Goal: Information Seeking & Learning: Learn about a topic

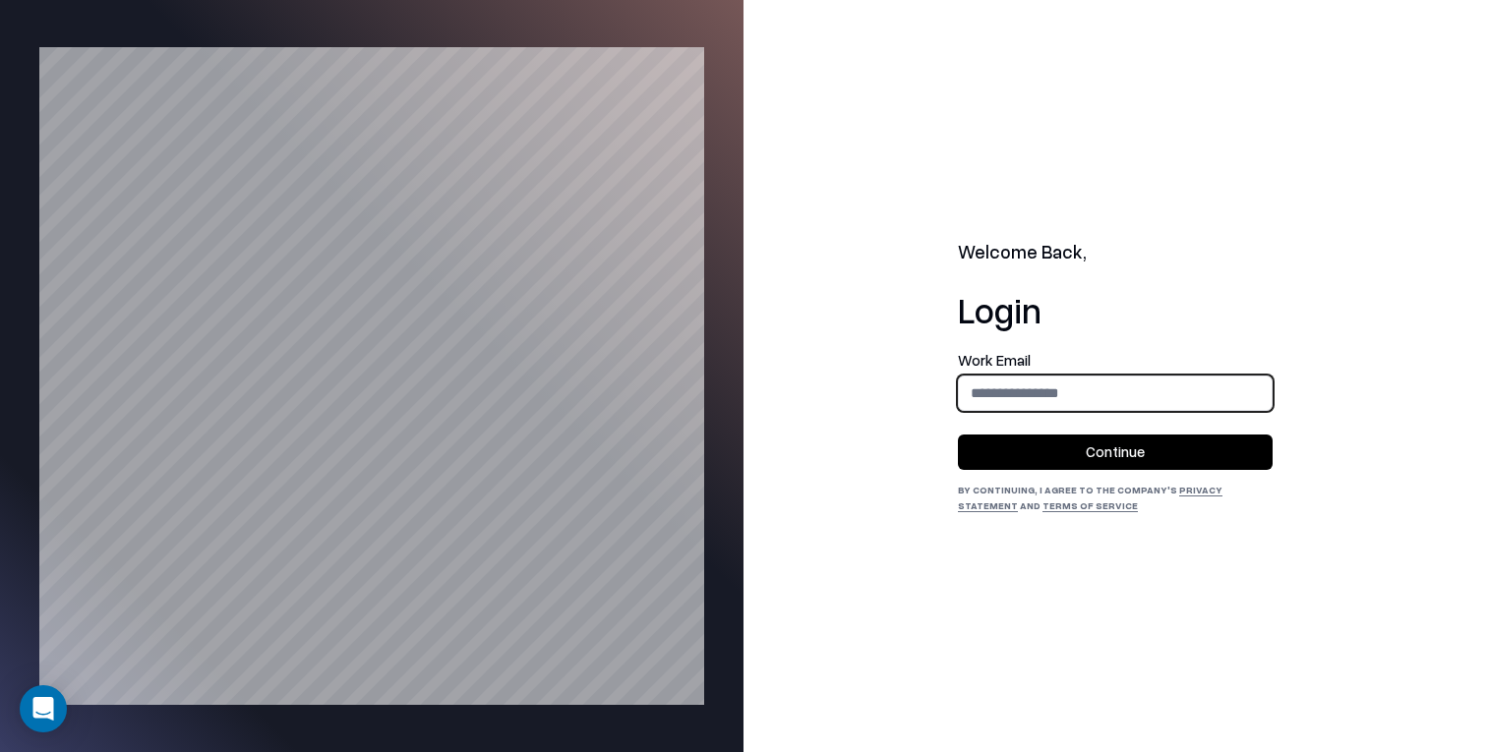
click at [1028, 383] on input "email" at bounding box center [1115, 393] width 313 height 36
type input "**********"
click at [1087, 456] on button "Continue" at bounding box center [1115, 452] width 315 height 35
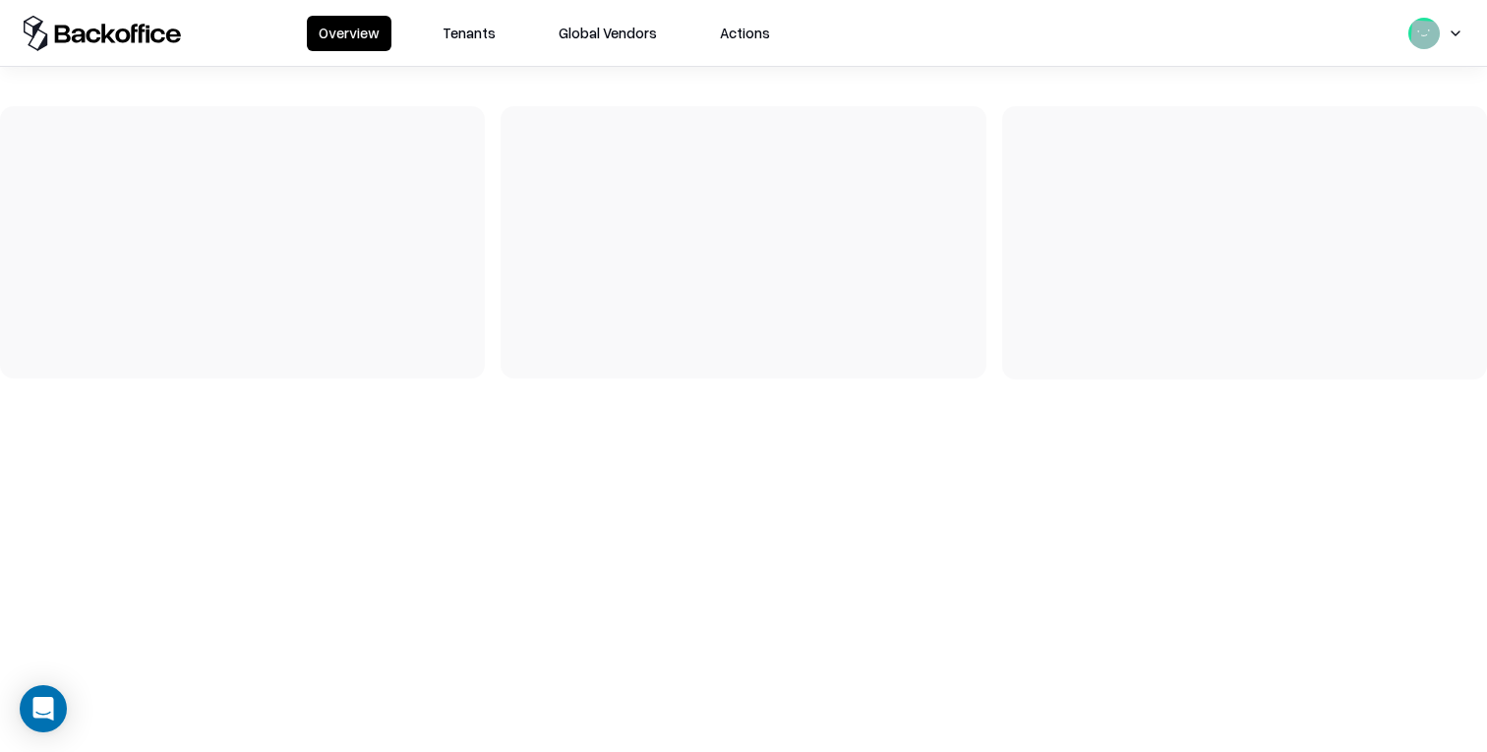
click at [500, 25] on button "Tenants" at bounding box center [469, 33] width 77 height 35
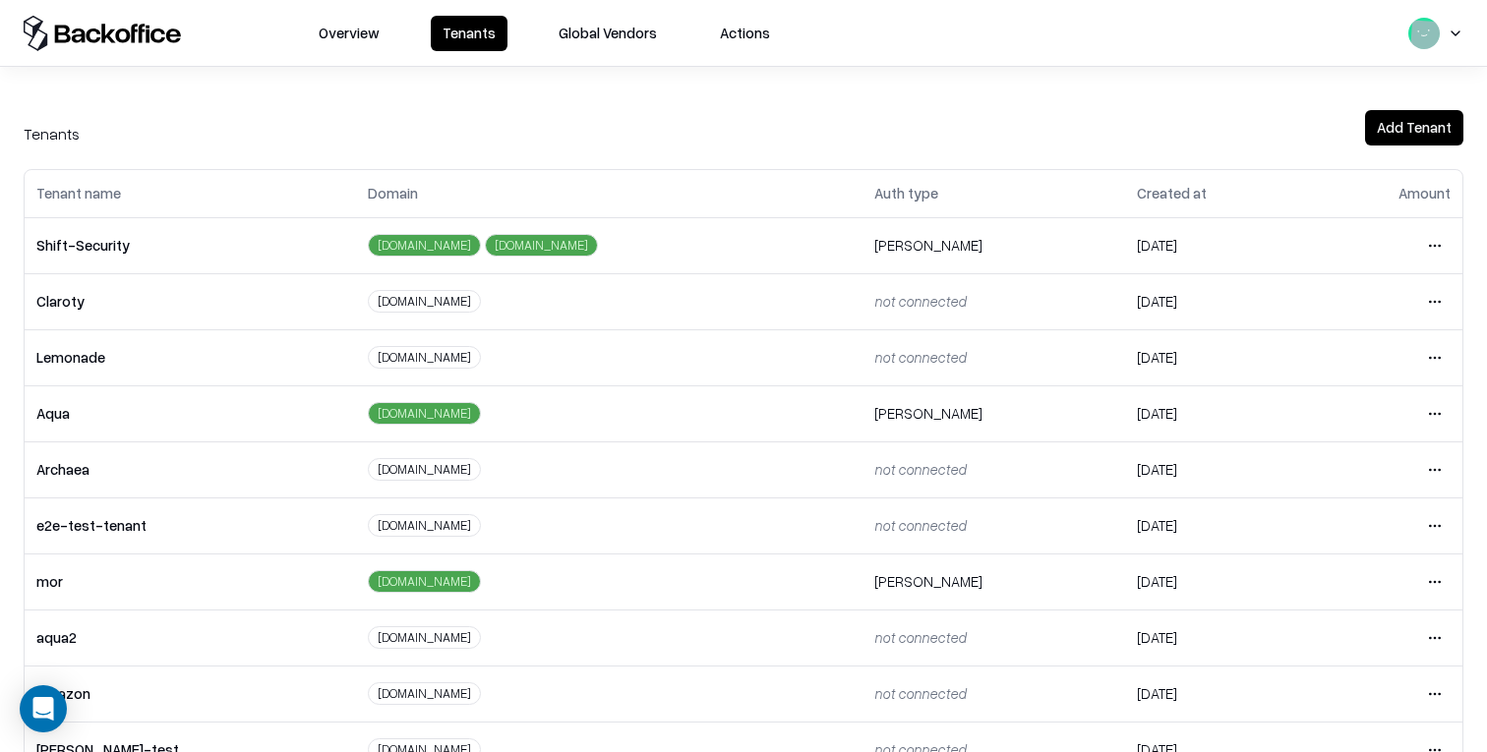
scroll to position [273, 0]
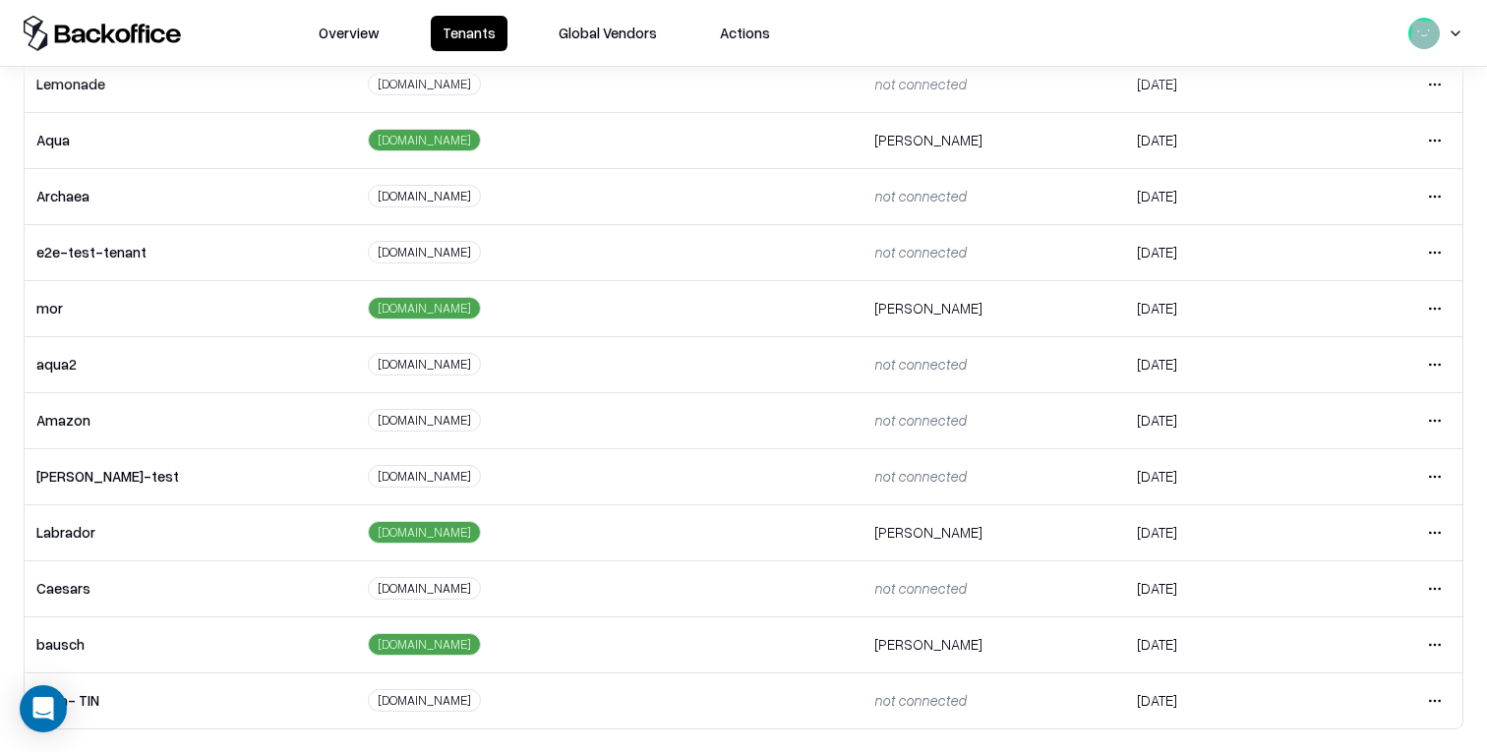
click at [1433, 643] on html "Overview Tenants Global Vendors Actions Tenants Add Tenant Tenant name Domain A…" at bounding box center [743, 376] width 1487 height 752
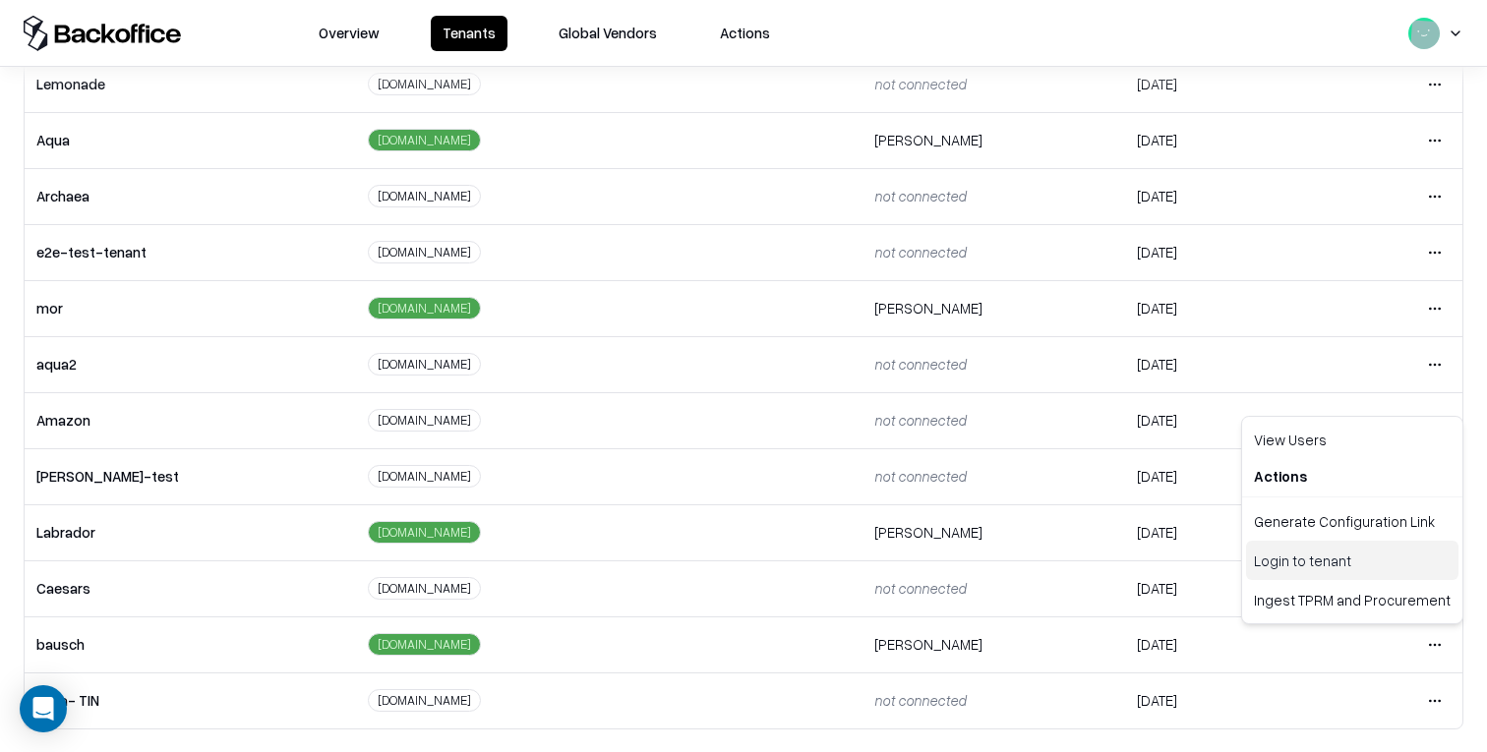
drag, startPoint x: 1365, startPoint y: 570, endPoint x: 1102, endPoint y: 355, distance: 339.8
click at [1365, 570] on div "Login to tenant" at bounding box center [1352, 560] width 212 height 39
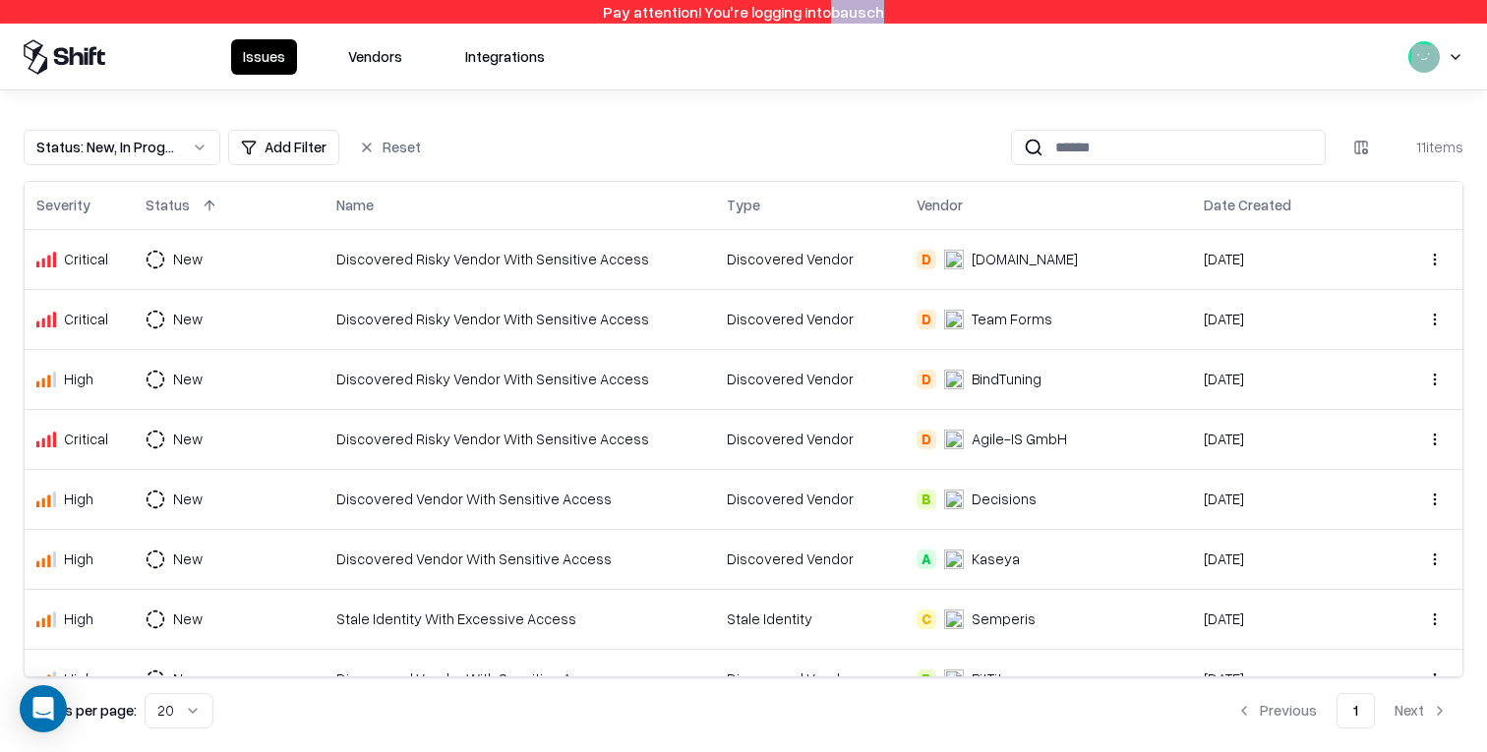
click at [384, 55] on button "Vendors" at bounding box center [375, 56] width 78 height 35
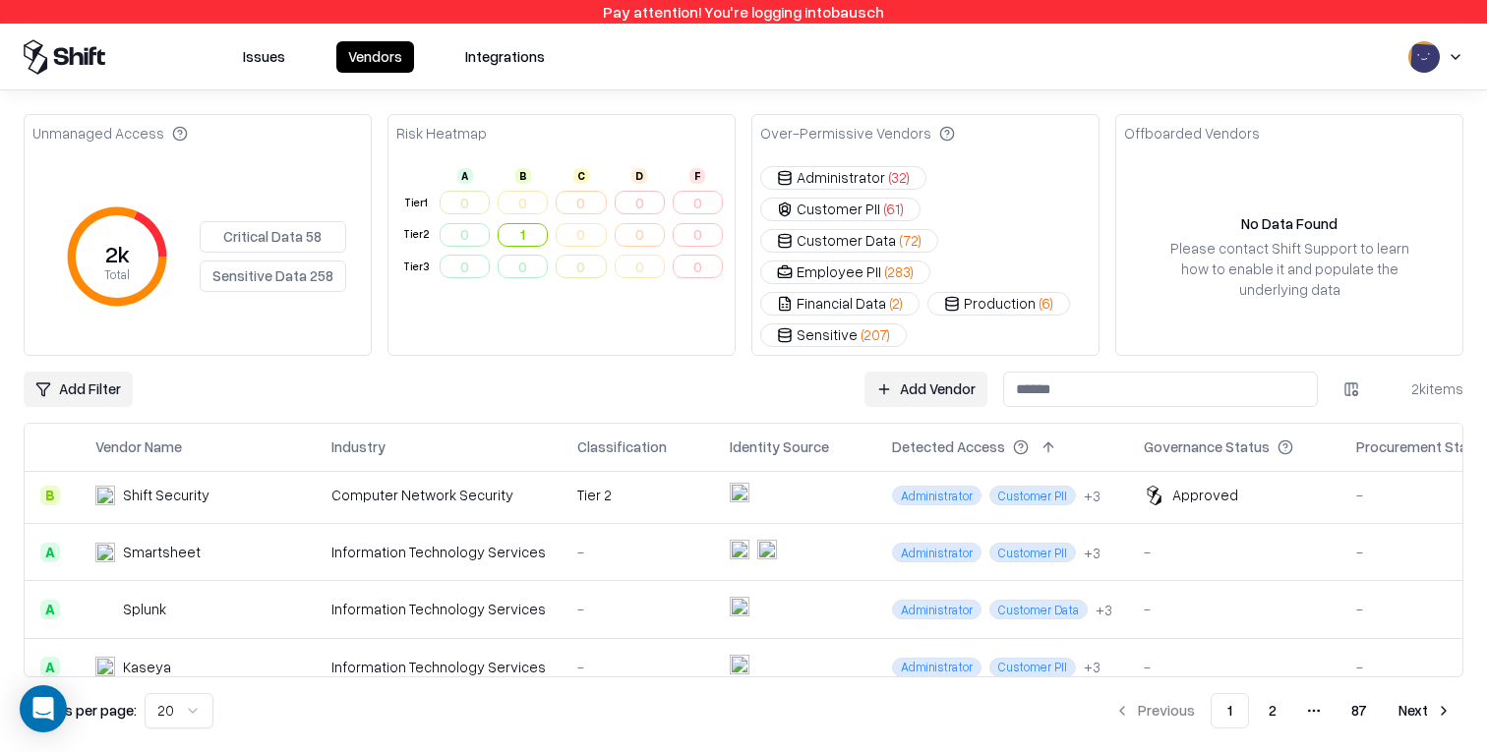
scroll to position [748, 1]
click at [1249, 542] on div "-" at bounding box center [1233, 552] width 181 height 21
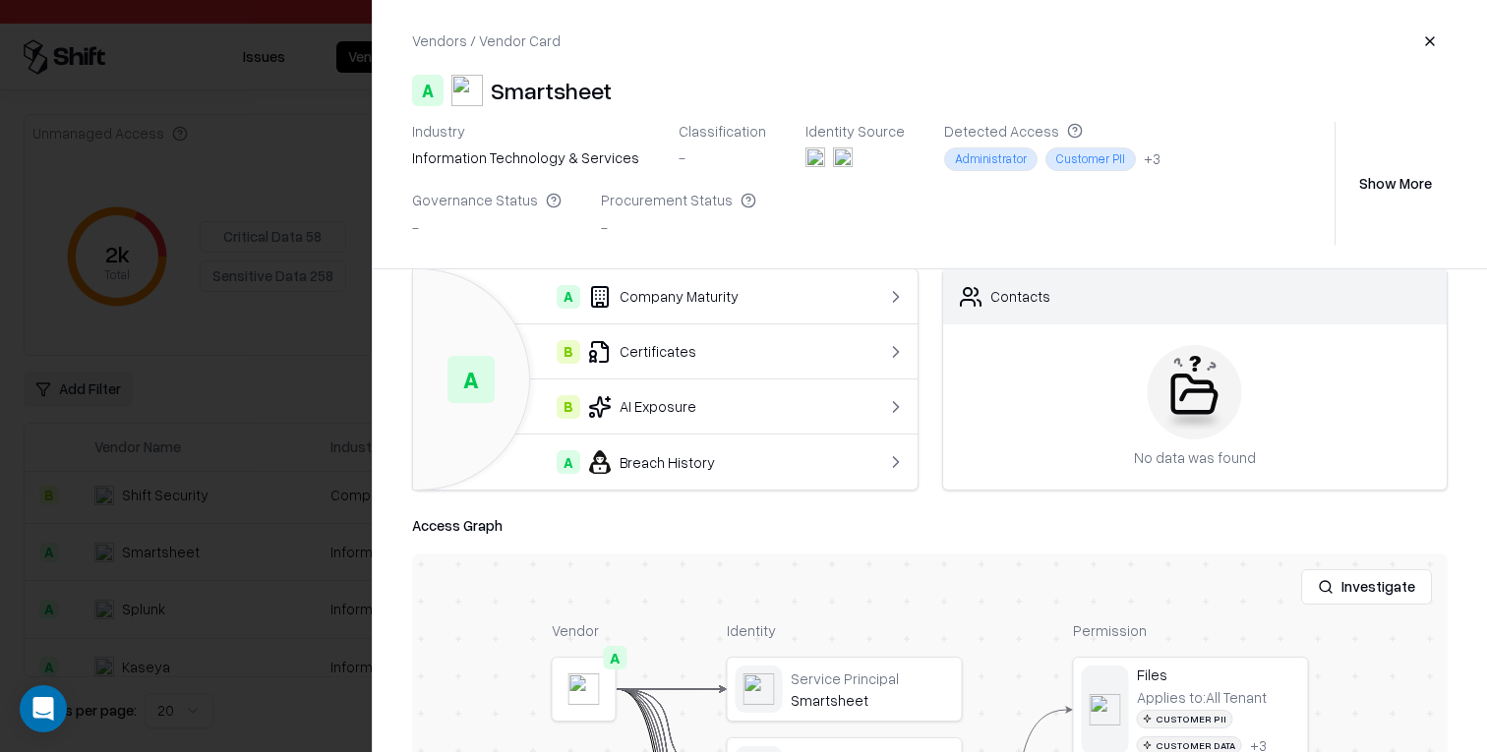
scroll to position [0, 0]
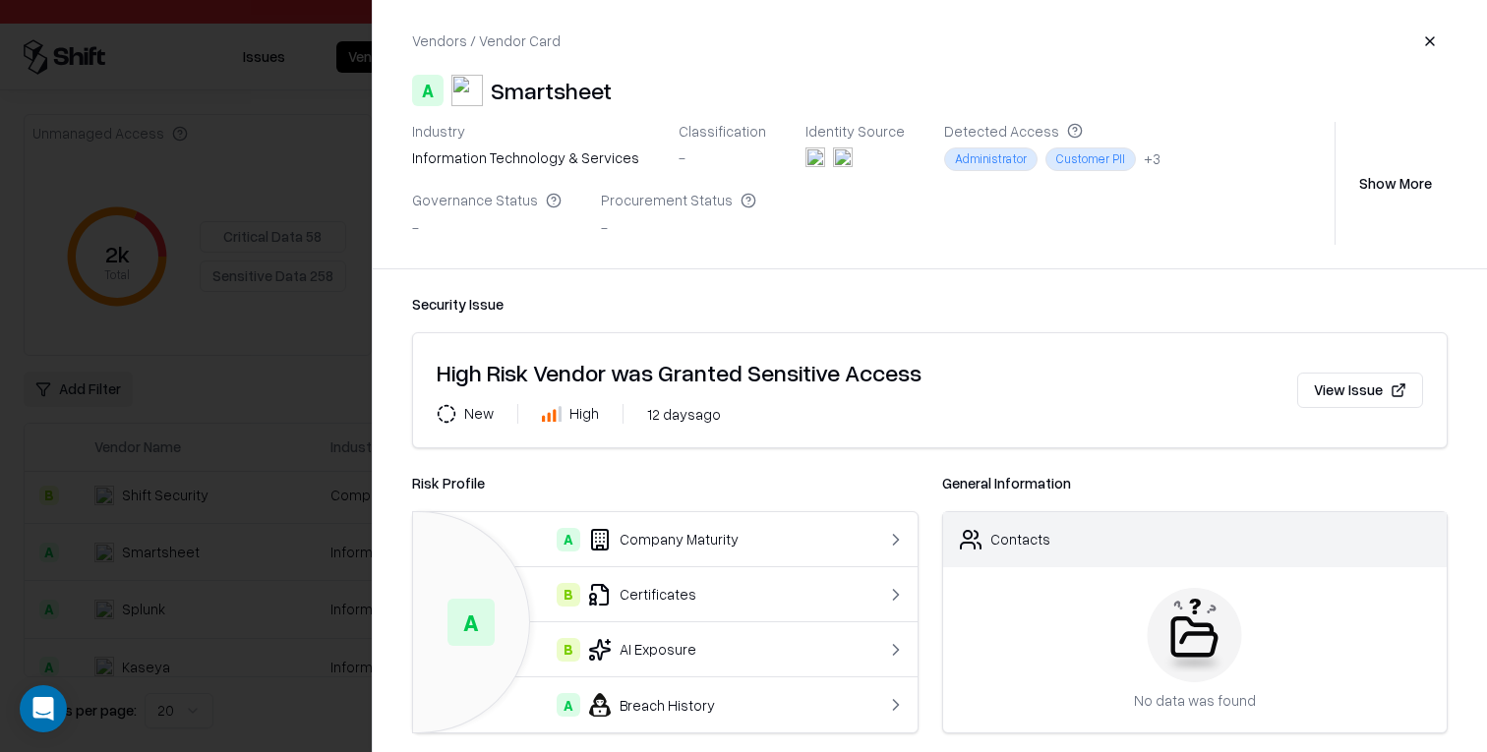
click at [1404, 173] on button "Show More" at bounding box center [1396, 182] width 104 height 35
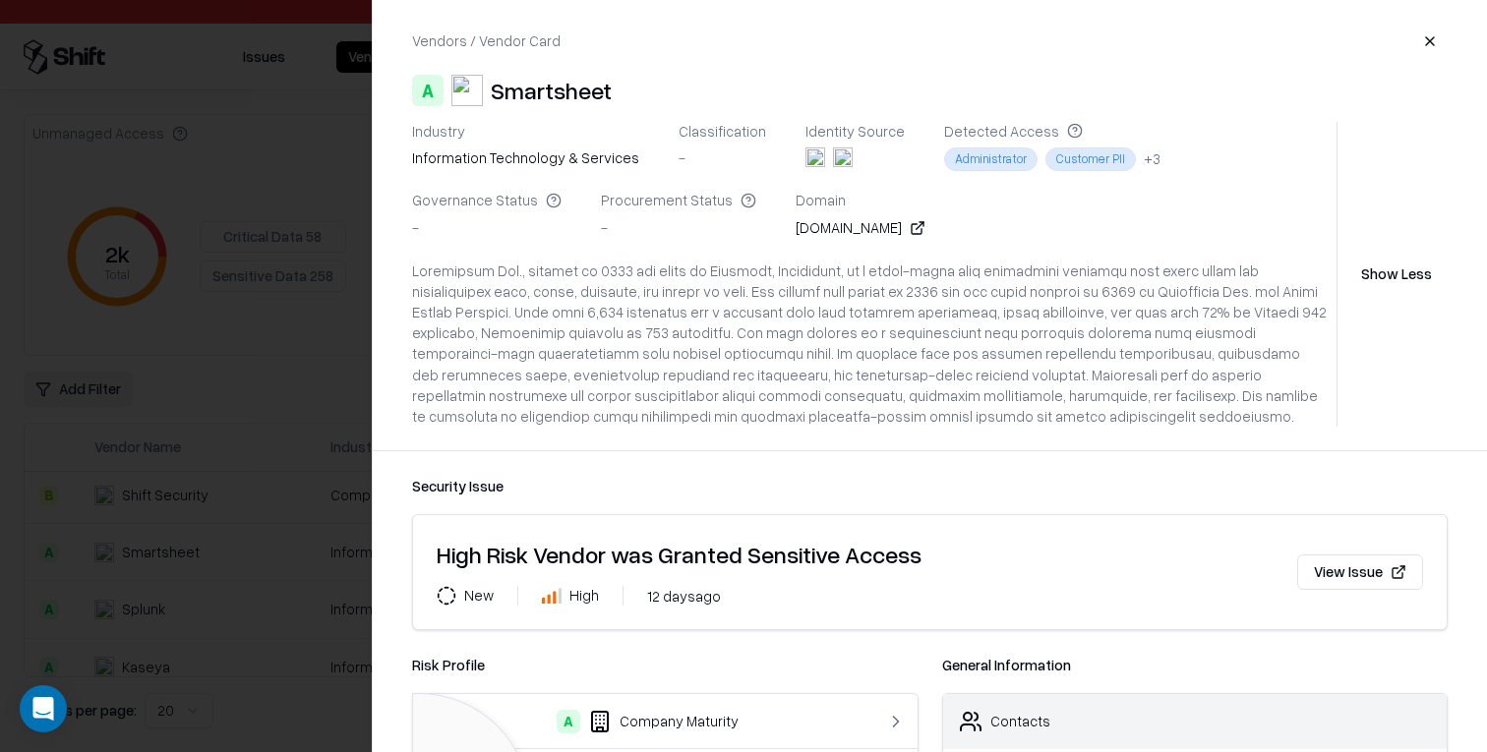
click at [1374, 285] on button "Show Less" at bounding box center [1397, 274] width 102 height 35
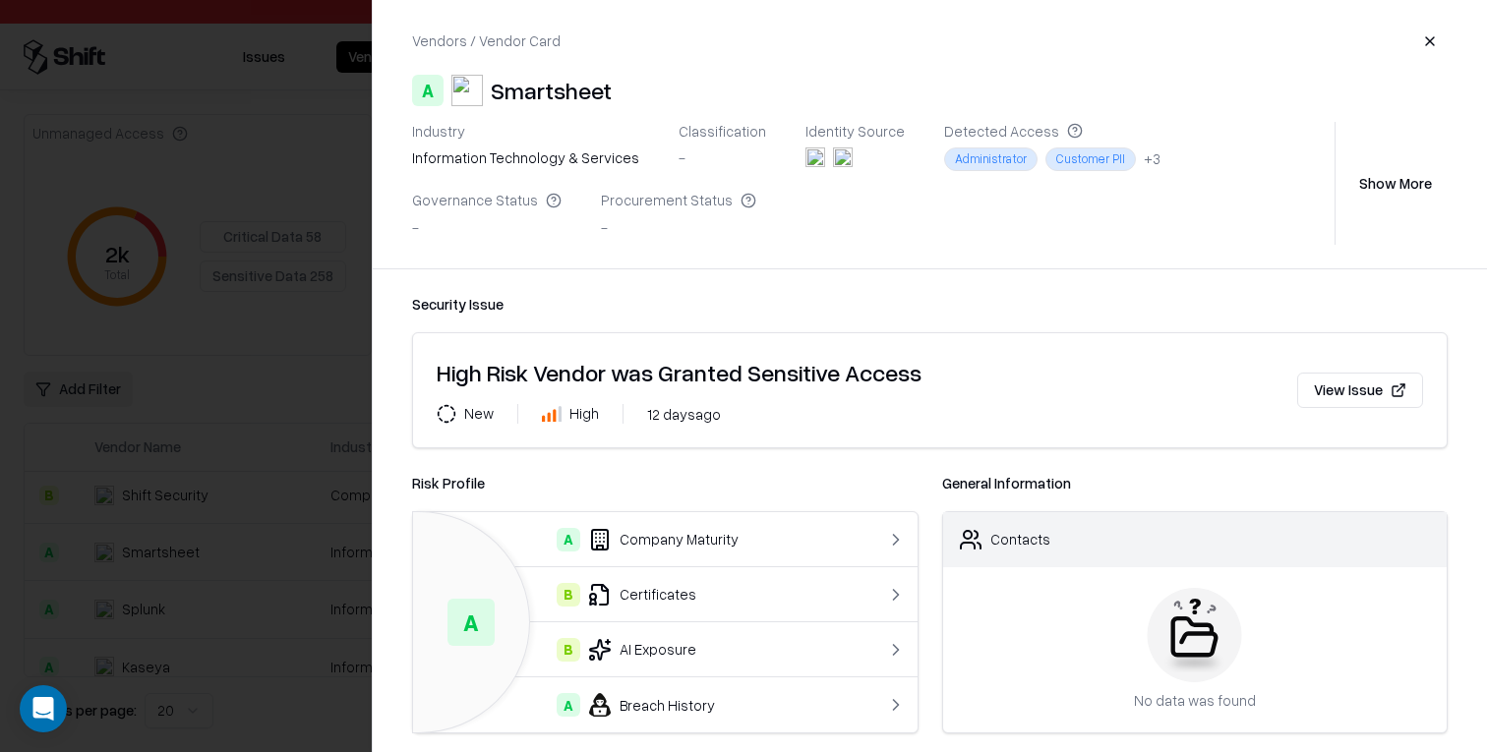
click at [1432, 47] on button "button" at bounding box center [1429, 41] width 35 height 35
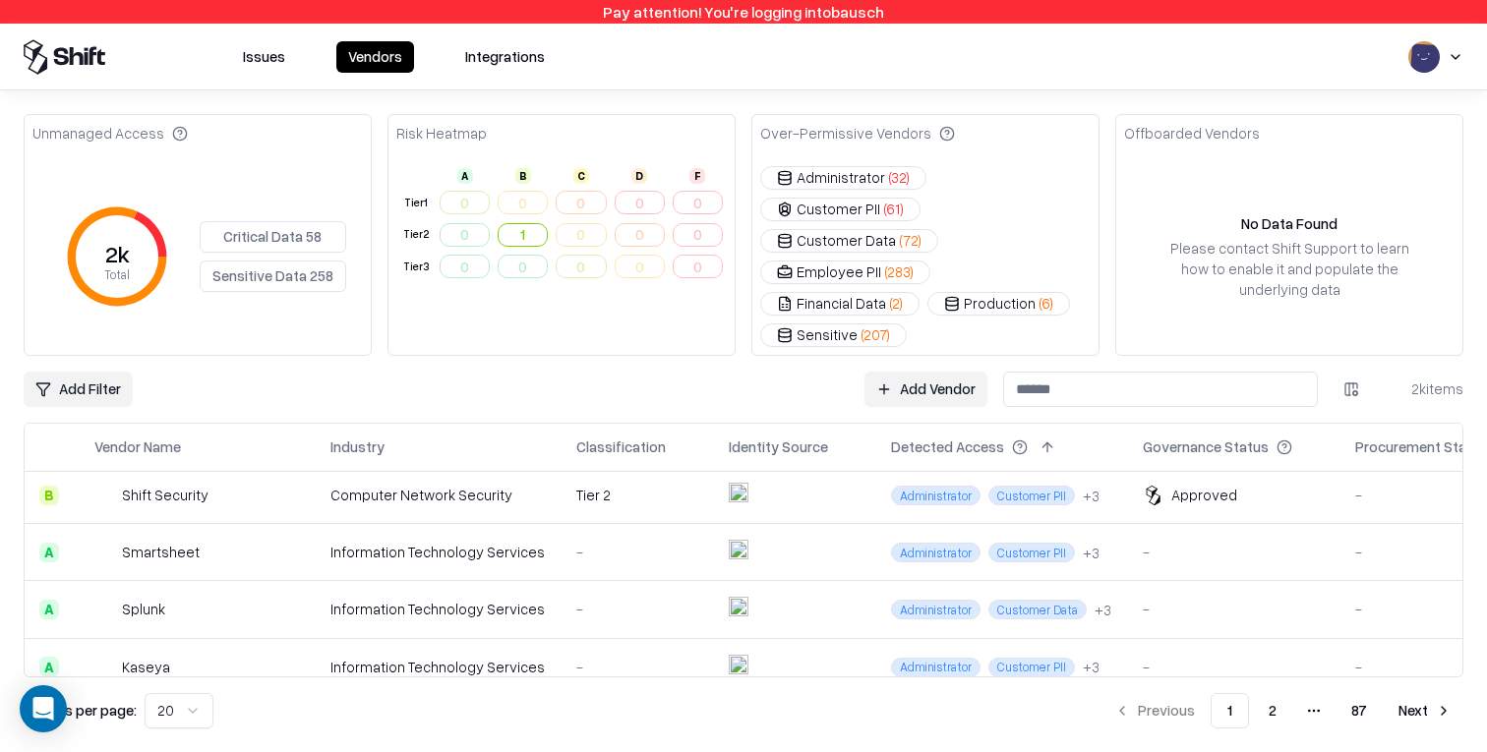
scroll to position [748, 0]
click at [507, 542] on div "Information Technology Services" at bounding box center [438, 552] width 214 height 21
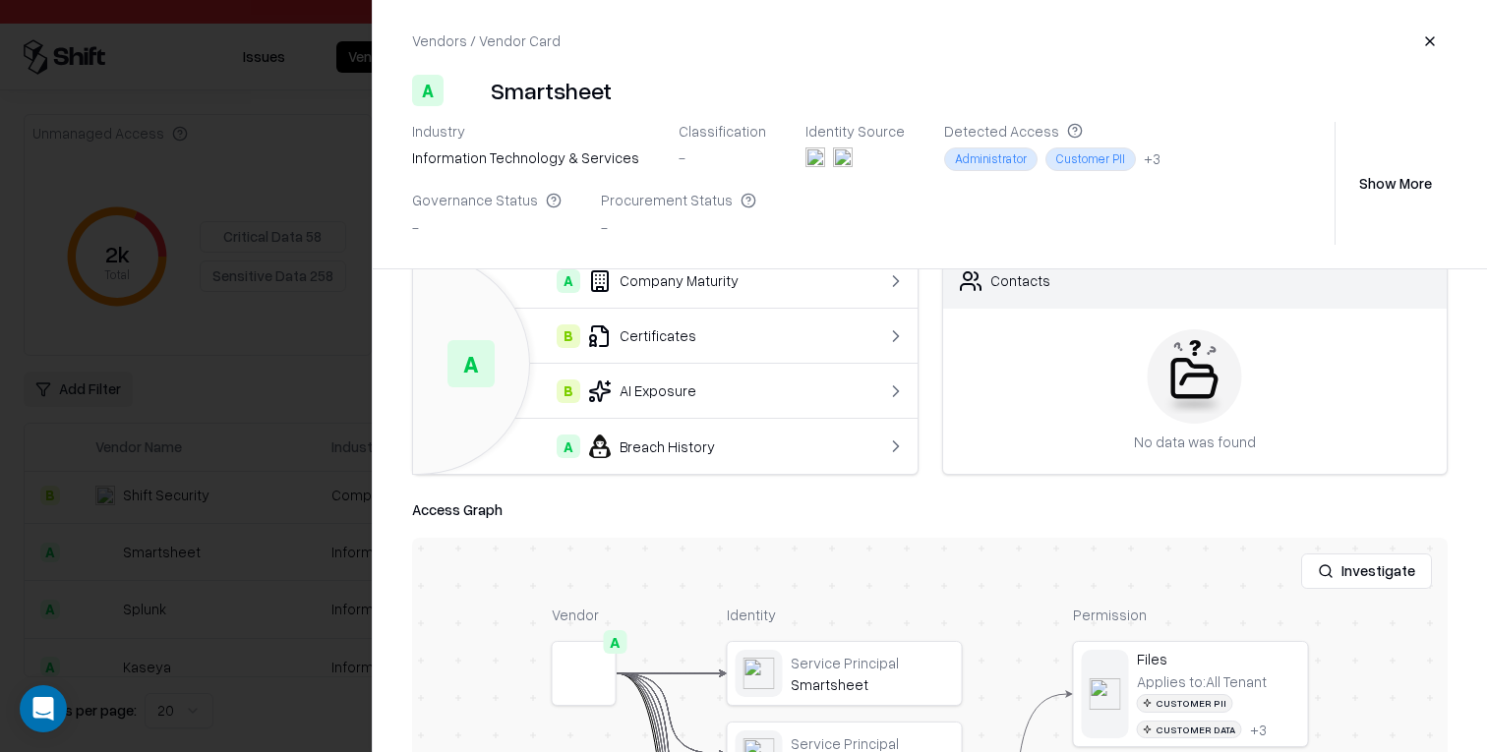
scroll to position [319, 0]
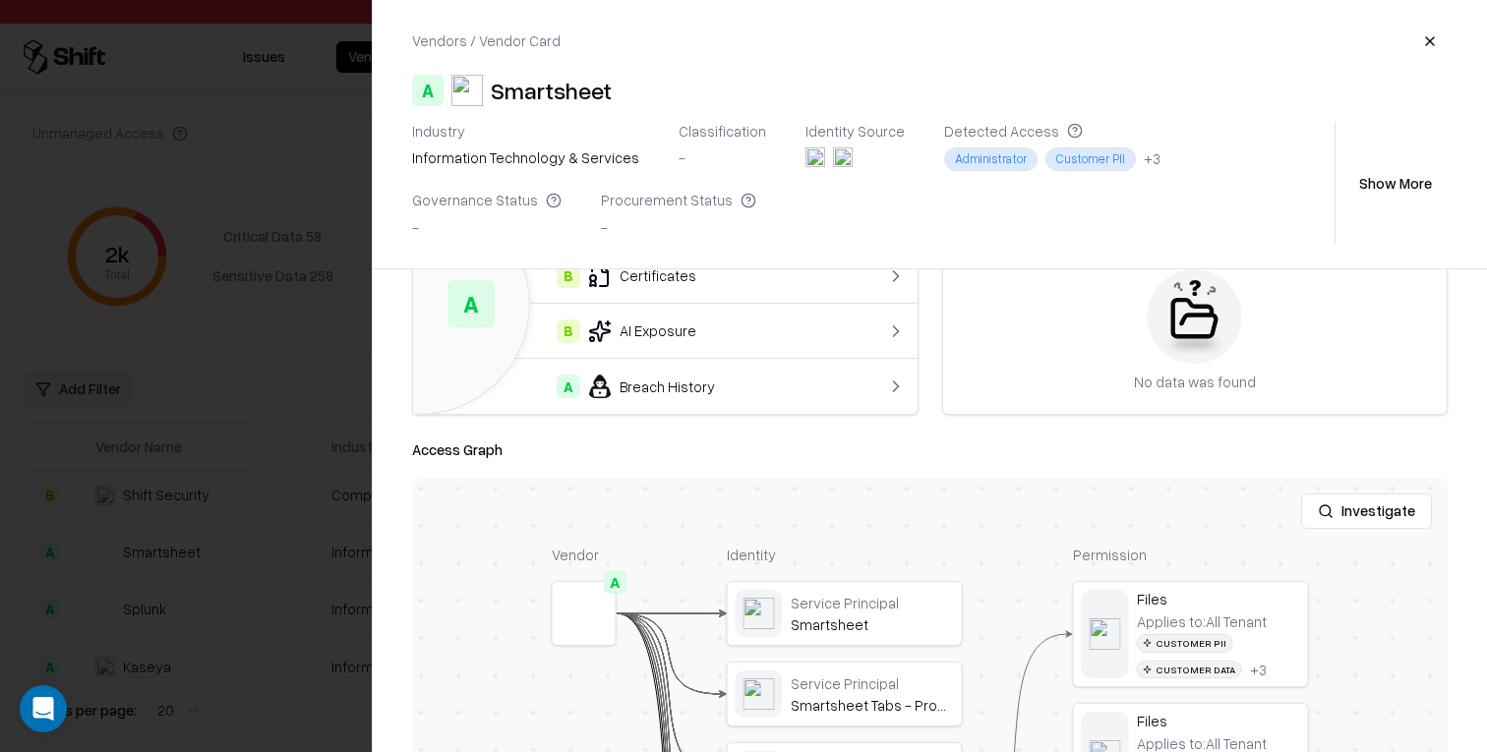
drag, startPoint x: 321, startPoint y: 441, endPoint x: 362, endPoint y: 441, distance: 41.3
click at [321, 441] on div at bounding box center [743, 376] width 1487 height 752
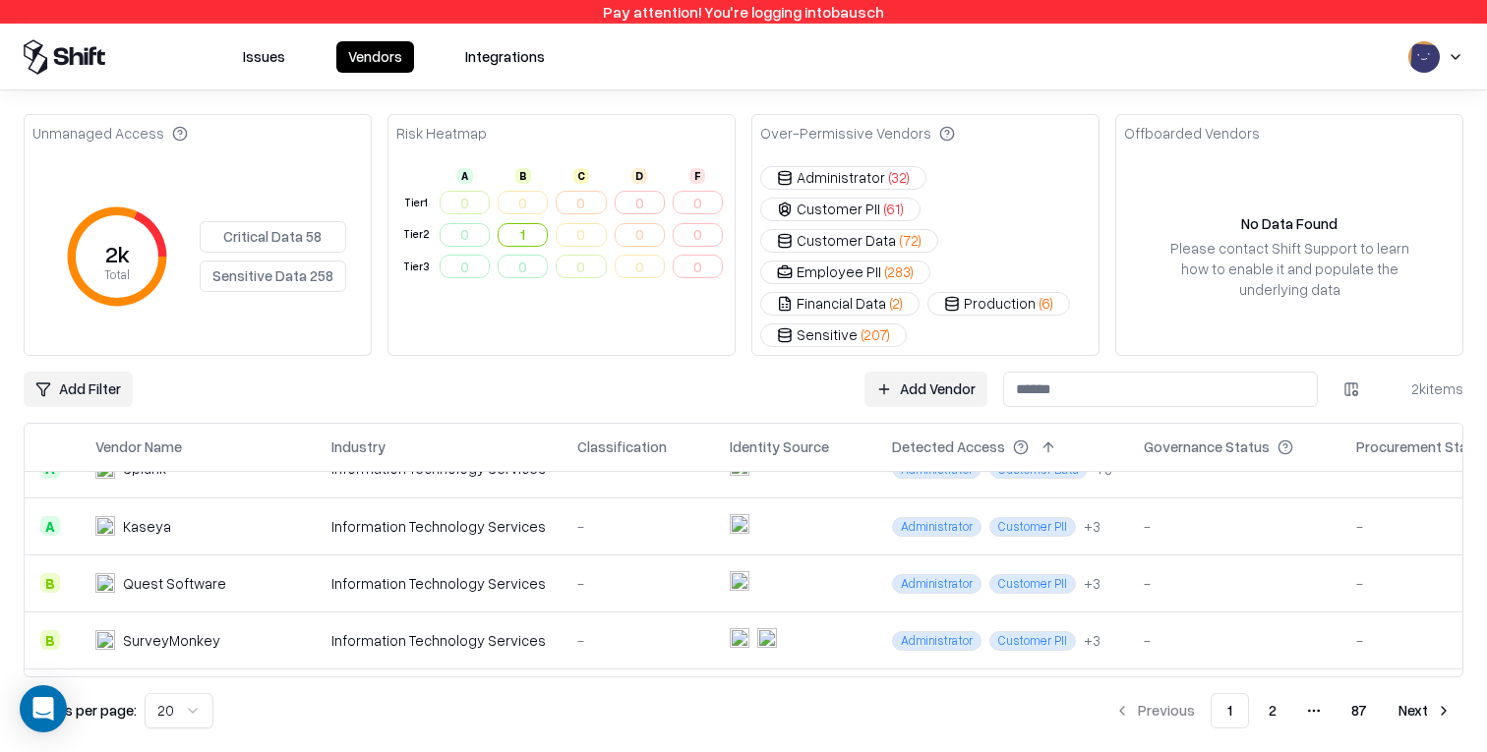
scroll to position [890, 0]
click at [455, 667] on td "Computer Network Security" at bounding box center [439, 695] width 246 height 57
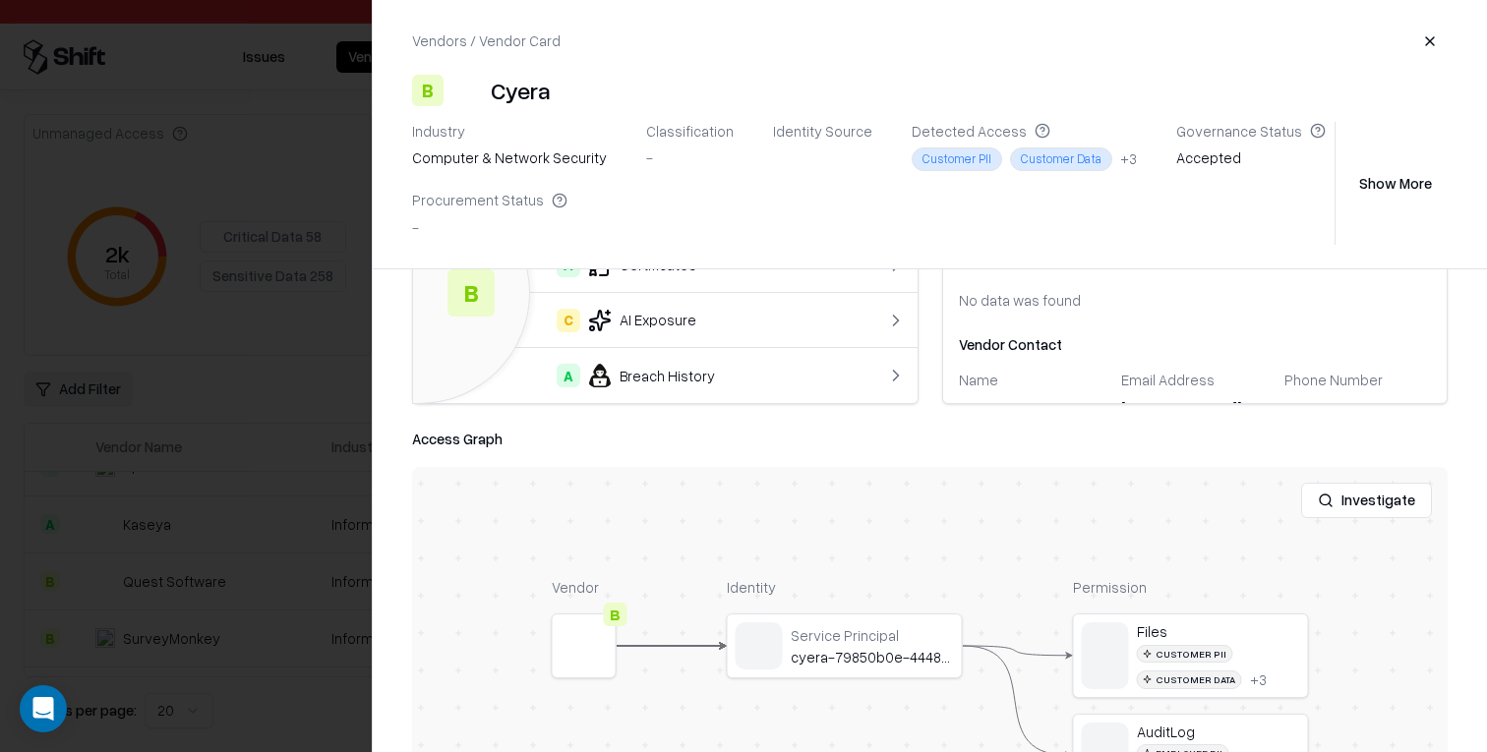
scroll to position [381, 0]
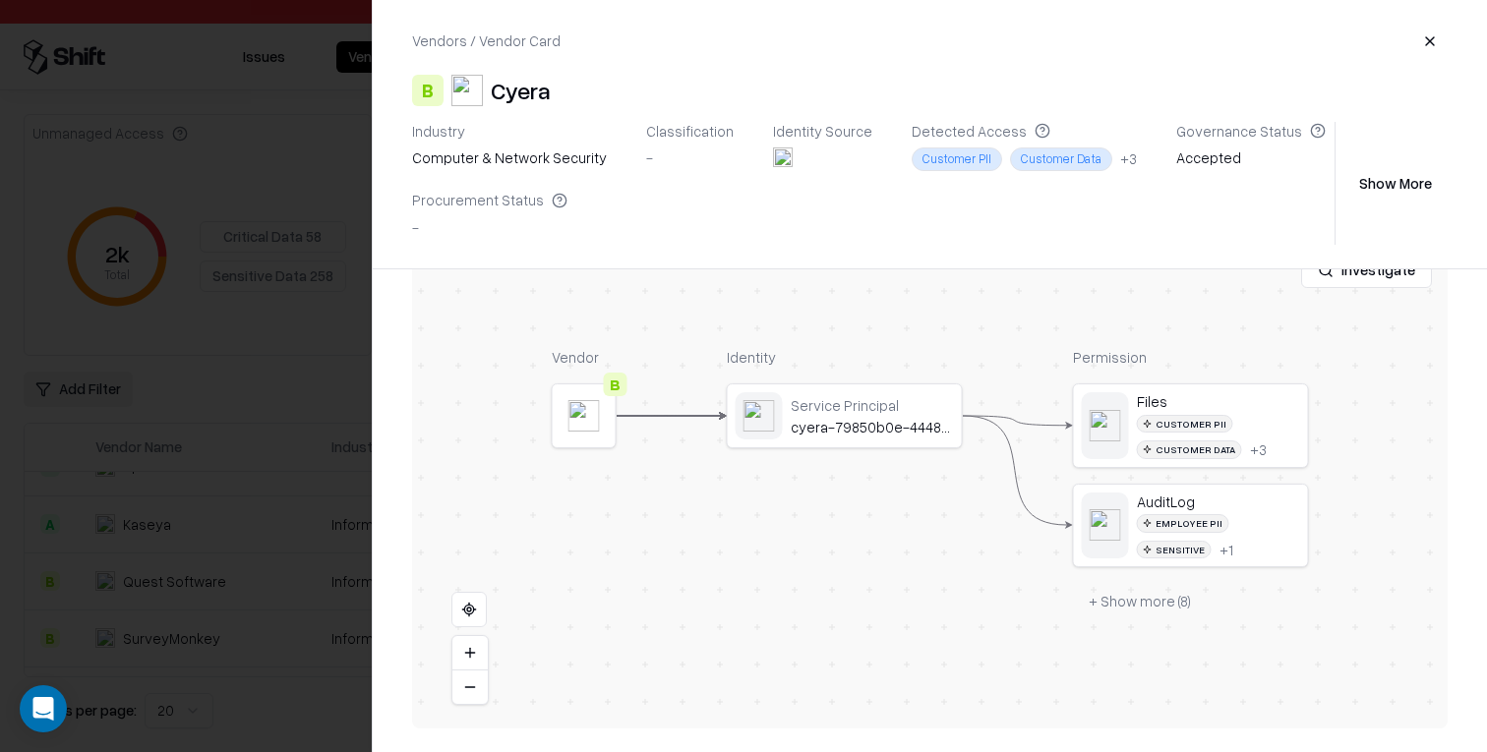
click at [1123, 604] on button "+ Show more ( 8 )" at bounding box center [1140, 600] width 134 height 35
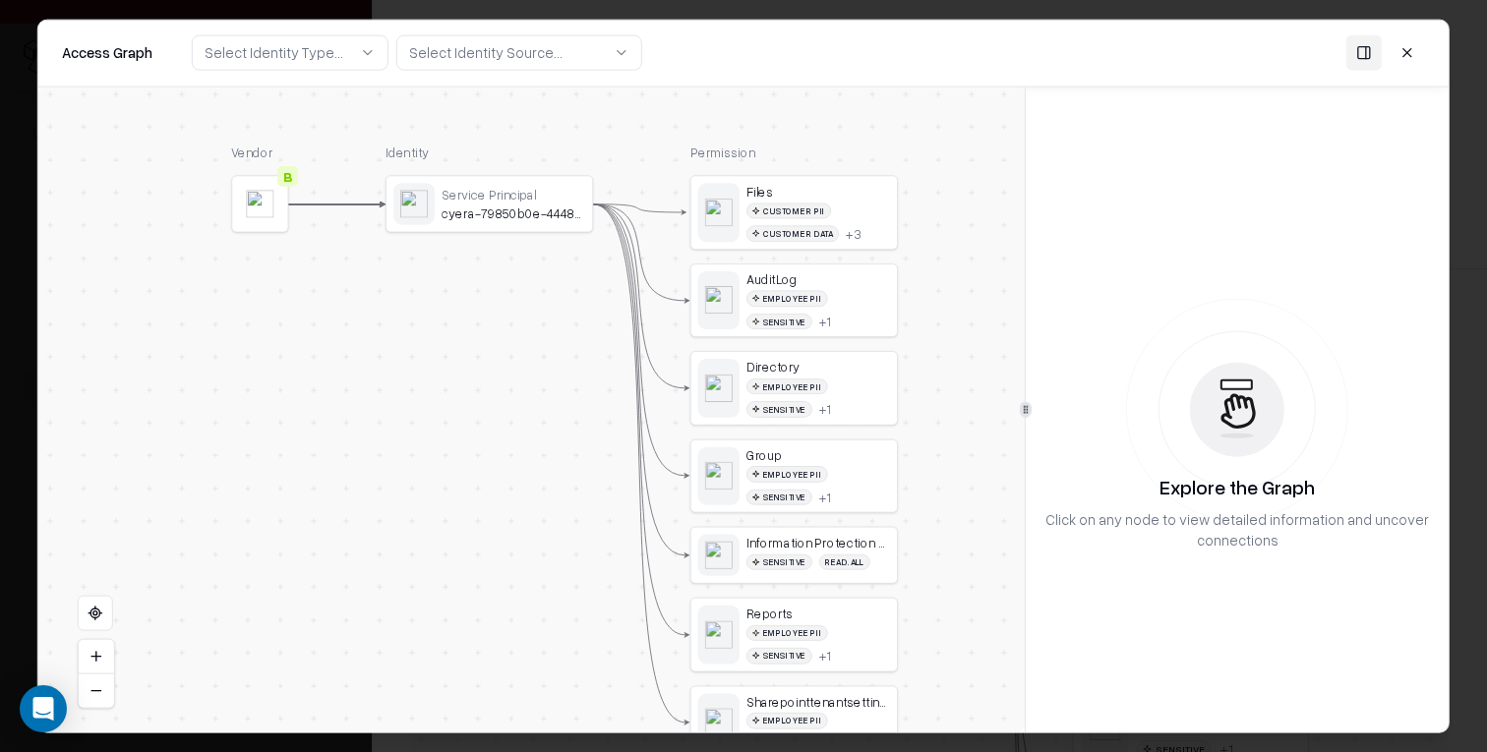
click at [528, 204] on div "Service Principal cyera-79850b0e-4448-4ce2-8236-029a1539bc40" at bounding box center [514, 203] width 144 height 35
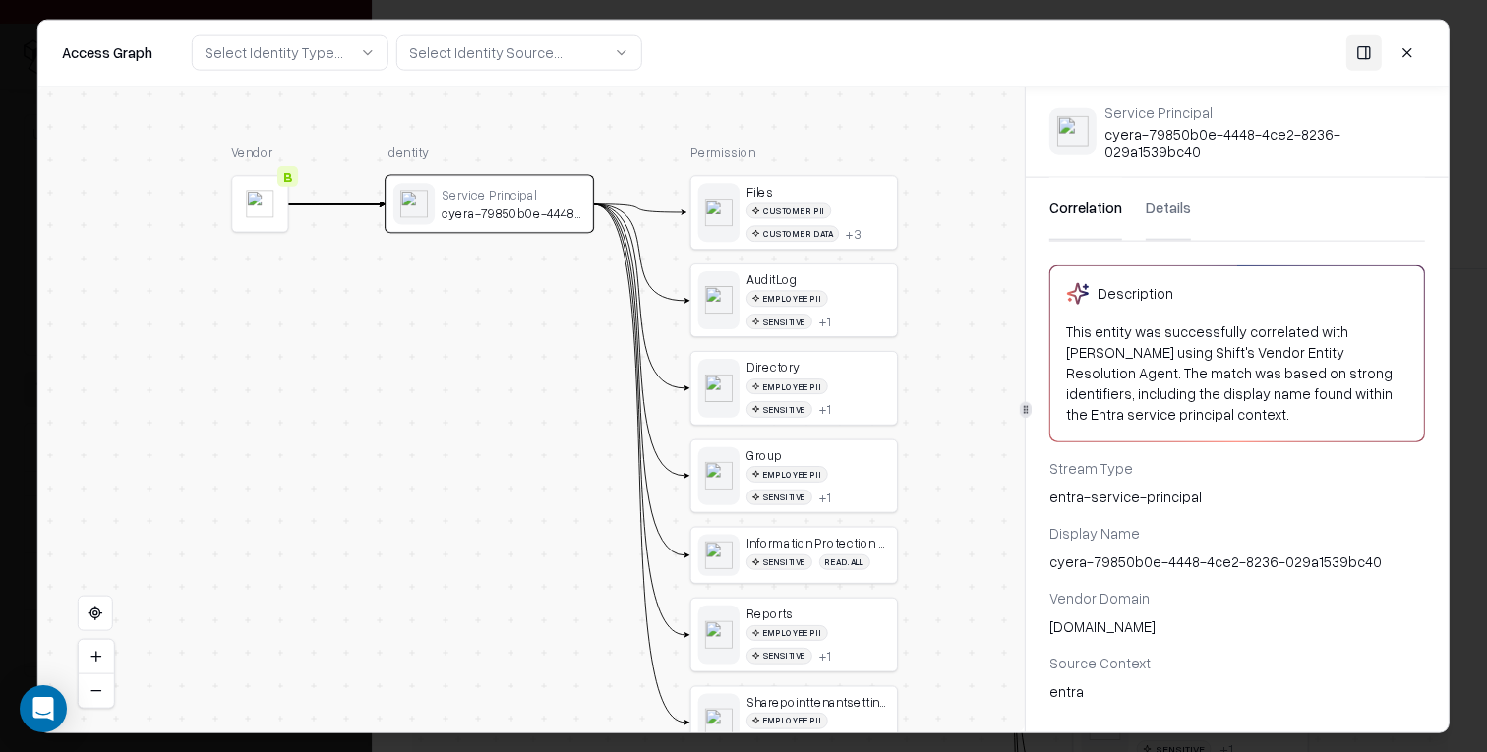
click at [1186, 344] on div "This entity was successfully correlated with Cyera using Shift's Vendor Entity …" at bounding box center [1237, 374] width 342 height 104
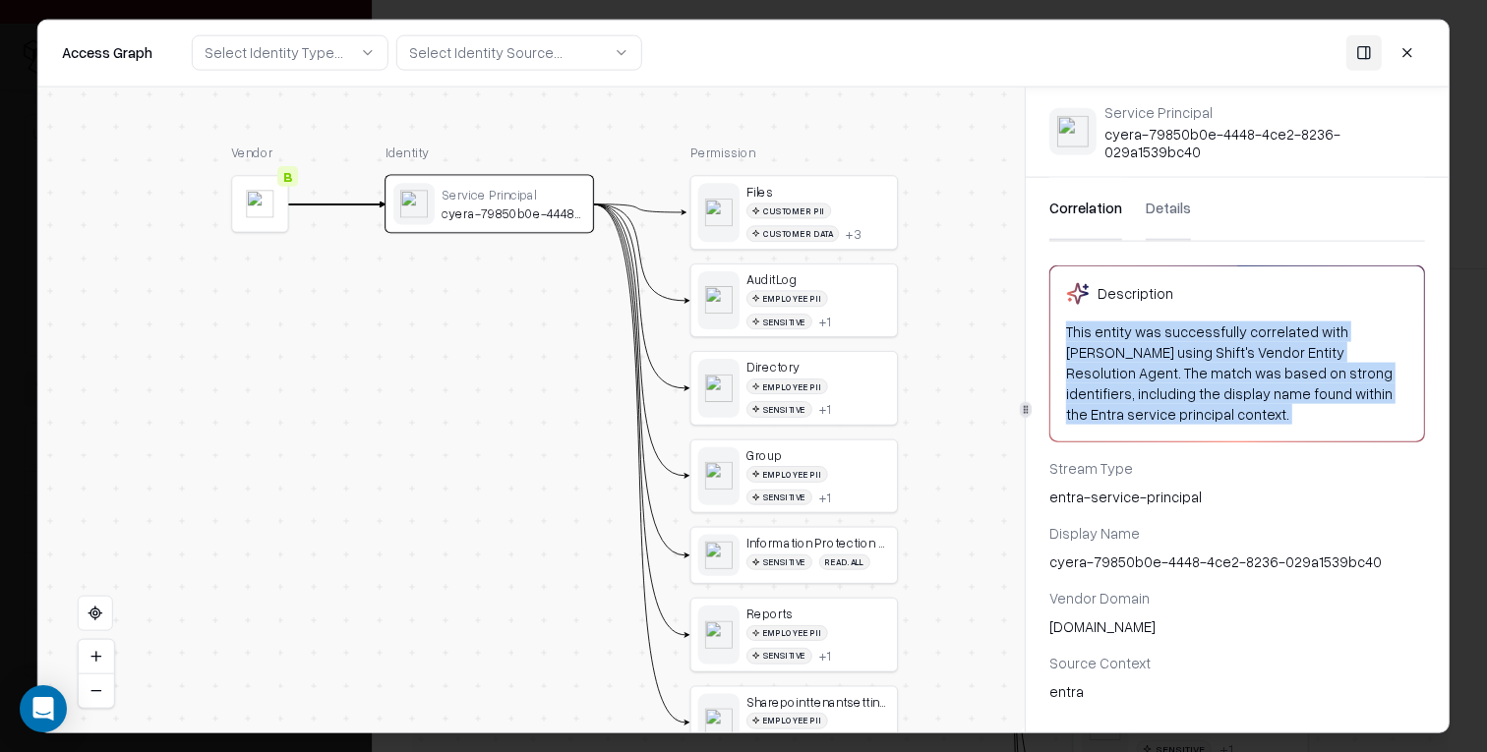
drag, startPoint x: 1186, startPoint y: 344, endPoint x: 1226, endPoint y: 353, distance: 40.3
click at [1185, 344] on div "This entity was successfully correlated with Cyera using Shift's Vendor Entity …" at bounding box center [1237, 374] width 342 height 104
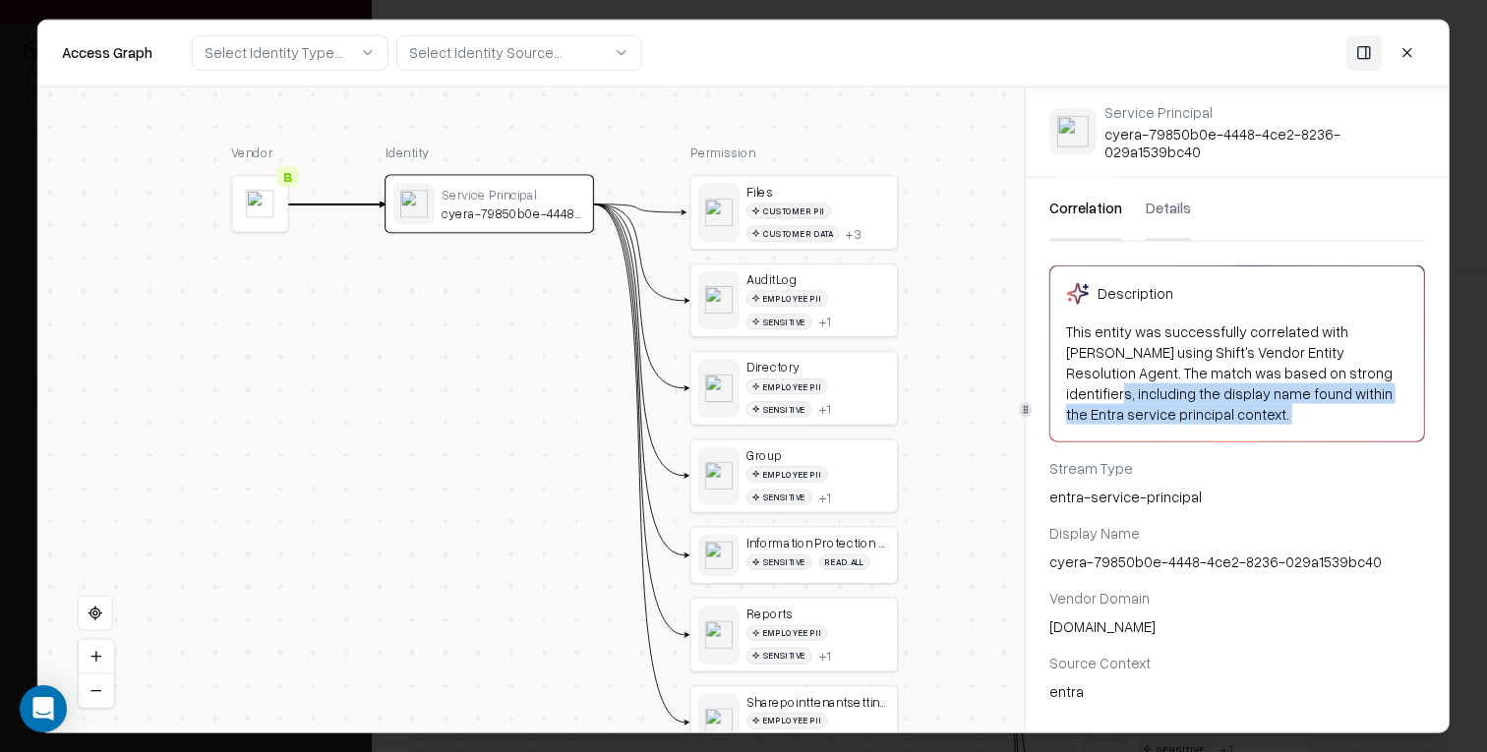
click at [1259, 361] on div "This entity was successfully correlated with Cyera using Shift's Vendor Entity …" at bounding box center [1237, 374] width 342 height 104
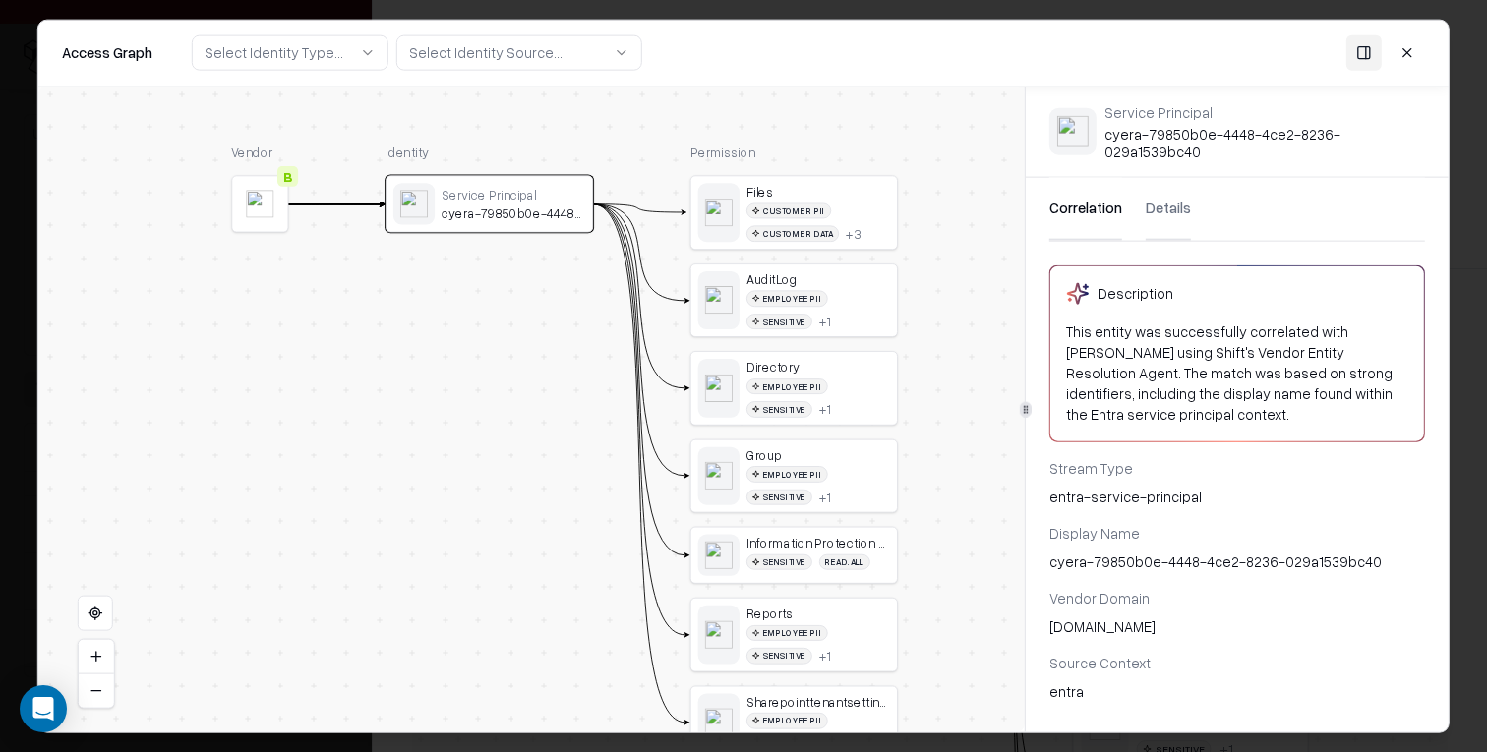
click at [1079, 348] on div "This entity was successfully correlated with Cyera using Shift's Vendor Entity …" at bounding box center [1237, 374] width 342 height 104
click at [1173, 212] on button "Details" at bounding box center [1168, 209] width 45 height 63
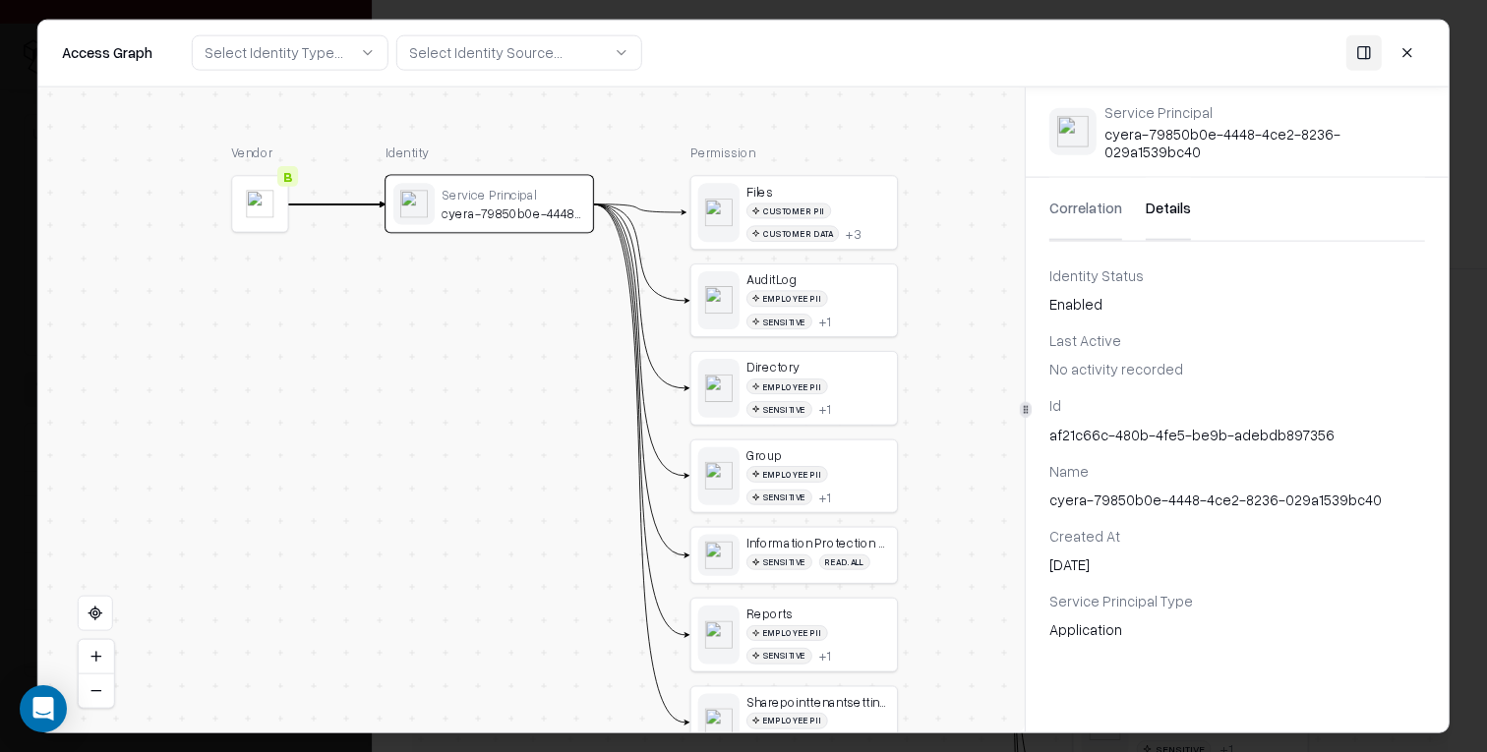
click at [1417, 51] on button at bounding box center [1407, 52] width 35 height 35
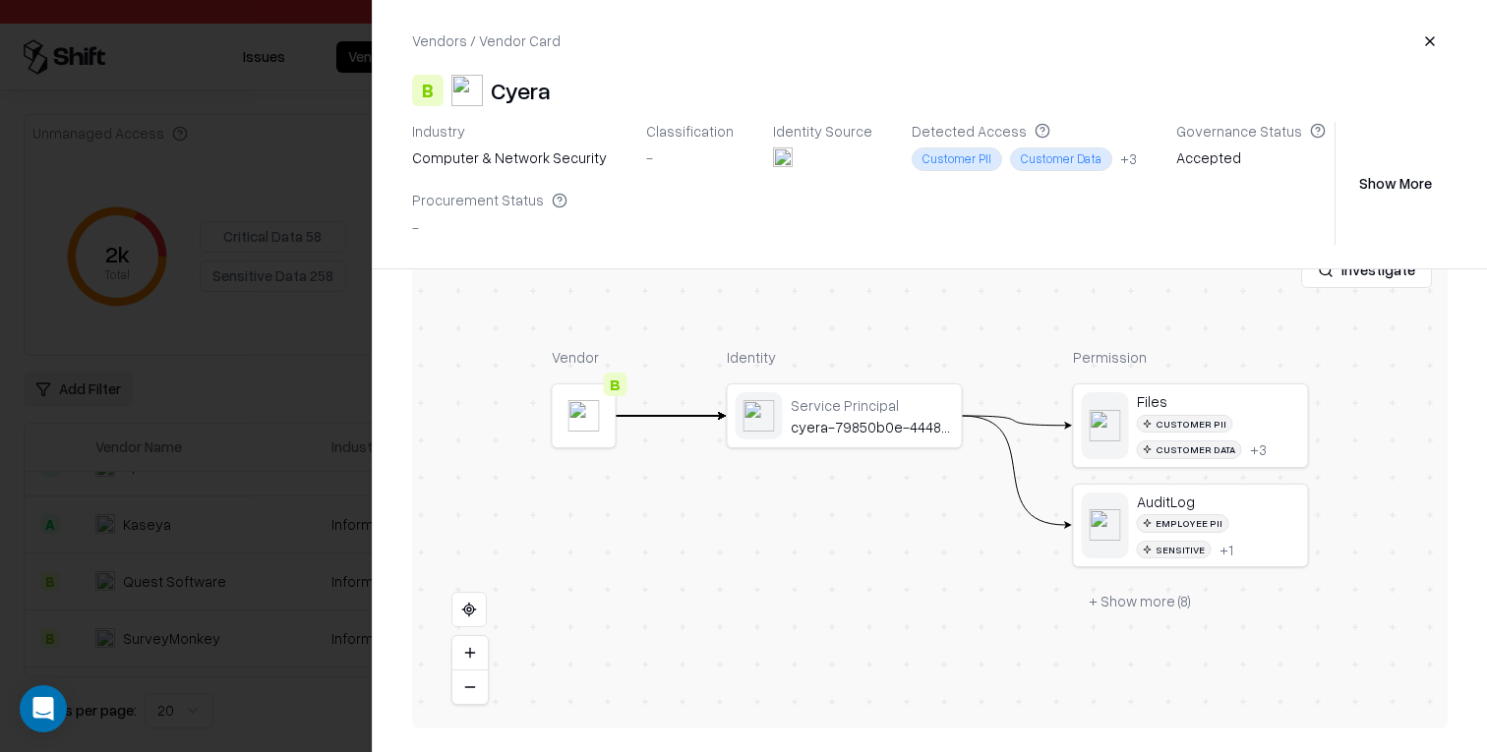
click at [200, 469] on div at bounding box center [743, 376] width 1487 height 752
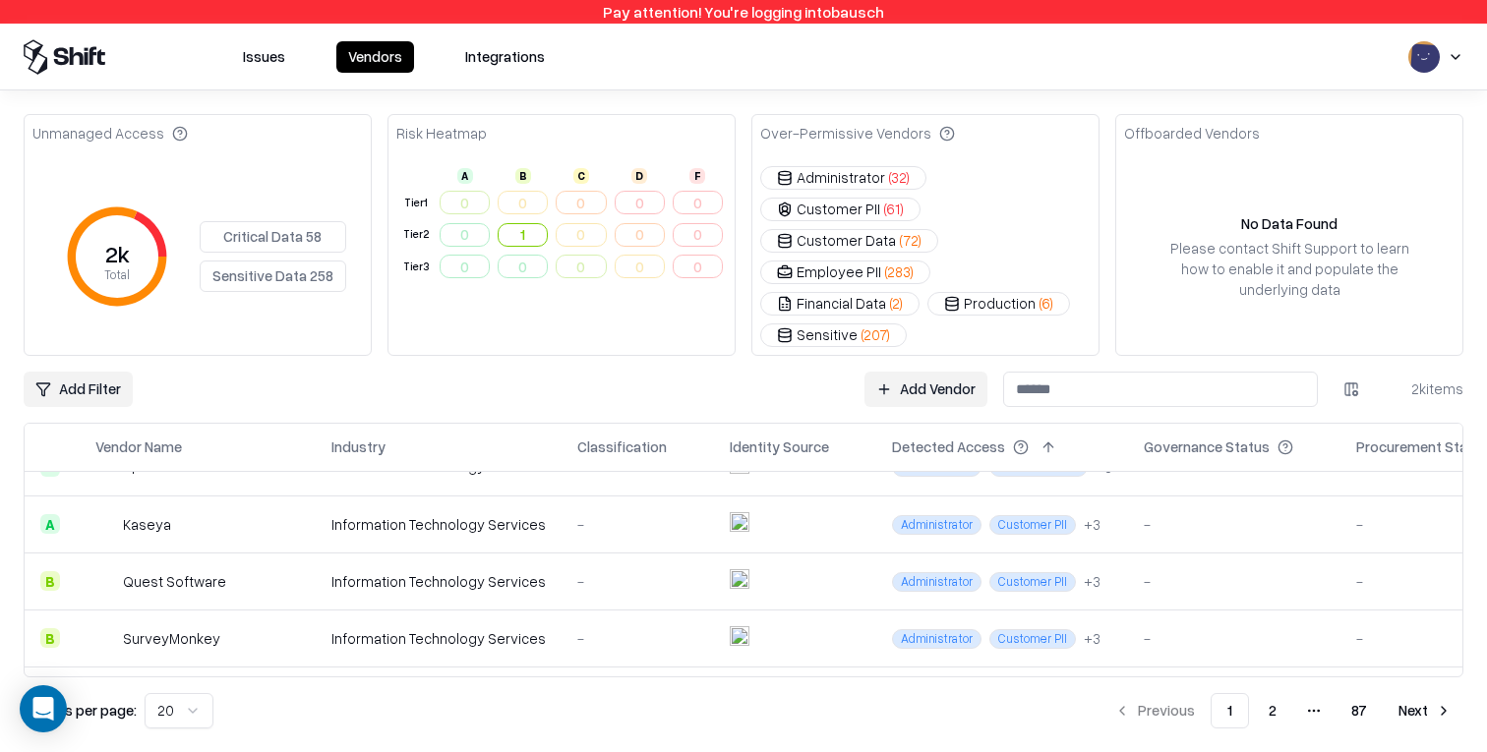
click at [1175, 610] on td "-" at bounding box center [1234, 638] width 212 height 57
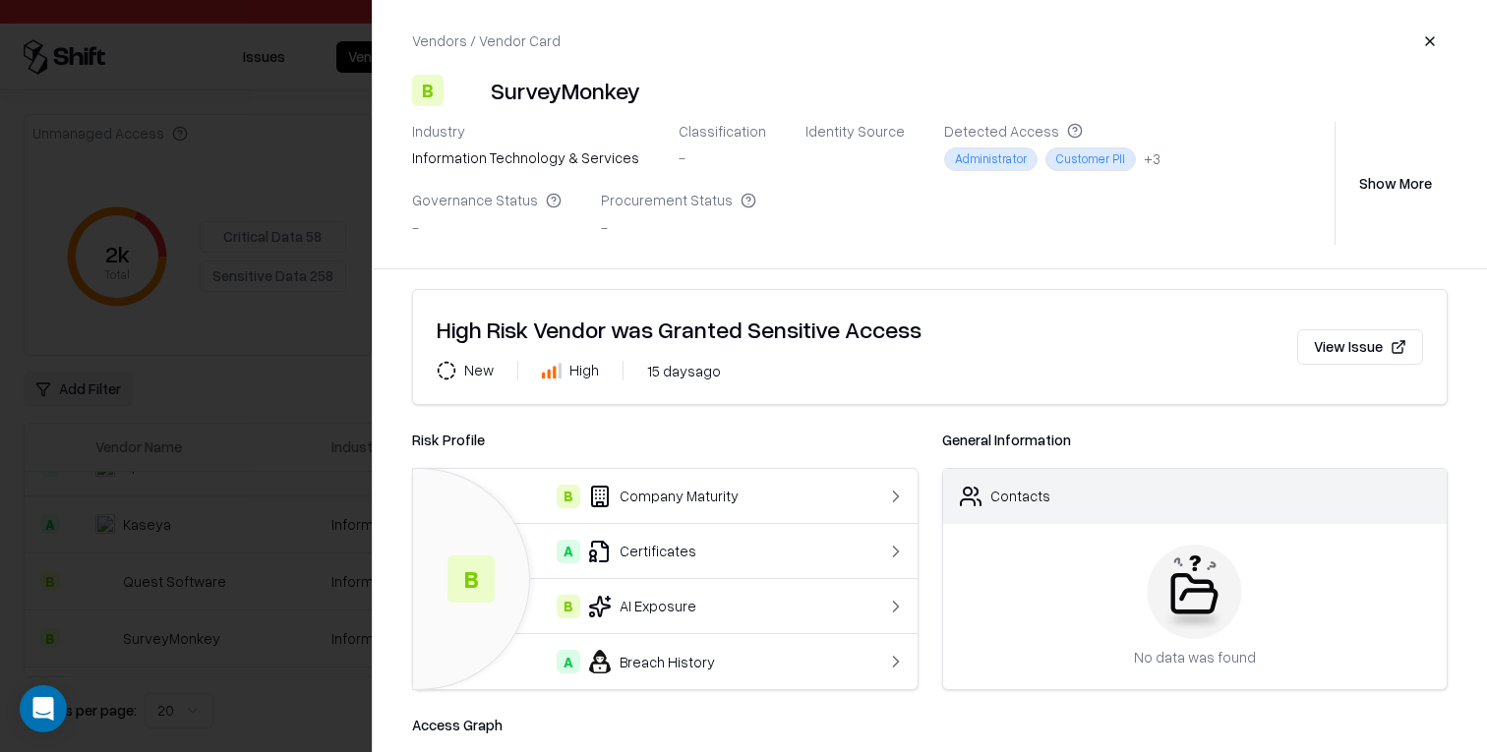
scroll to position [0, 0]
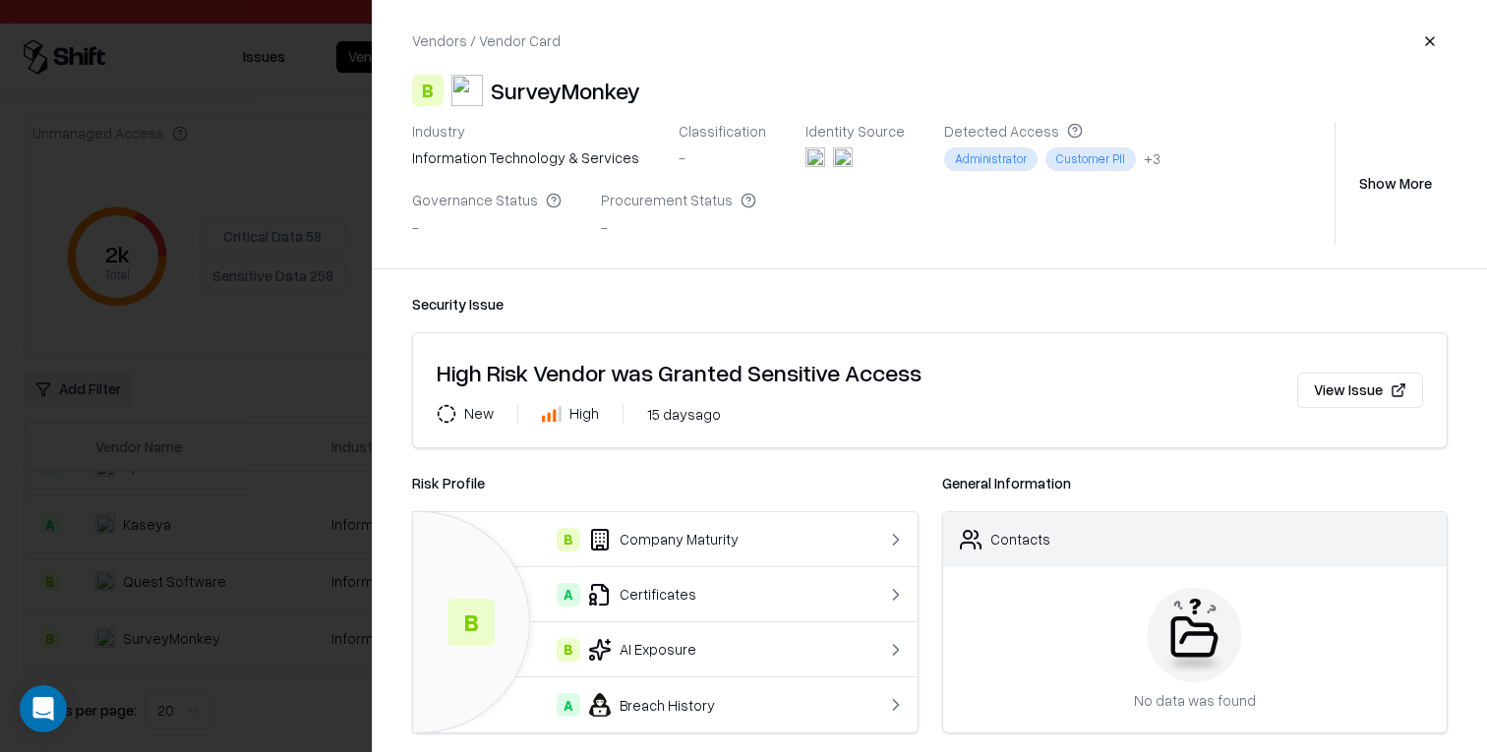
click at [229, 471] on div at bounding box center [743, 376] width 1487 height 752
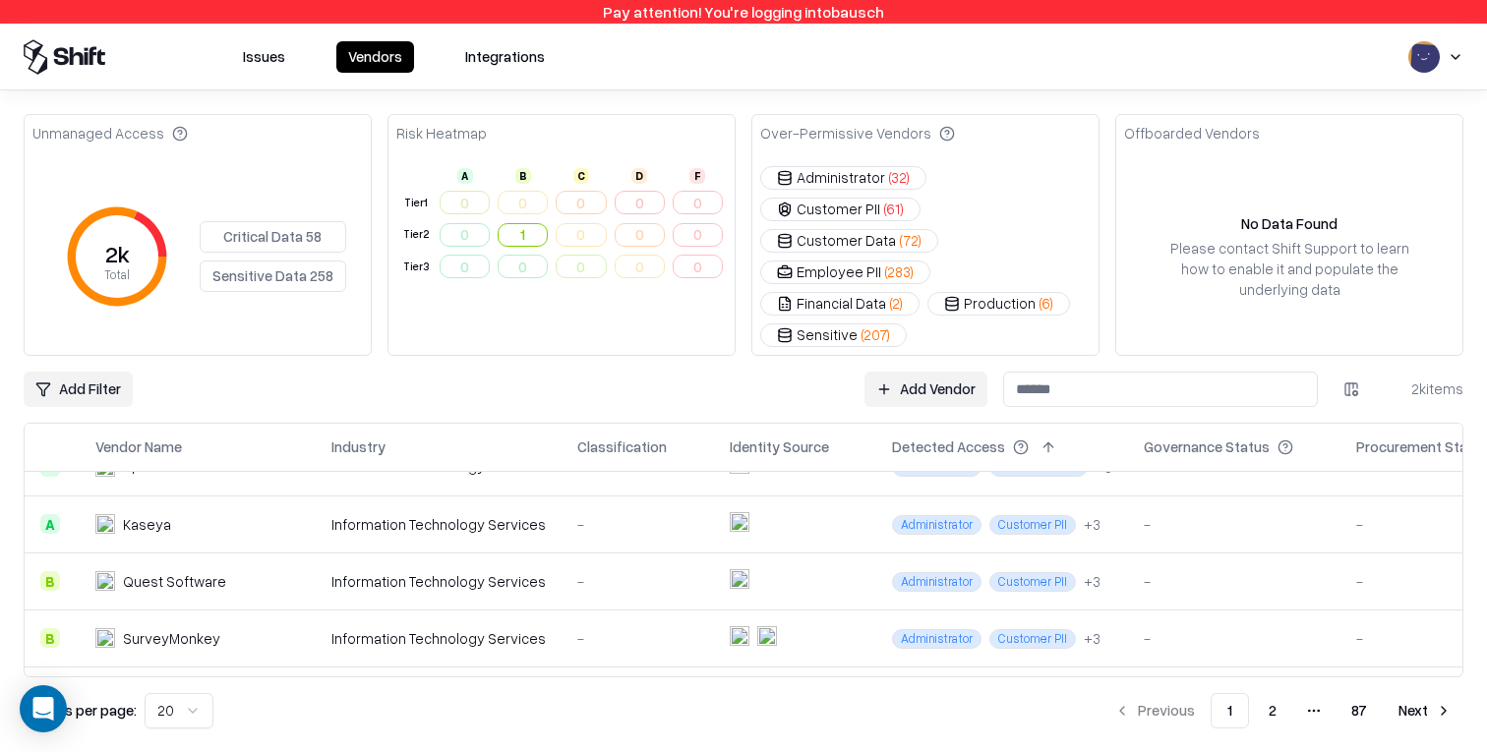
click at [406, 514] on div "Information Technology Services" at bounding box center [438, 524] width 214 height 21
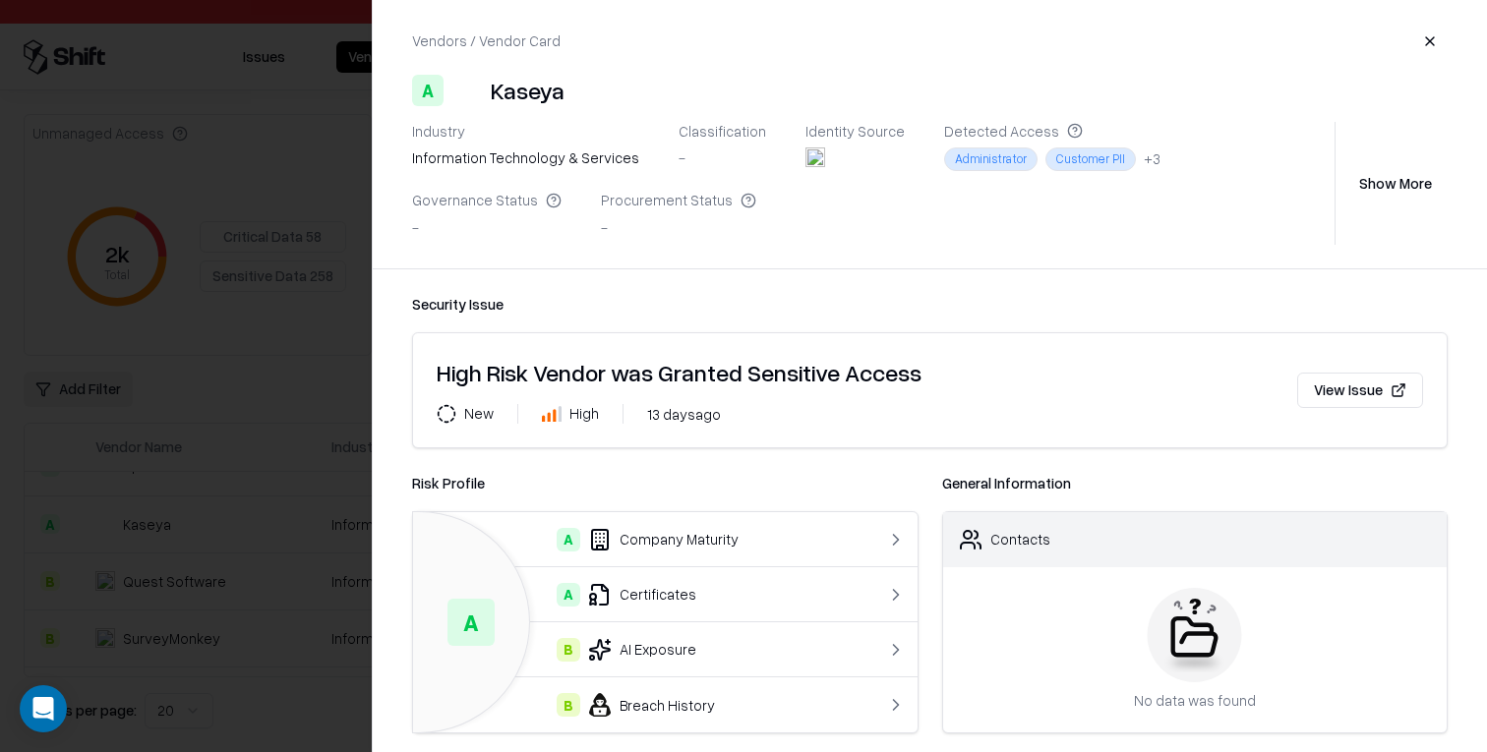
click at [234, 476] on div at bounding box center [743, 376] width 1487 height 752
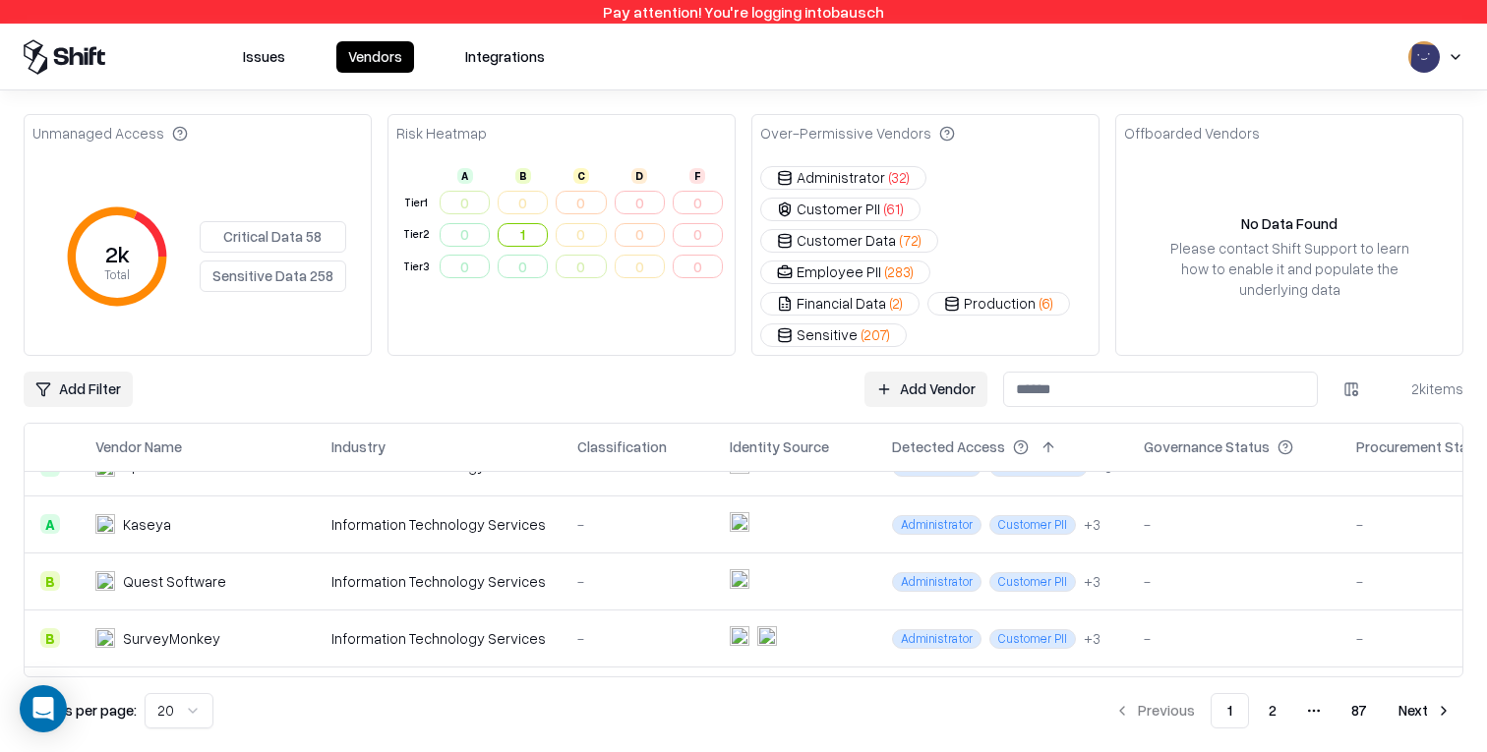
click at [102, 354] on html "Pay attention! You're logging into bausch Issues Vendors Integrations Unmanaged…" at bounding box center [743, 376] width 1487 height 752
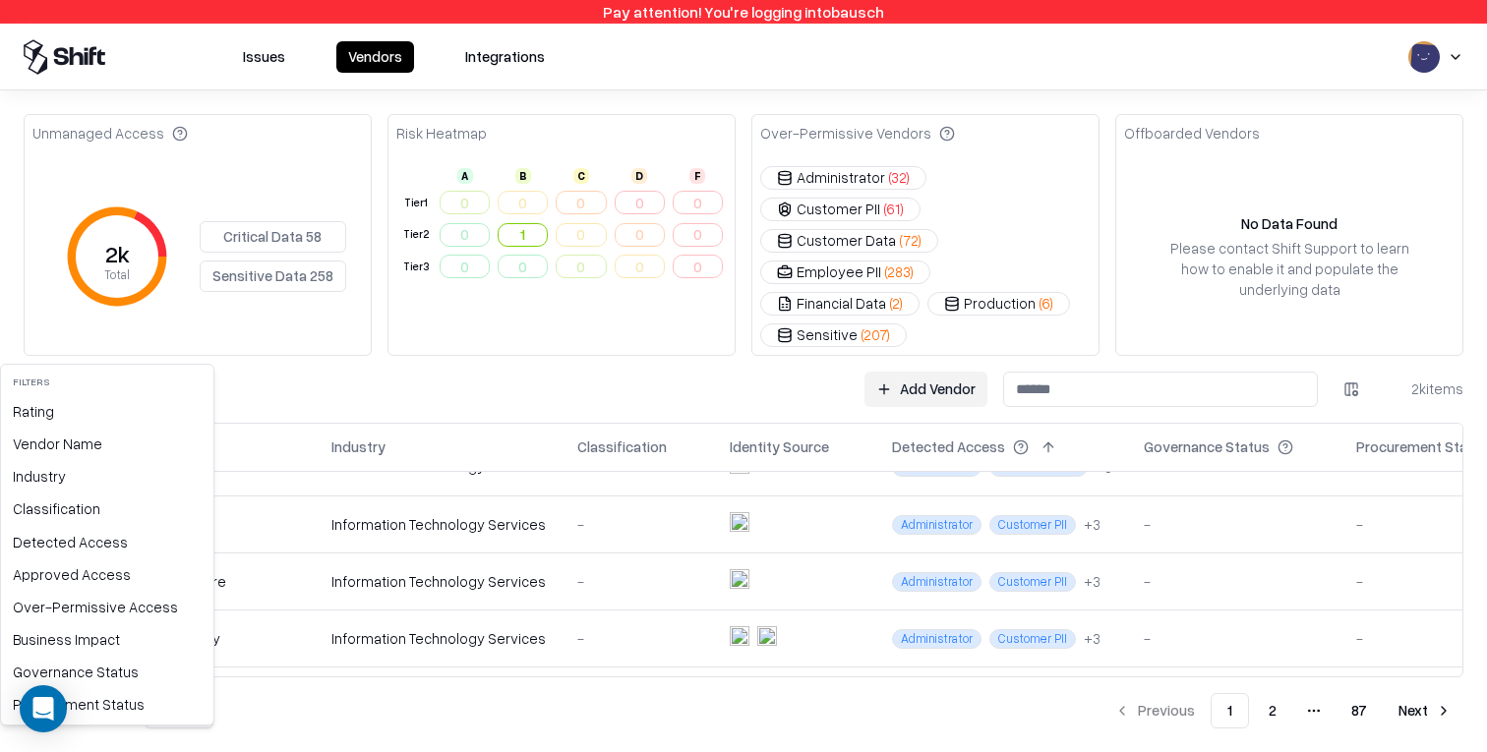
click at [431, 326] on html "Pay attention! You're logging into bausch Issues Vendors Integrations Unmanaged…" at bounding box center [743, 376] width 1487 height 752
click at [88, 337] on html "Pay attention! You're logging into bausch Issues Vendors Integrations Unmanaged…" at bounding box center [743, 376] width 1487 height 752
drag, startPoint x: 227, startPoint y: 355, endPoint x: 213, endPoint y: 355, distance: 13.8
click at [227, 355] on html "Pay attention! You're logging into bausch Issues Vendors Integrations Unmanaged…" at bounding box center [743, 376] width 1487 height 752
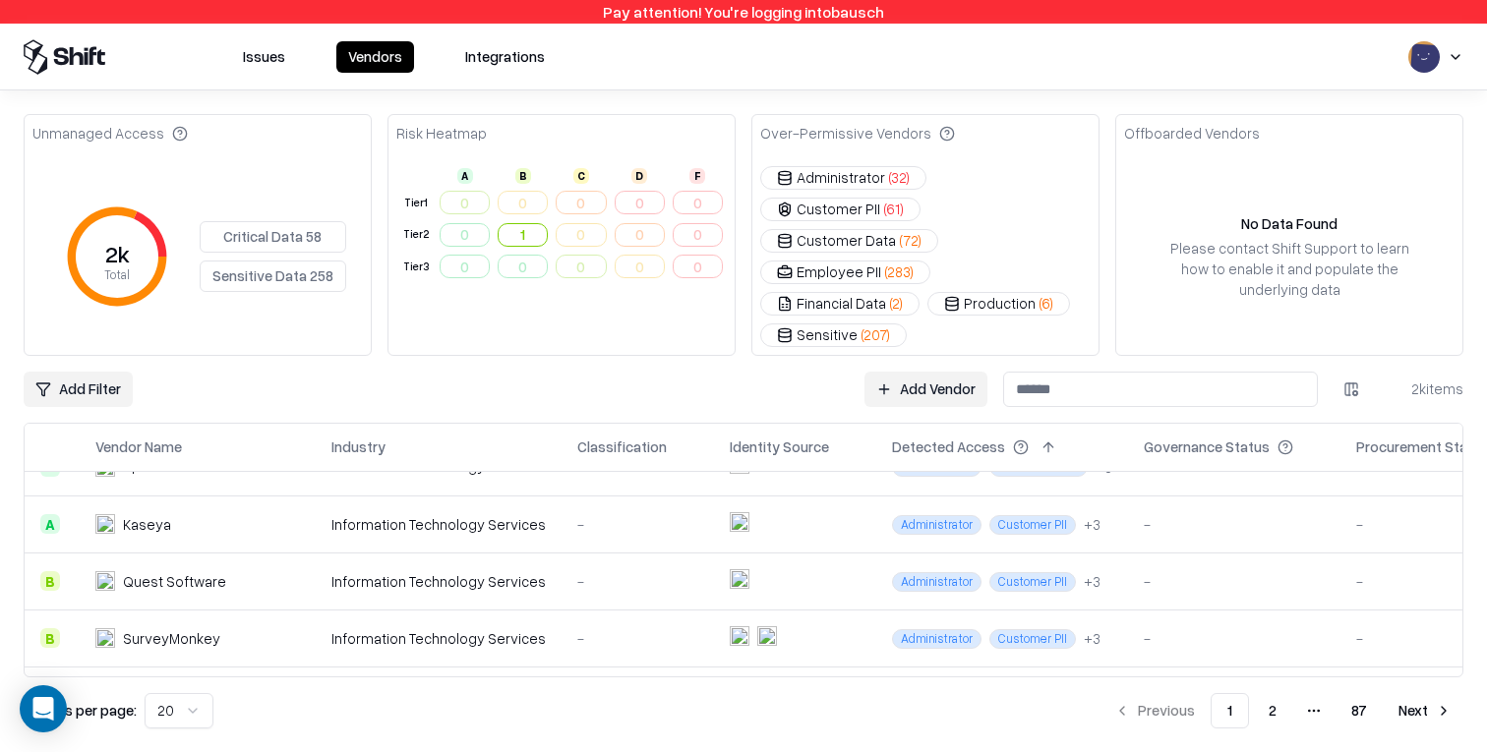
click at [79, 340] on html "Pay attention! You're logging into bausch Issues Vendors Integrations Unmanaged…" at bounding box center [743, 376] width 1487 height 752
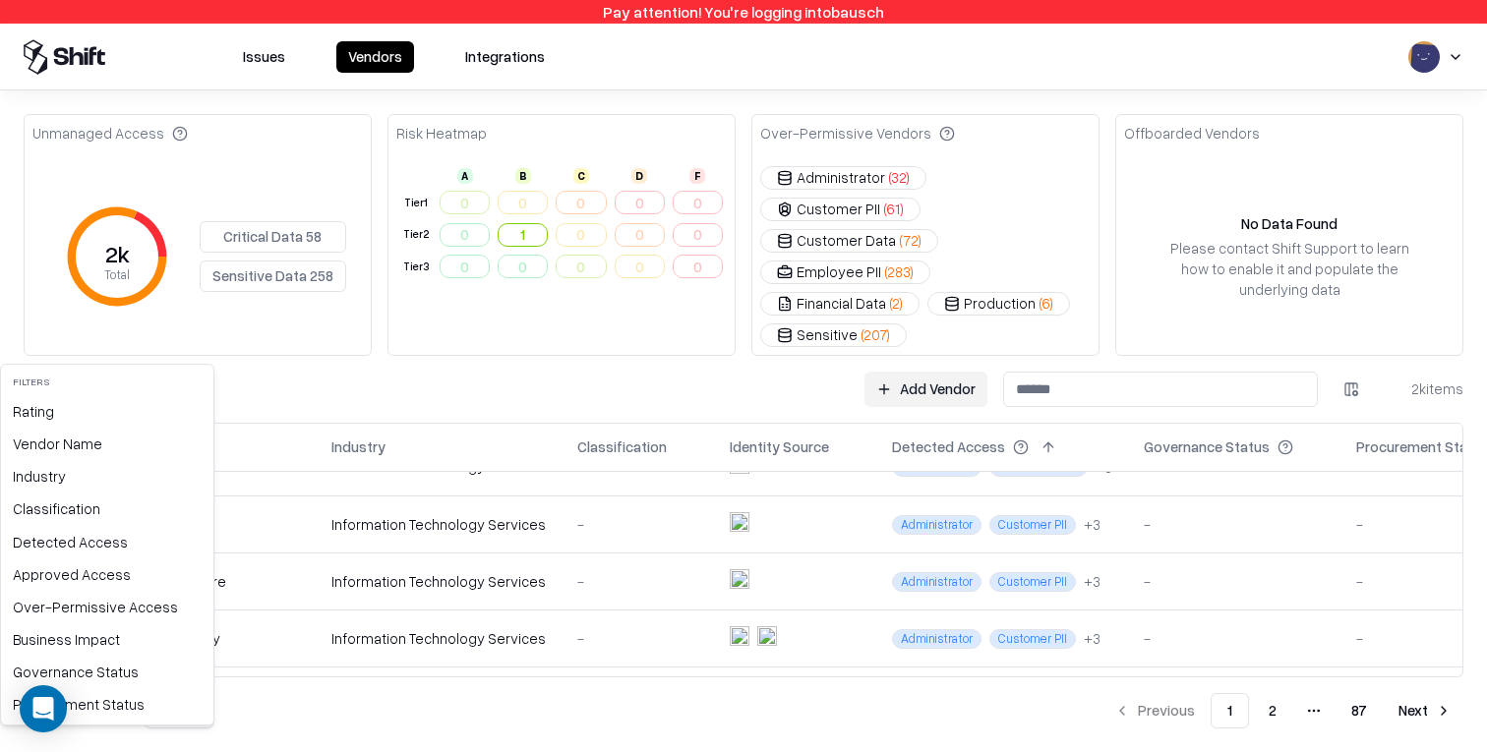
click at [85, 341] on html "Pay attention! You're logging into bausch Issues Vendors Integrations Unmanaged…" at bounding box center [743, 376] width 1487 height 752
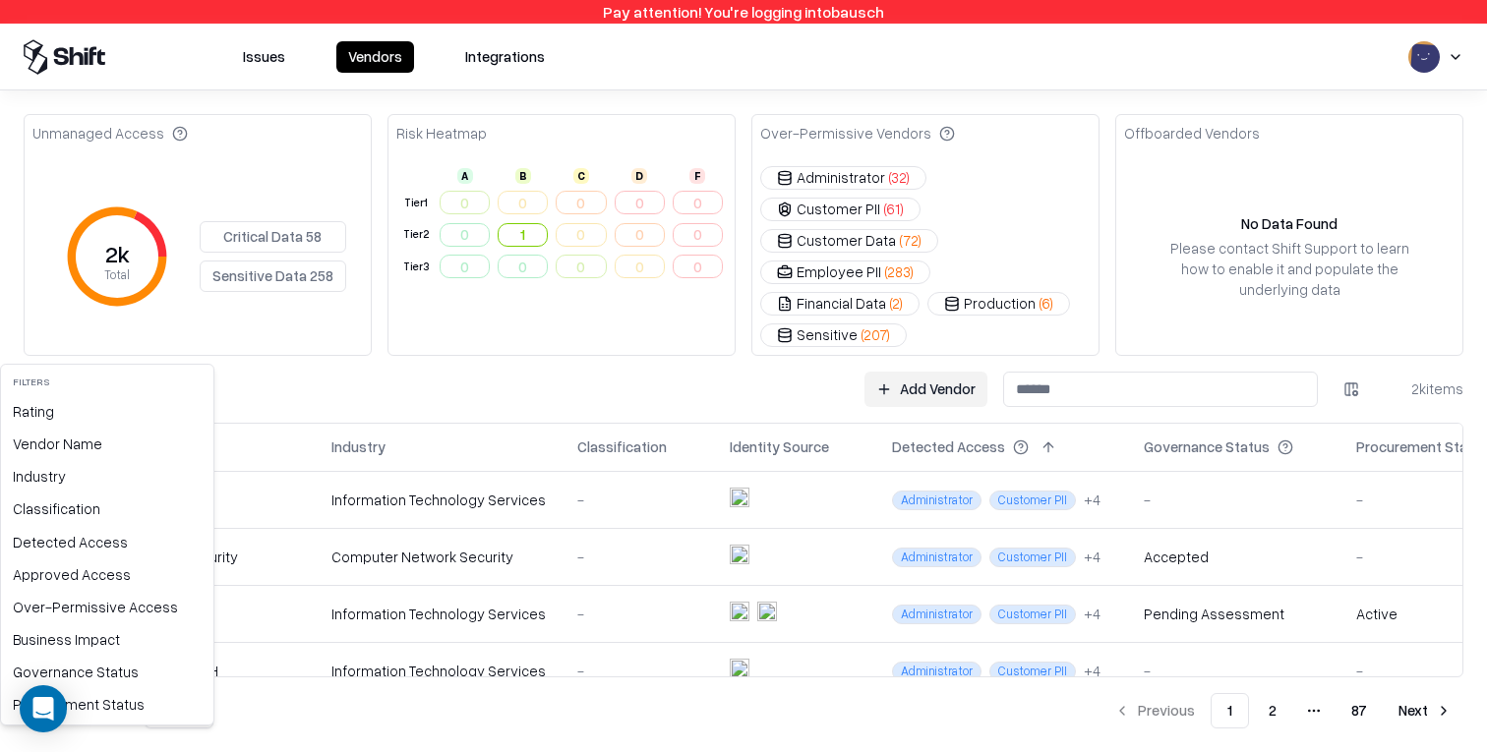
click at [67, 343] on html "Pay attention! You're logging into bausch Issues Vendors Integrations Unmanaged…" at bounding box center [743, 376] width 1487 height 752
click at [1350, 345] on html "Pay attention! You're logging into bausch Issues Vendors Integrations Unmanaged…" at bounding box center [743, 376] width 1487 height 752
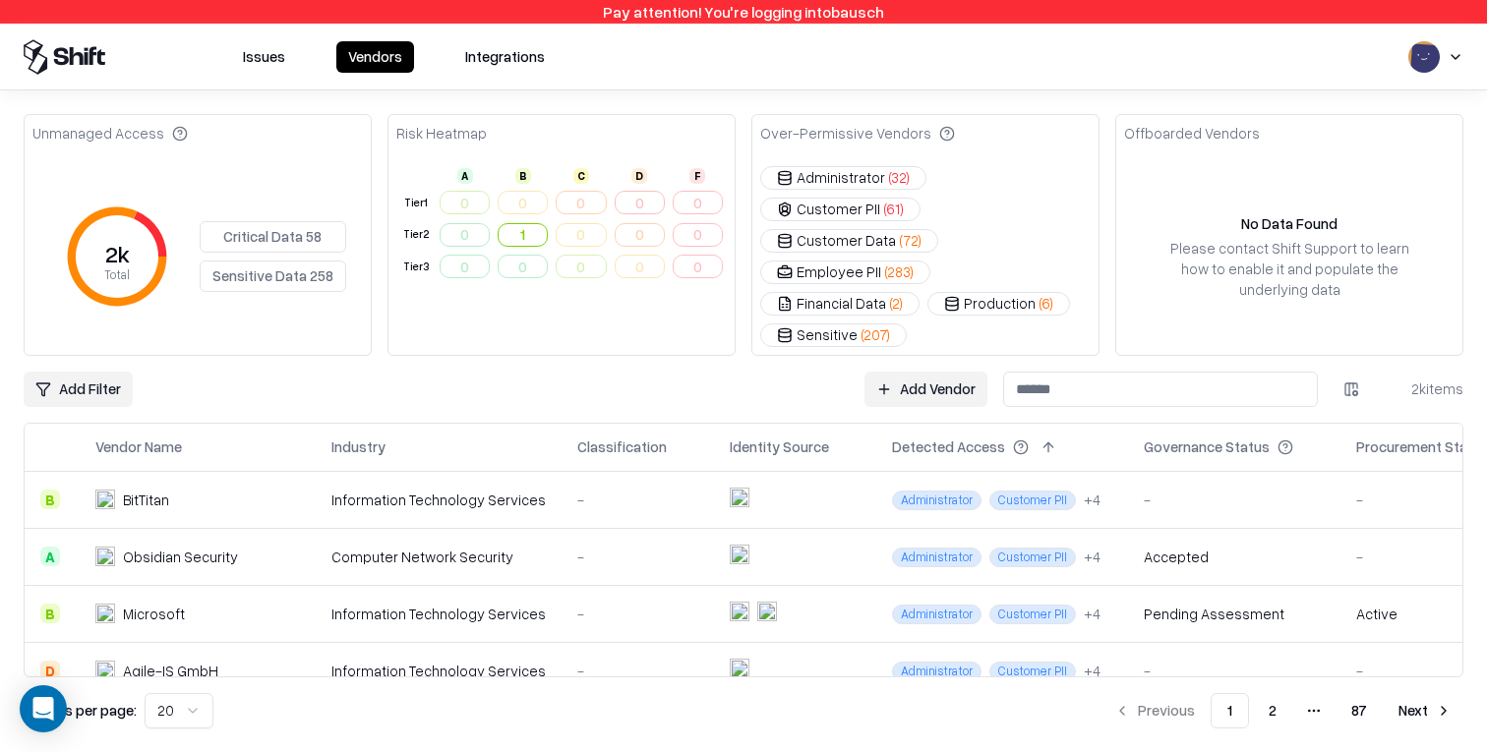
click at [1358, 335] on html "Pay attention! You're logging into bausch Issues Vendors Integrations Unmanaged…" at bounding box center [743, 376] width 1487 height 752
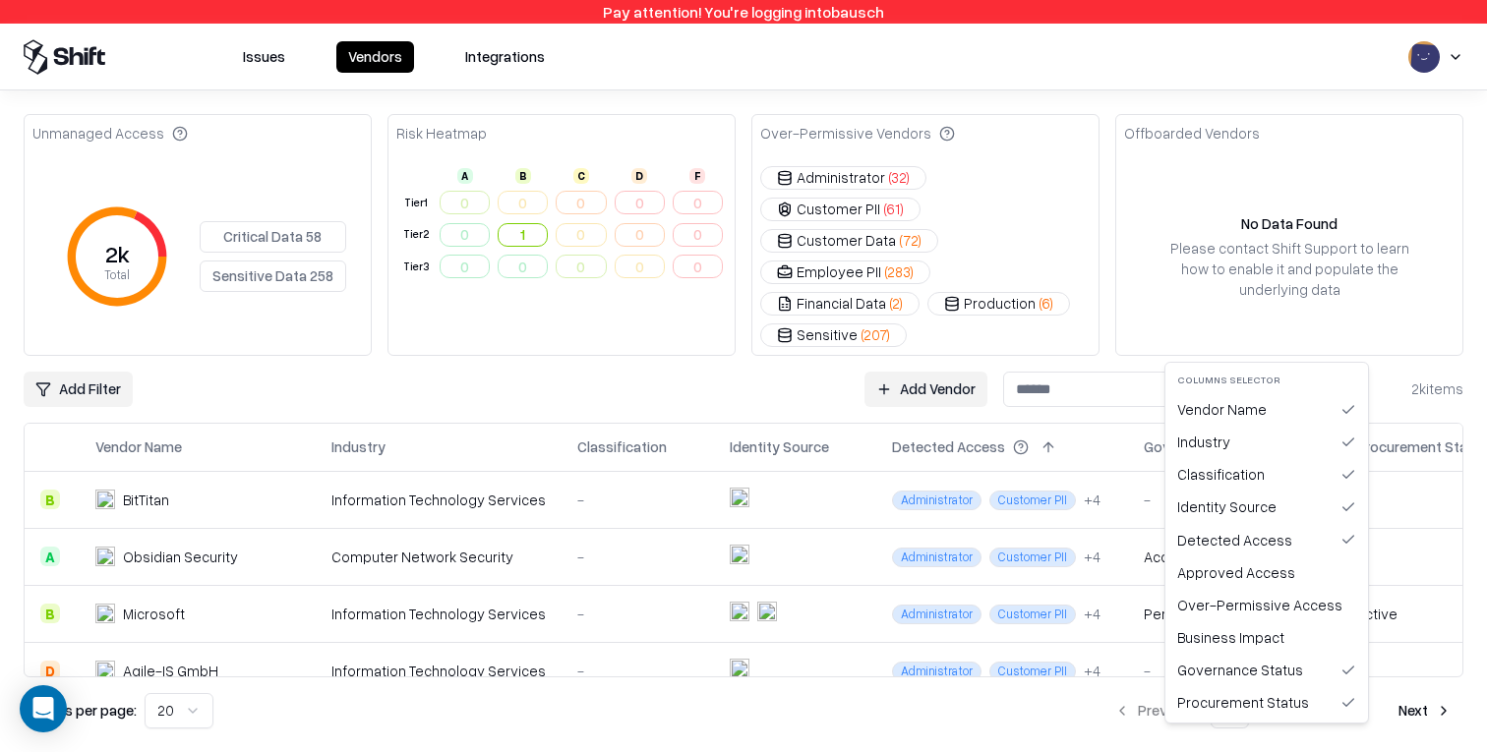
click at [532, 336] on html "Pay attention! You're logging into bausch Issues Vendors Integrations Unmanaged…" at bounding box center [743, 376] width 1487 height 752
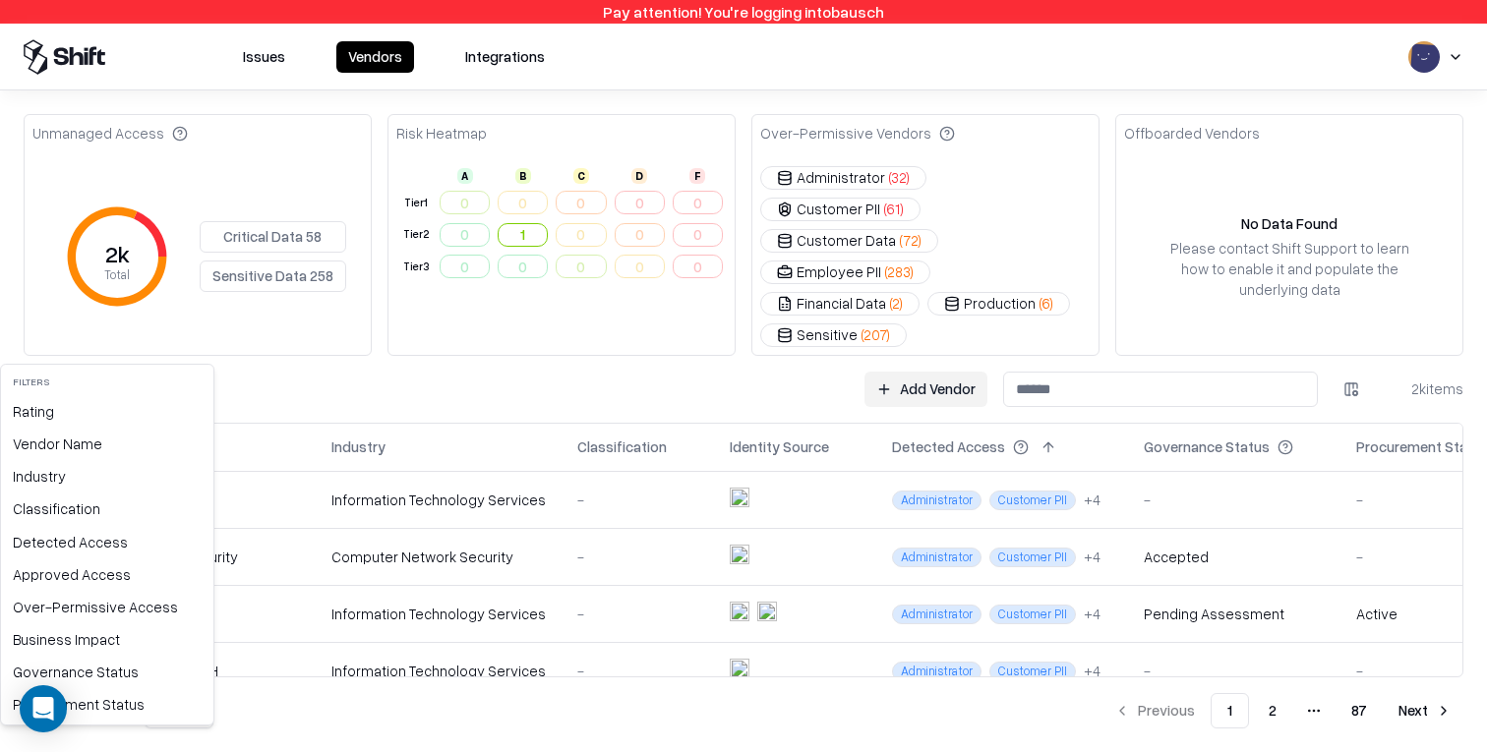
click at [57, 344] on html "Pay attention! You're logging into bausch Issues Vendors Integrations Unmanaged…" at bounding box center [743, 376] width 1487 height 752
click at [80, 503] on div "Classification" at bounding box center [107, 509] width 205 height 32
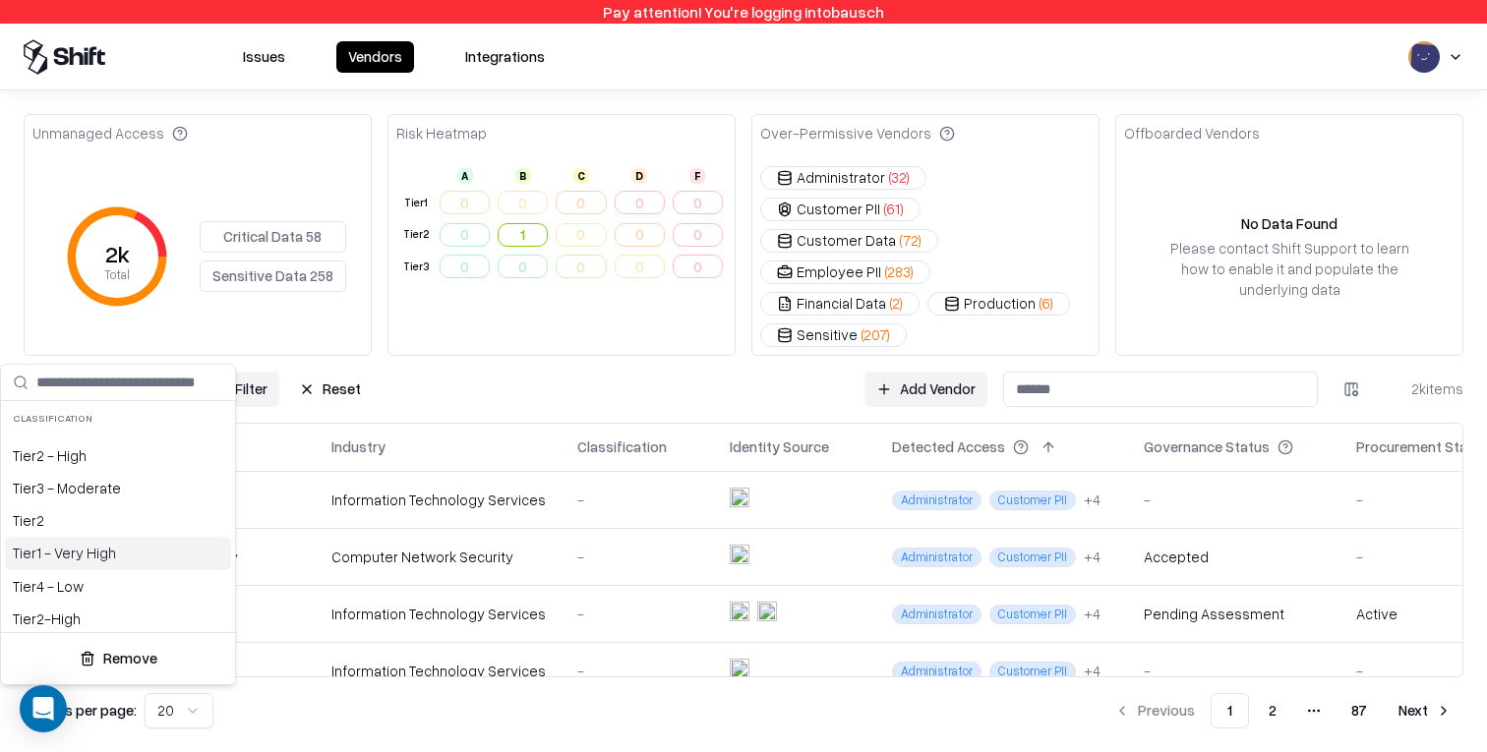
click at [144, 569] on div "Tier 1 - Very High" at bounding box center [118, 553] width 226 height 32
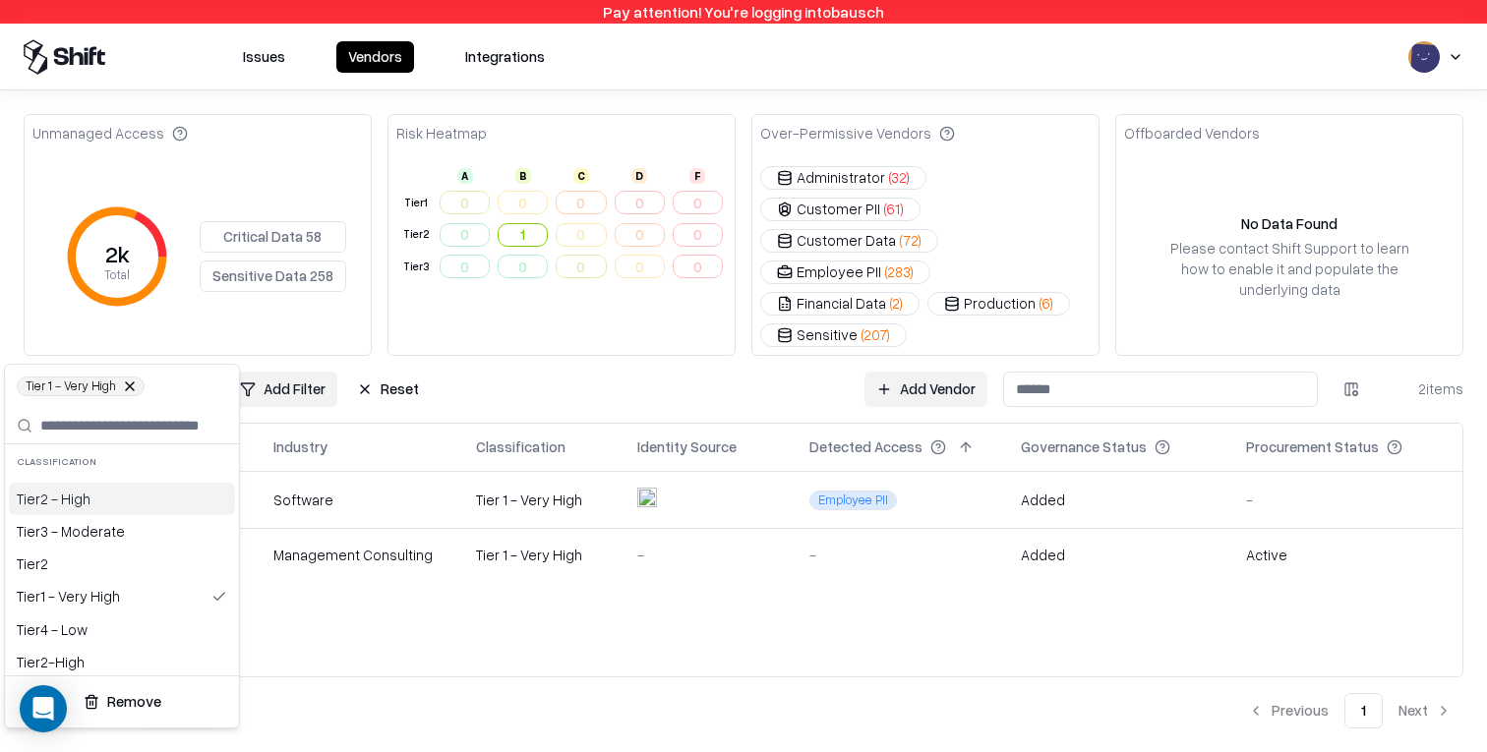
click at [718, 319] on html "Pay attention! You're logging into bausch Issues Vendors Integrations Unmanaged…" at bounding box center [743, 376] width 1487 height 752
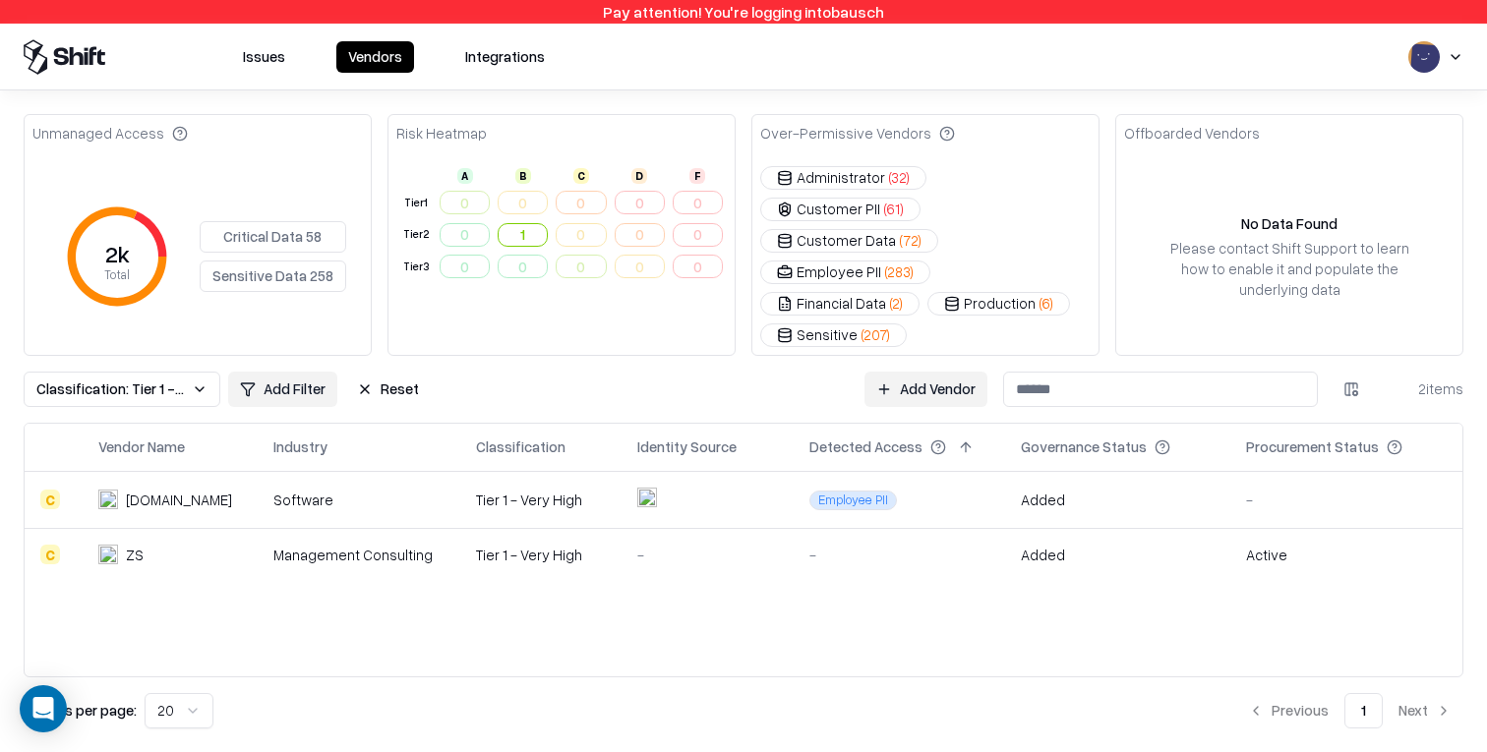
click at [536, 490] on div "Tier 1 - Very High" at bounding box center [541, 500] width 130 height 21
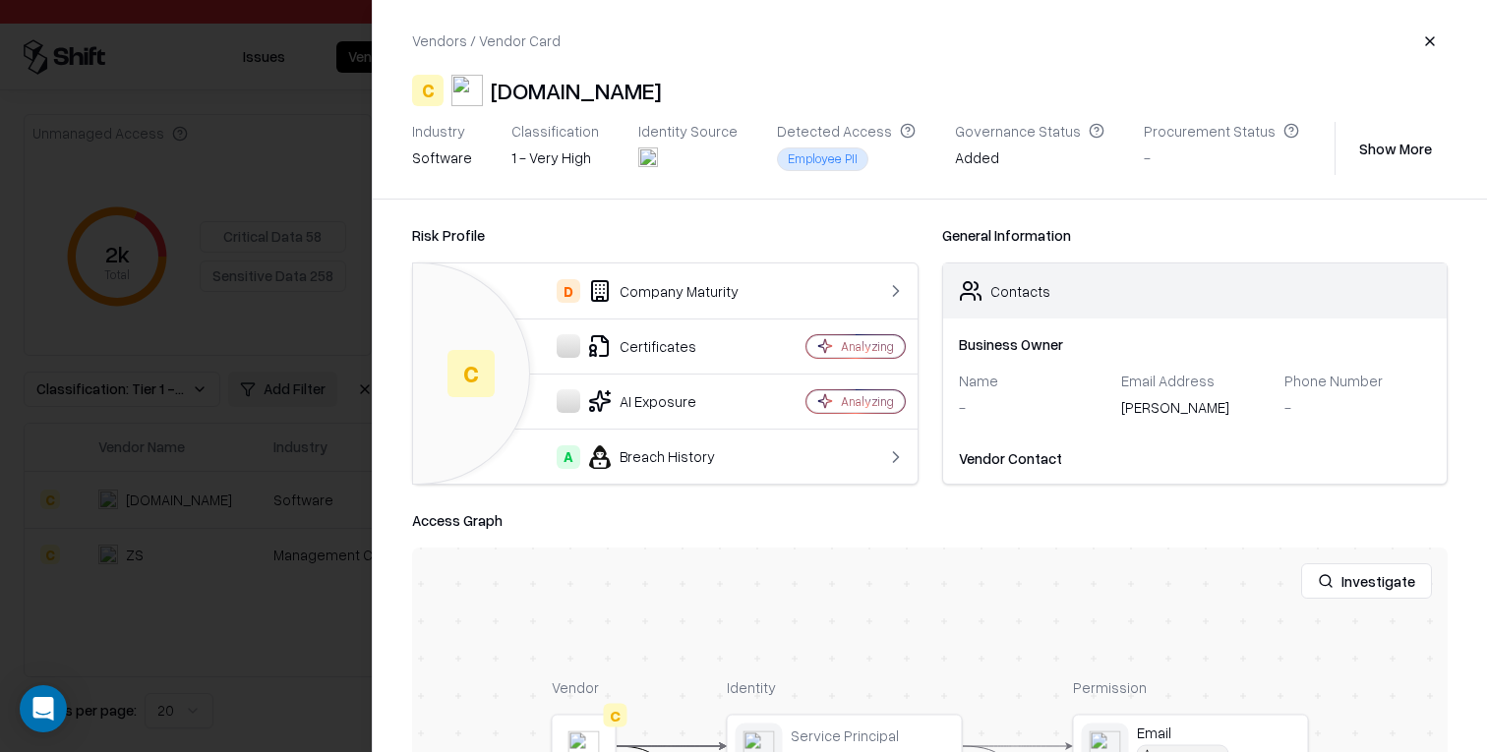
click at [546, 156] on div "1 - Very High" at bounding box center [555, 158] width 88 height 21
click at [545, 156] on div "1 - Very High" at bounding box center [555, 158] width 88 height 21
click at [546, 156] on div "1 - Very High" at bounding box center [555, 158] width 88 height 21
click at [672, 213] on div "Risk Profile C D Company Maturity Certificates Analyzing AI Exposure Analyzing …" at bounding box center [930, 476] width 1114 height 553
click at [309, 281] on div at bounding box center [743, 376] width 1487 height 752
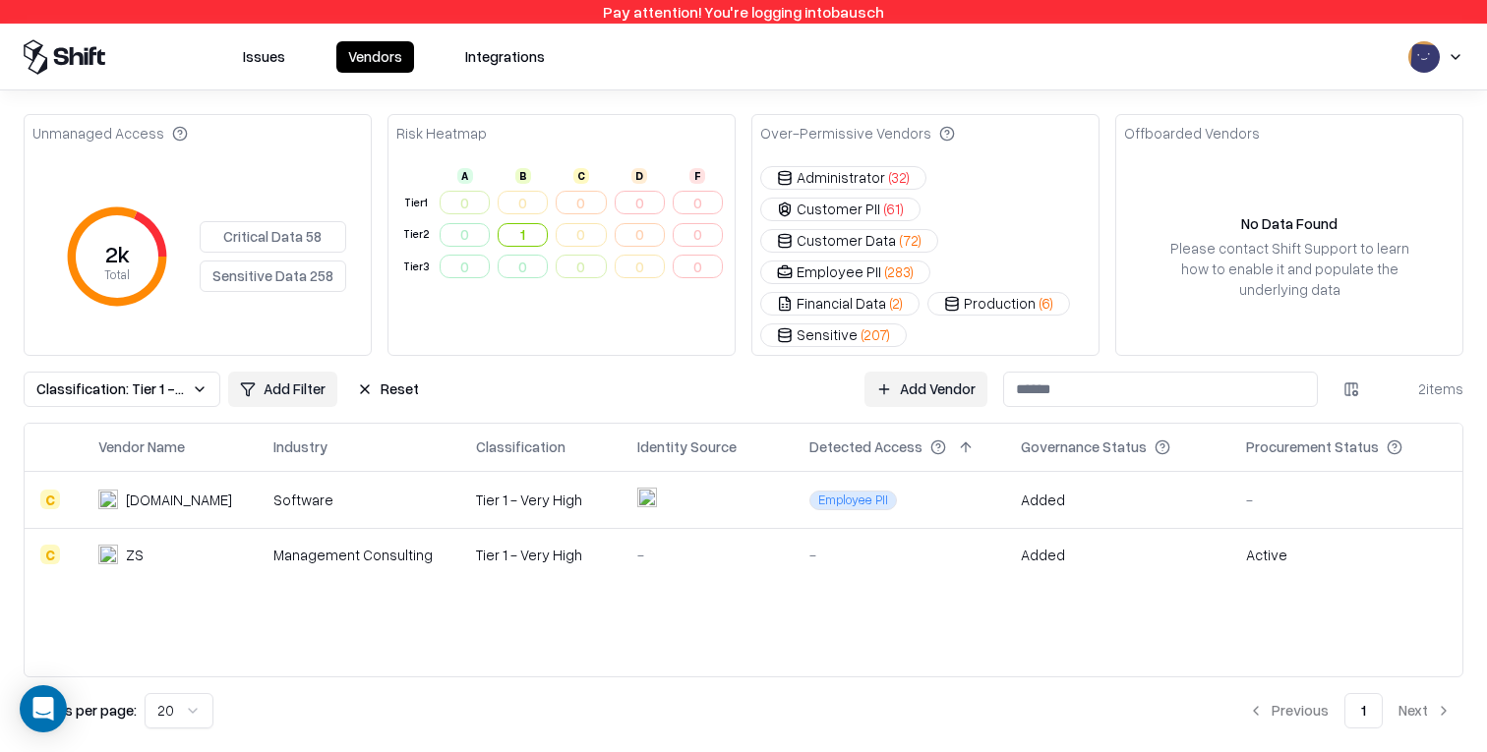
click at [146, 379] on span "Classification: Tier 1 - Very High" at bounding box center [110, 389] width 148 height 21
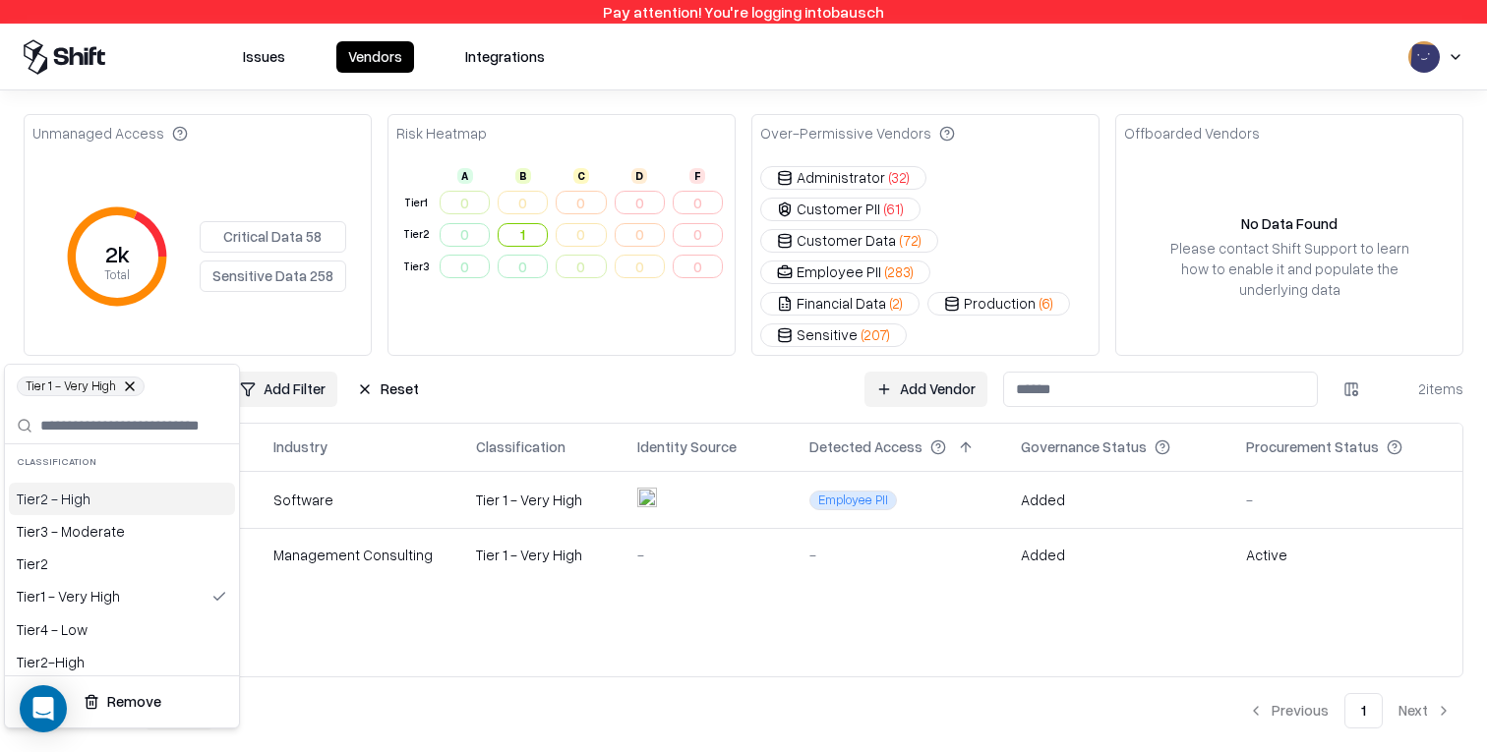
drag, startPoint x: 130, startPoint y: 391, endPoint x: 136, endPoint y: 370, distance: 22.4
click at [130, 391] on span "Tier 1 - Very High" at bounding box center [81, 387] width 128 height 20
click at [128, 382] on button at bounding box center [130, 387] width 12 height 12
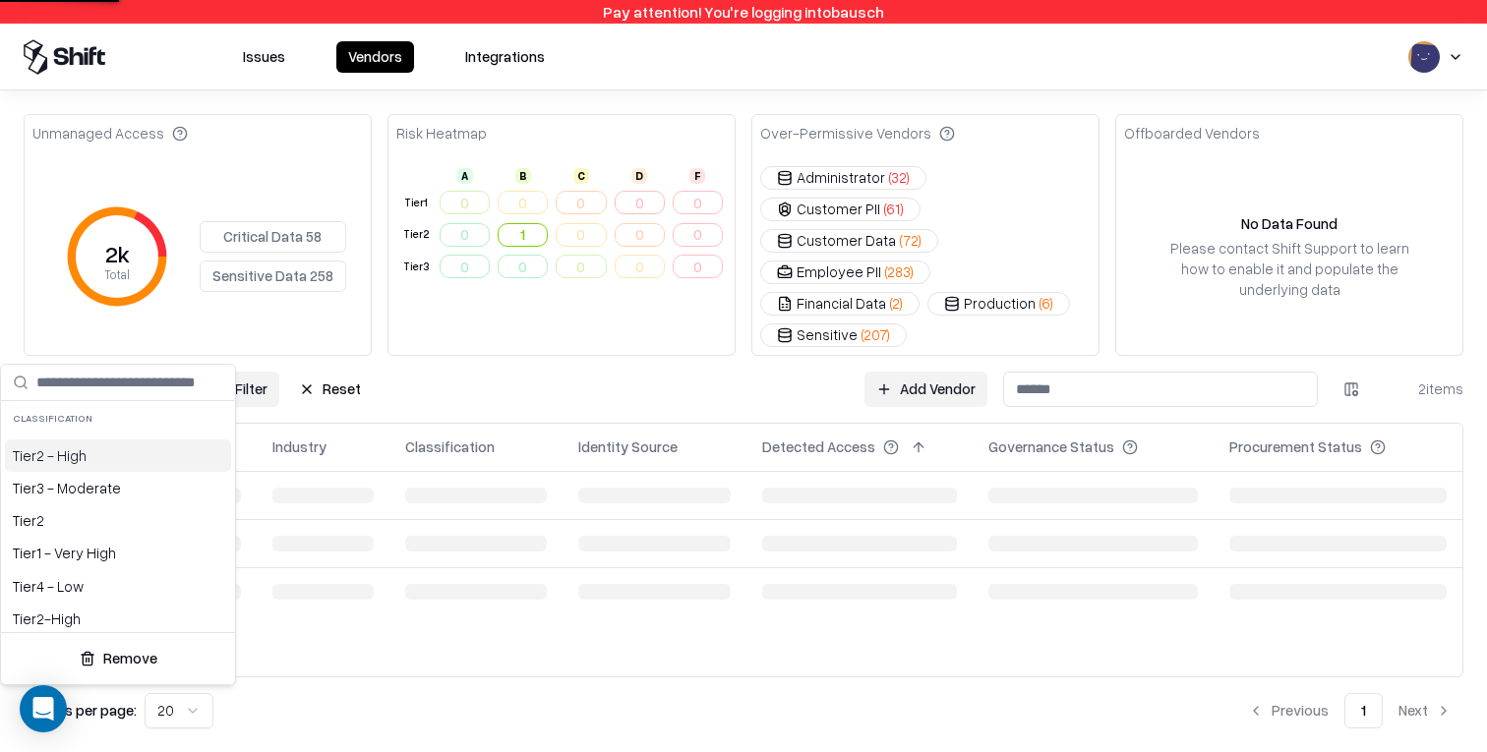
click at [108, 357] on html "Pay attention! You're logging into bausch Issues Vendors Integrations Unmanaged…" at bounding box center [743, 376] width 1487 height 752
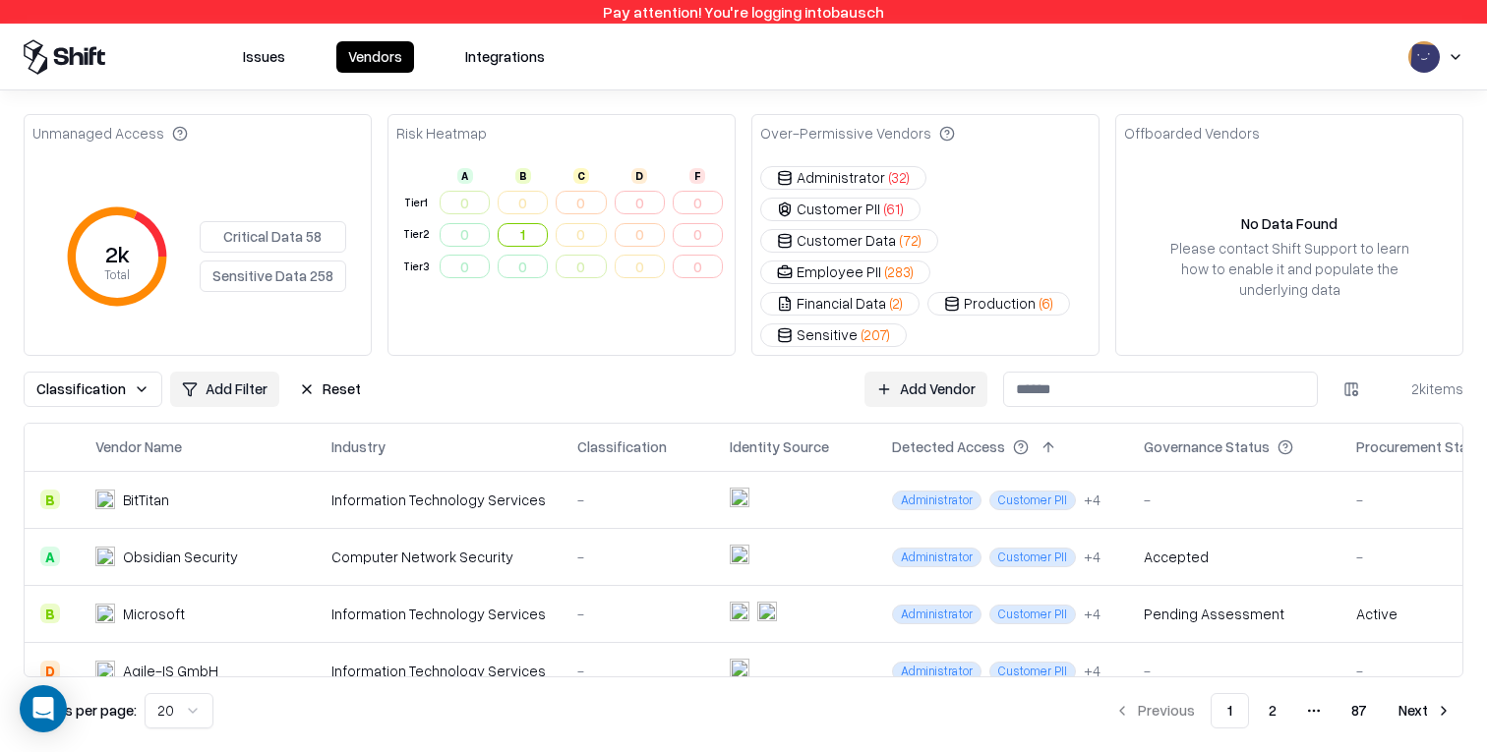
click at [83, 379] on span "Classification" at bounding box center [81, 389] width 90 height 21
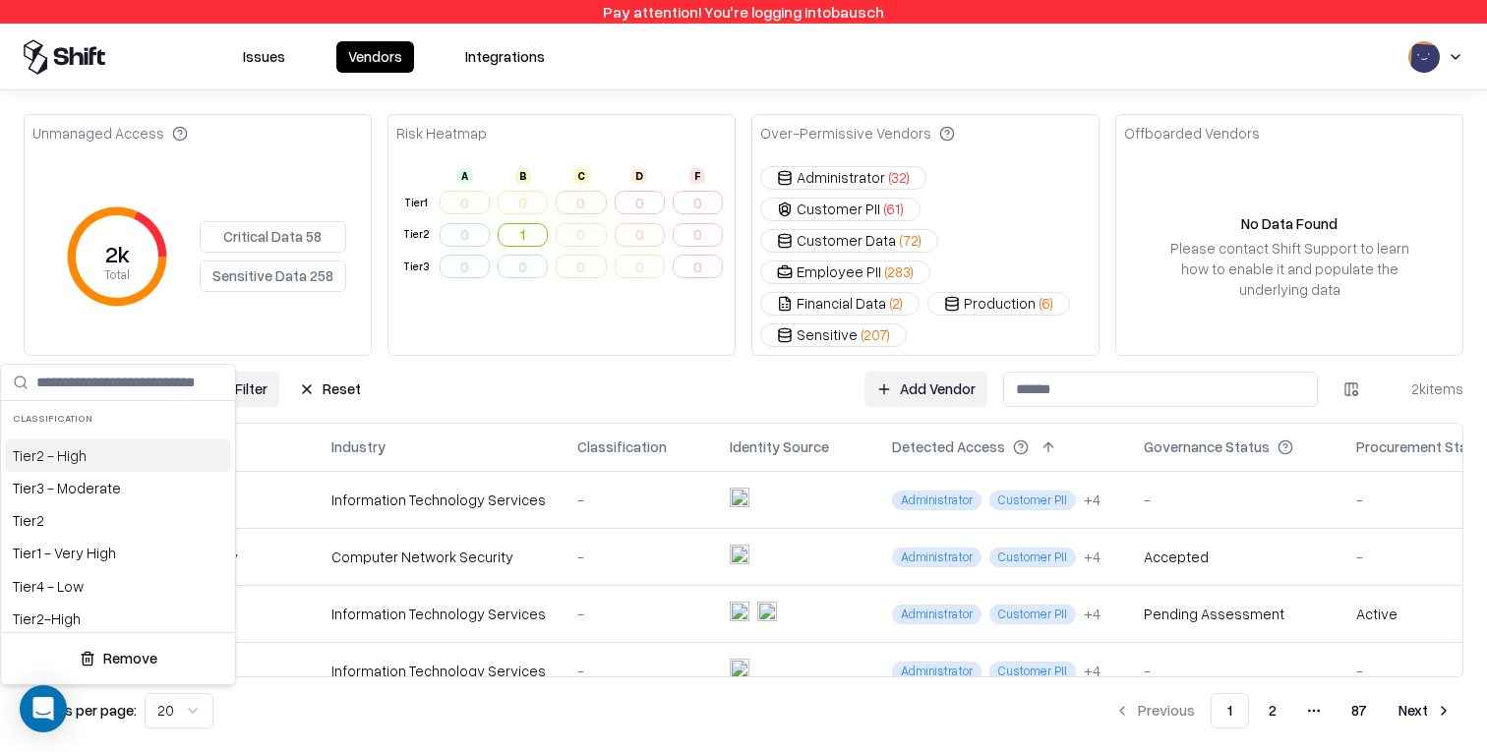
click at [100, 340] on html "Pay attention! You're logging into bausch Issues Vendors Integrations Unmanaged…" at bounding box center [743, 376] width 1487 height 752
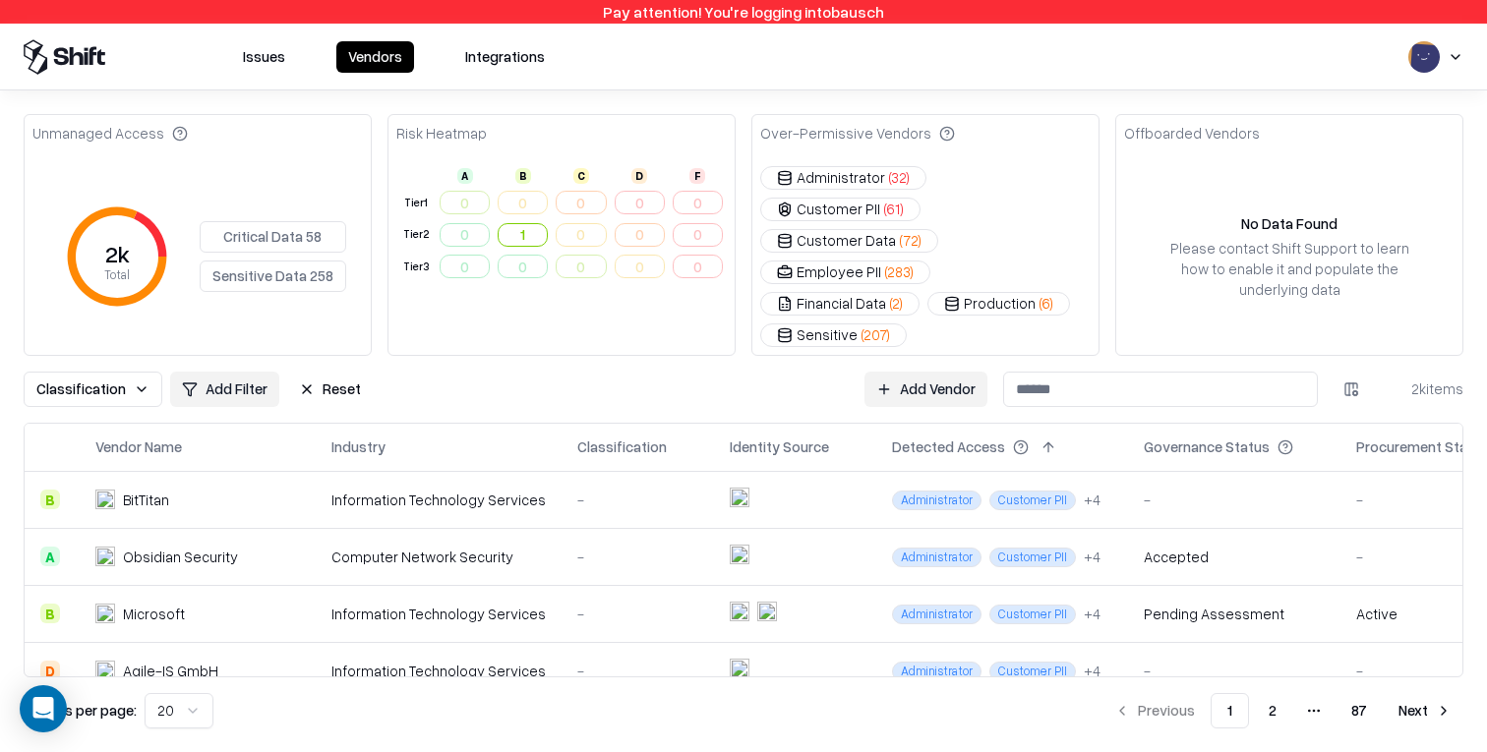
click at [113, 379] on span "Classification" at bounding box center [81, 389] width 90 height 21
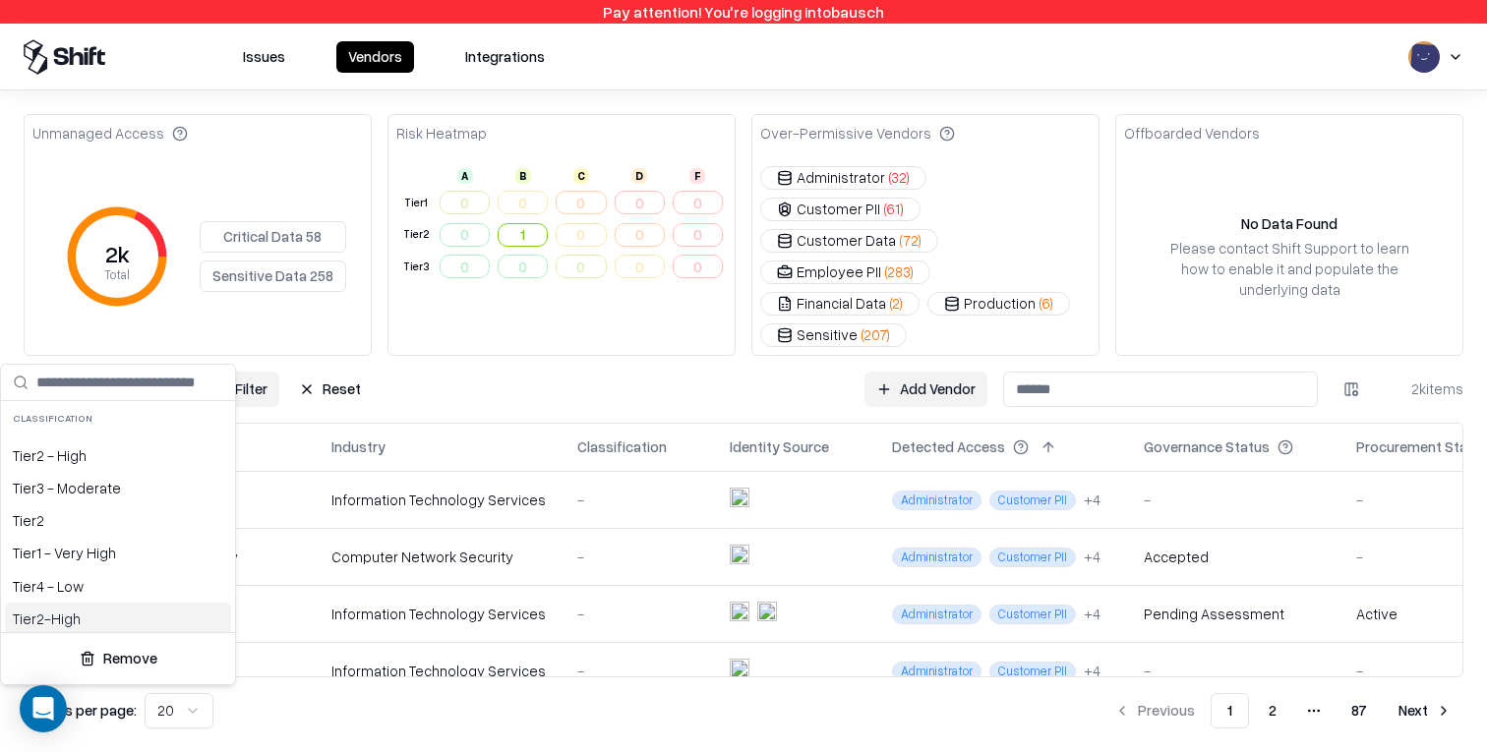
click at [101, 654] on button "Remove" at bounding box center [118, 658] width 218 height 35
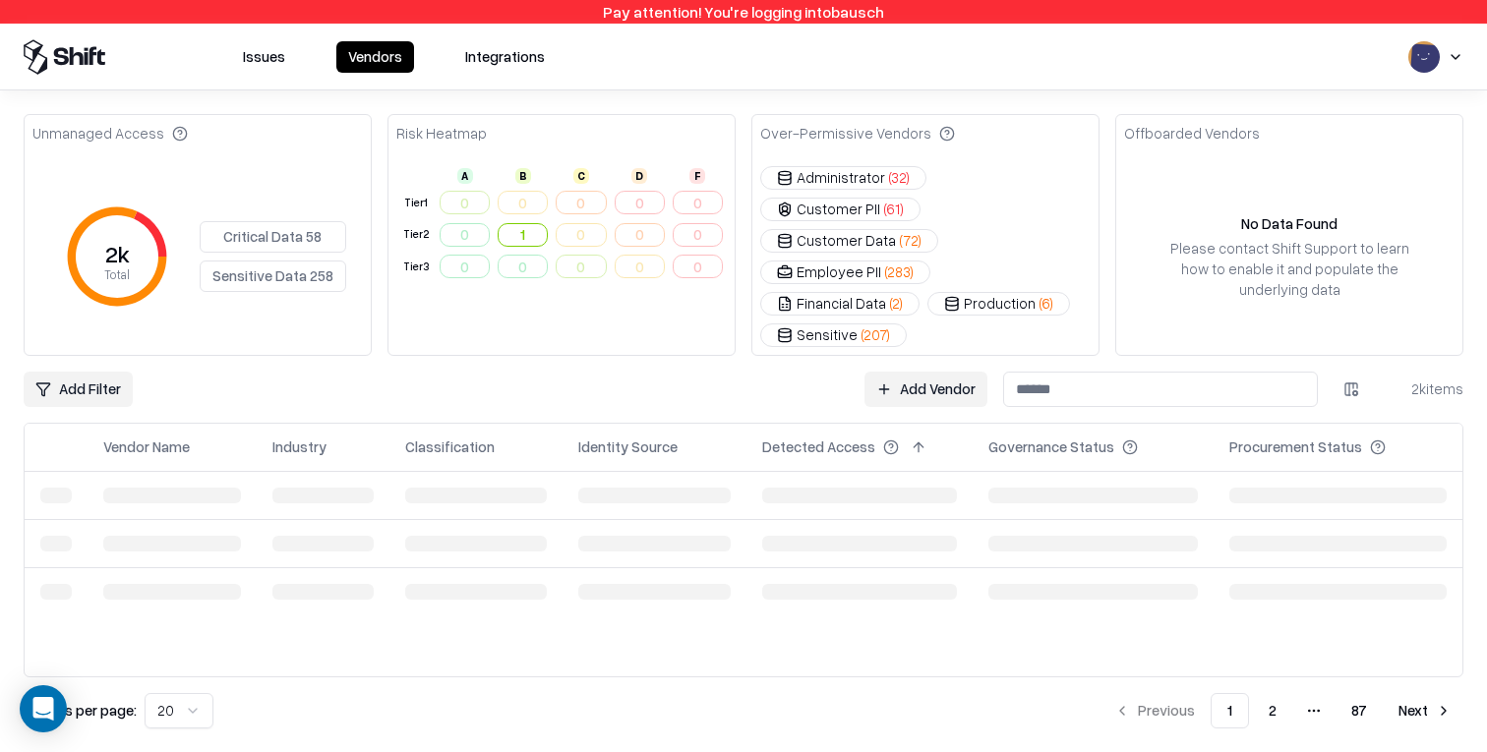
click at [93, 349] on html "Pay attention! You're logging into bausch Issues Vendors Integrations Unmanaged…" at bounding box center [743, 376] width 1487 height 752
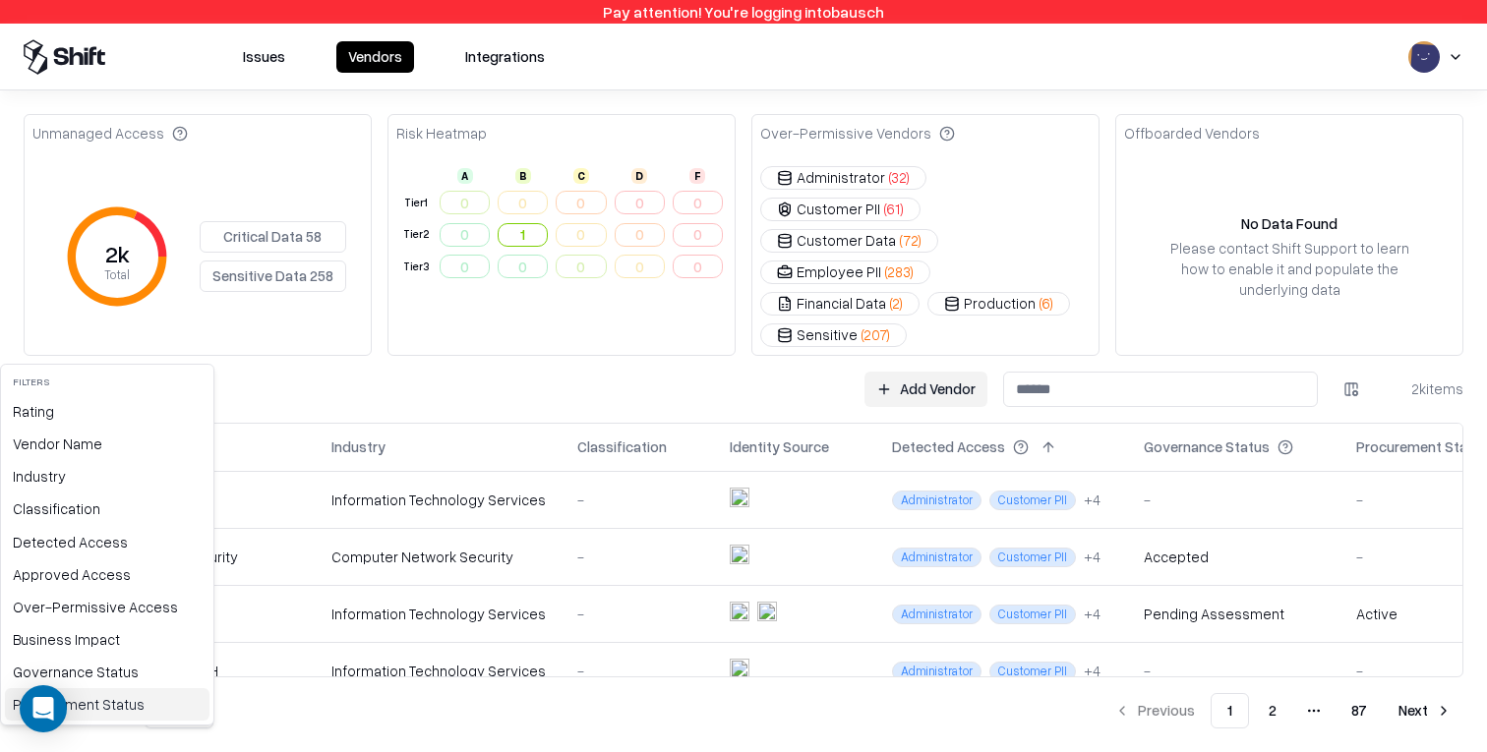
click at [121, 718] on div "Procurement Status" at bounding box center [107, 705] width 205 height 32
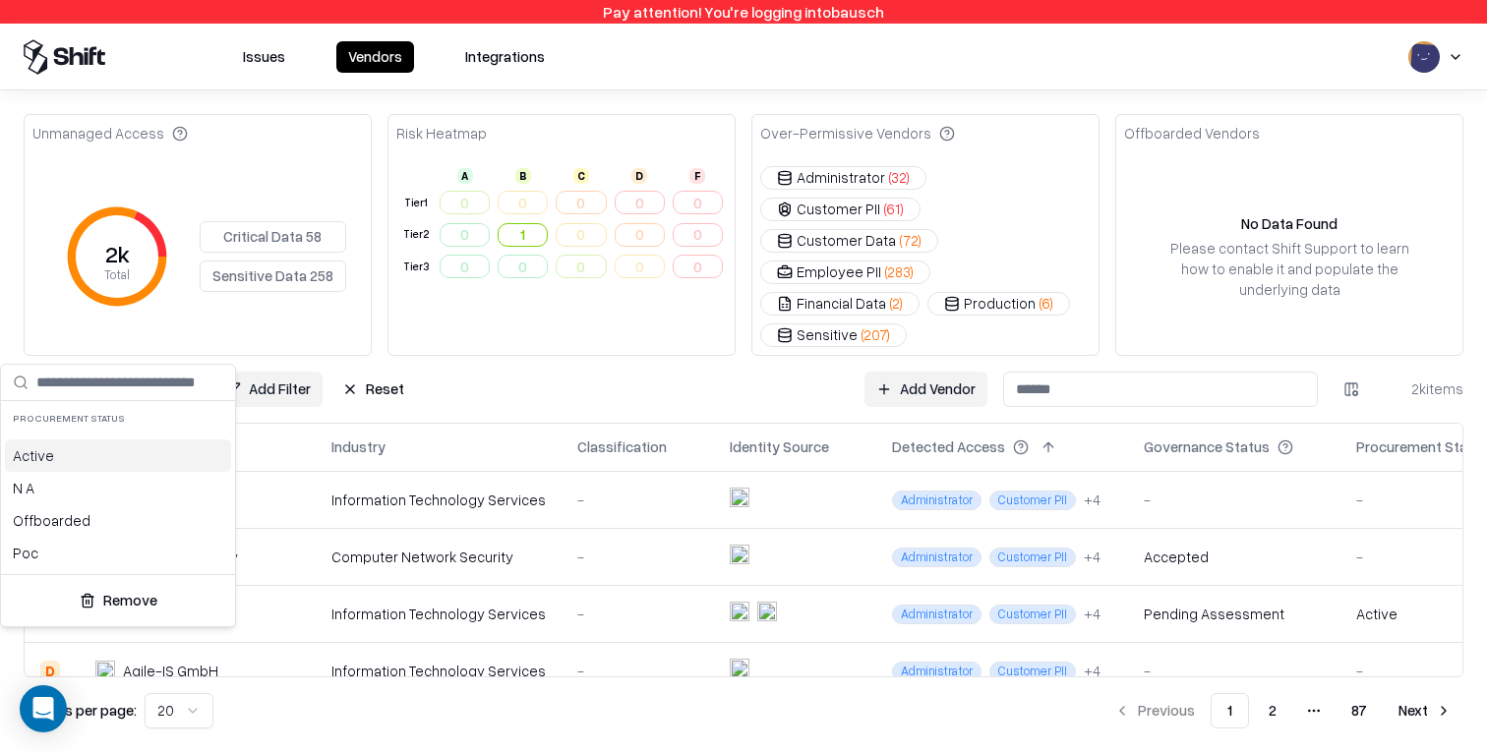
click at [678, 327] on html "Pay attention! You're logging into bausch Issues Vendors Integrations Unmanaged…" at bounding box center [743, 376] width 1487 height 752
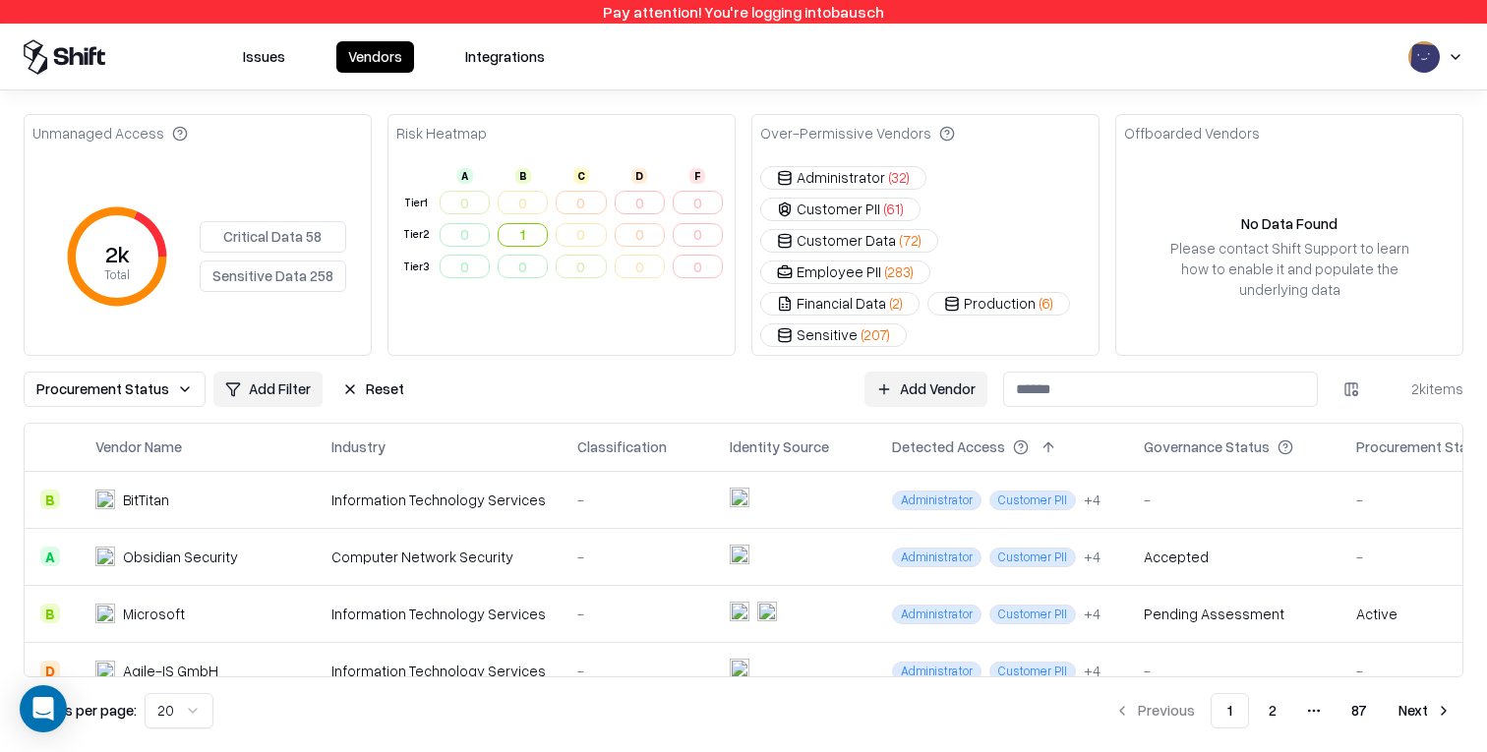
click at [1456, 58] on html "Pay attention! You're logging into bausch Issues Vendors Integrations Unmanaged…" at bounding box center [743, 376] width 1487 height 752
click at [1365, 144] on div "Log out" at bounding box center [1366, 153] width 236 height 32
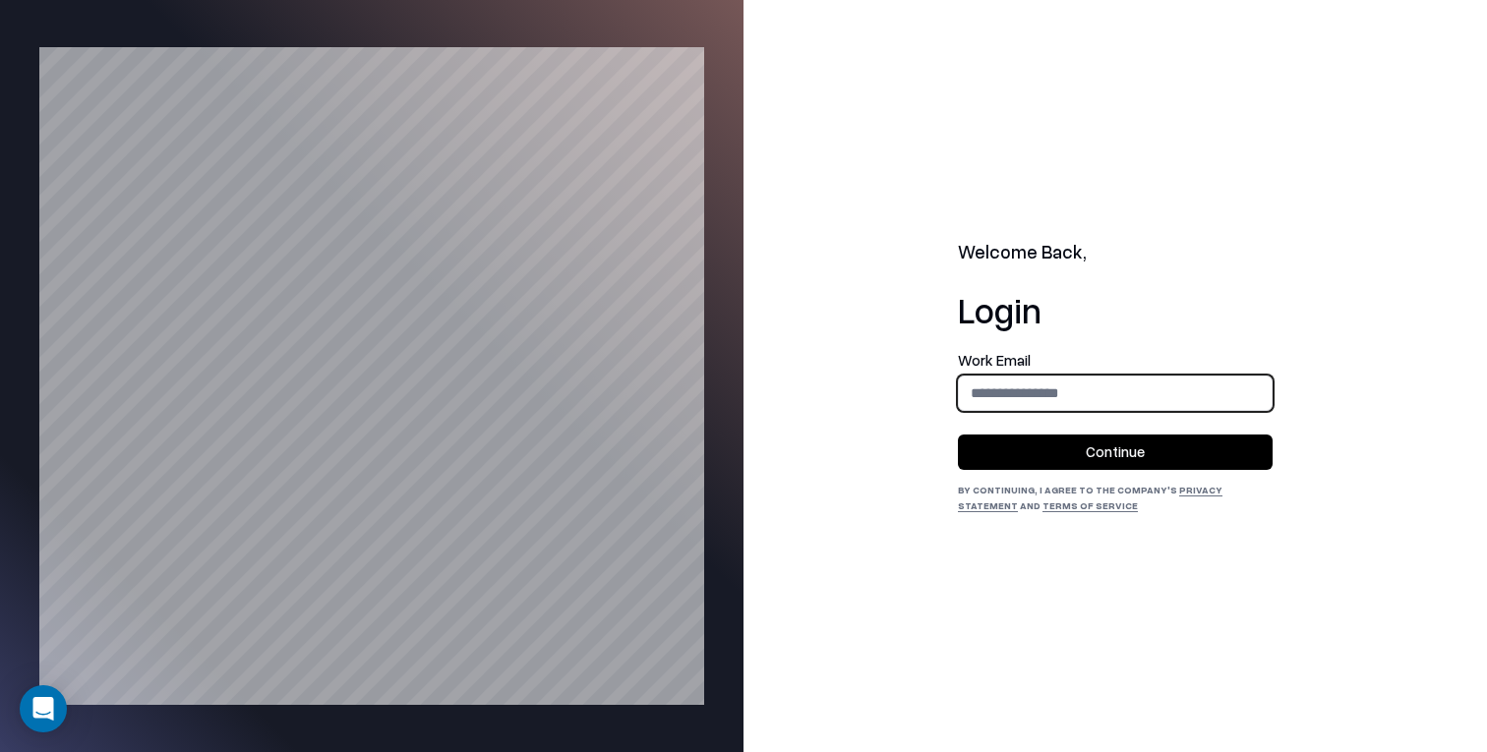
click at [1048, 398] on input "email" at bounding box center [1115, 393] width 313 height 36
type input "**********"
drag, startPoint x: 1111, startPoint y: 453, endPoint x: 932, endPoint y: 416, distance: 182.9
click at [1111, 453] on button "Continue" at bounding box center [1115, 452] width 315 height 35
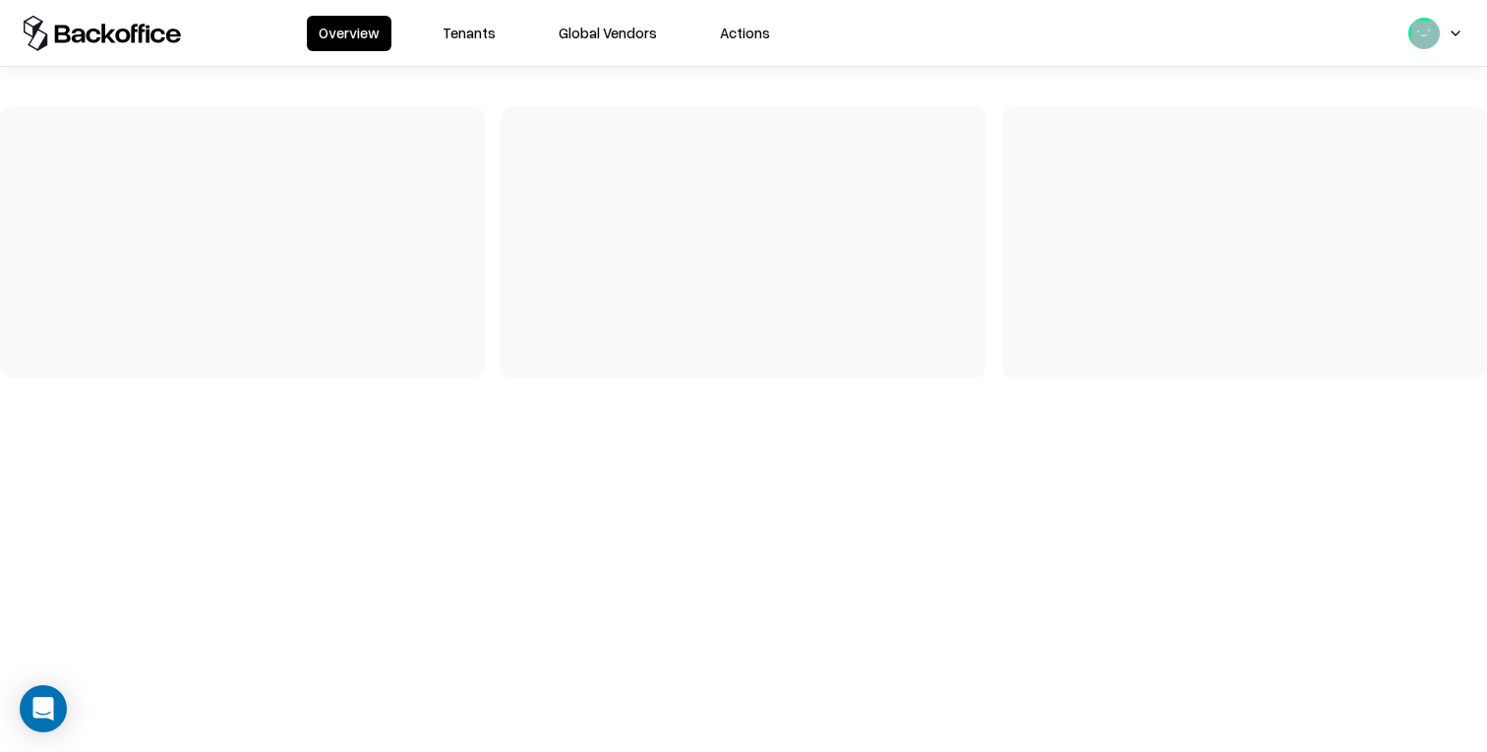
click at [466, 33] on button "Tenants" at bounding box center [469, 33] width 77 height 35
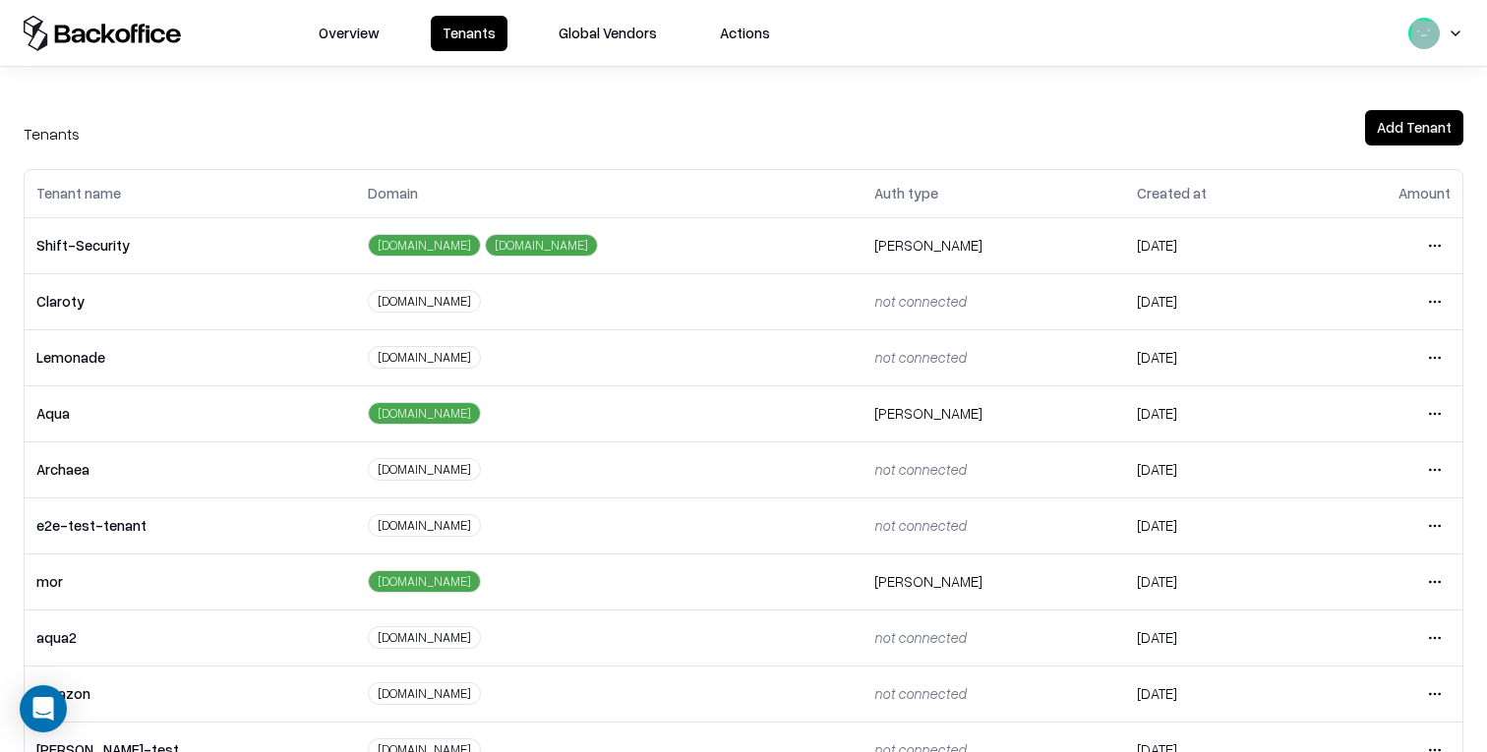
scroll to position [273, 0]
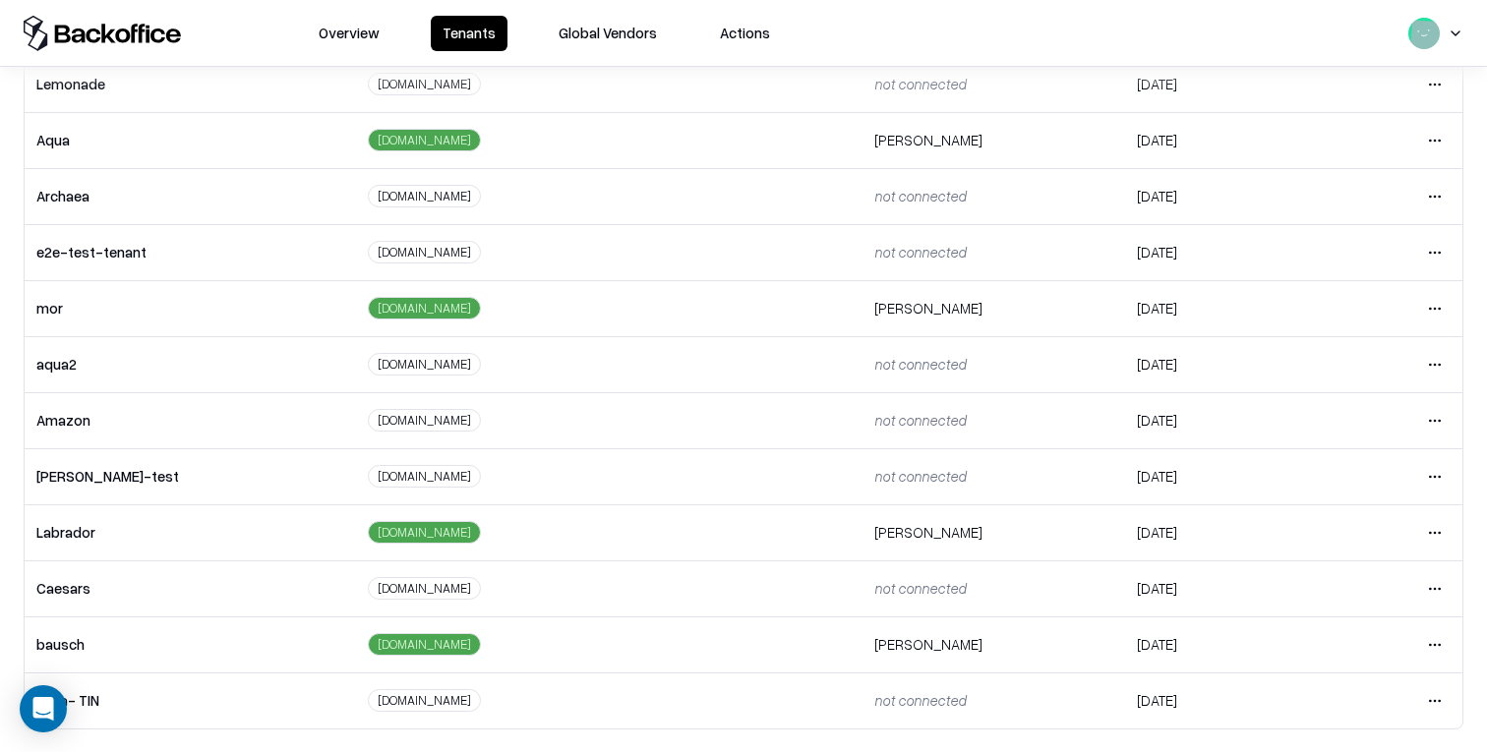
click at [1444, 588] on html "Overview Tenants Global Vendors Actions Tenants Add Tenant Tenant name Domain A…" at bounding box center [743, 376] width 1487 height 752
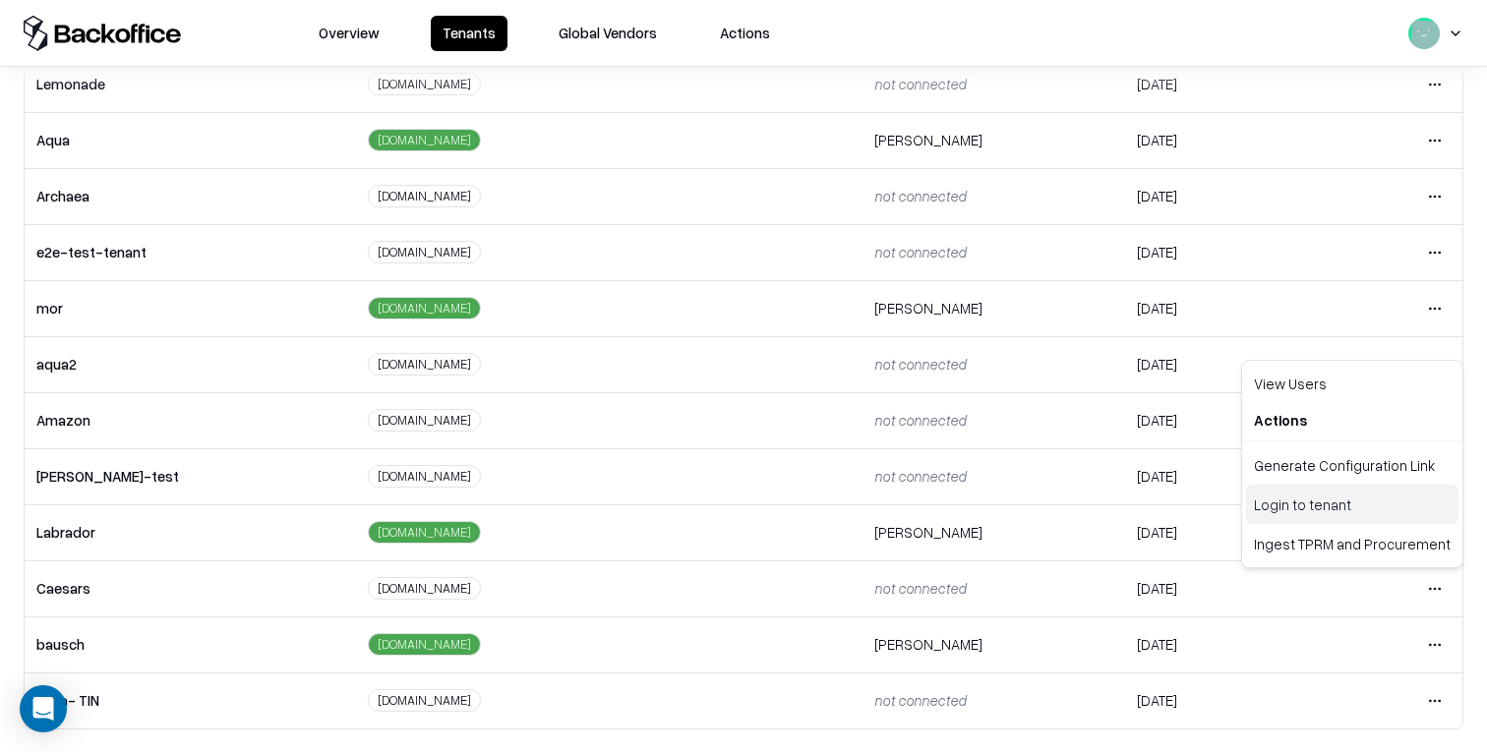
click at [1342, 516] on div "Login to tenant" at bounding box center [1352, 504] width 212 height 39
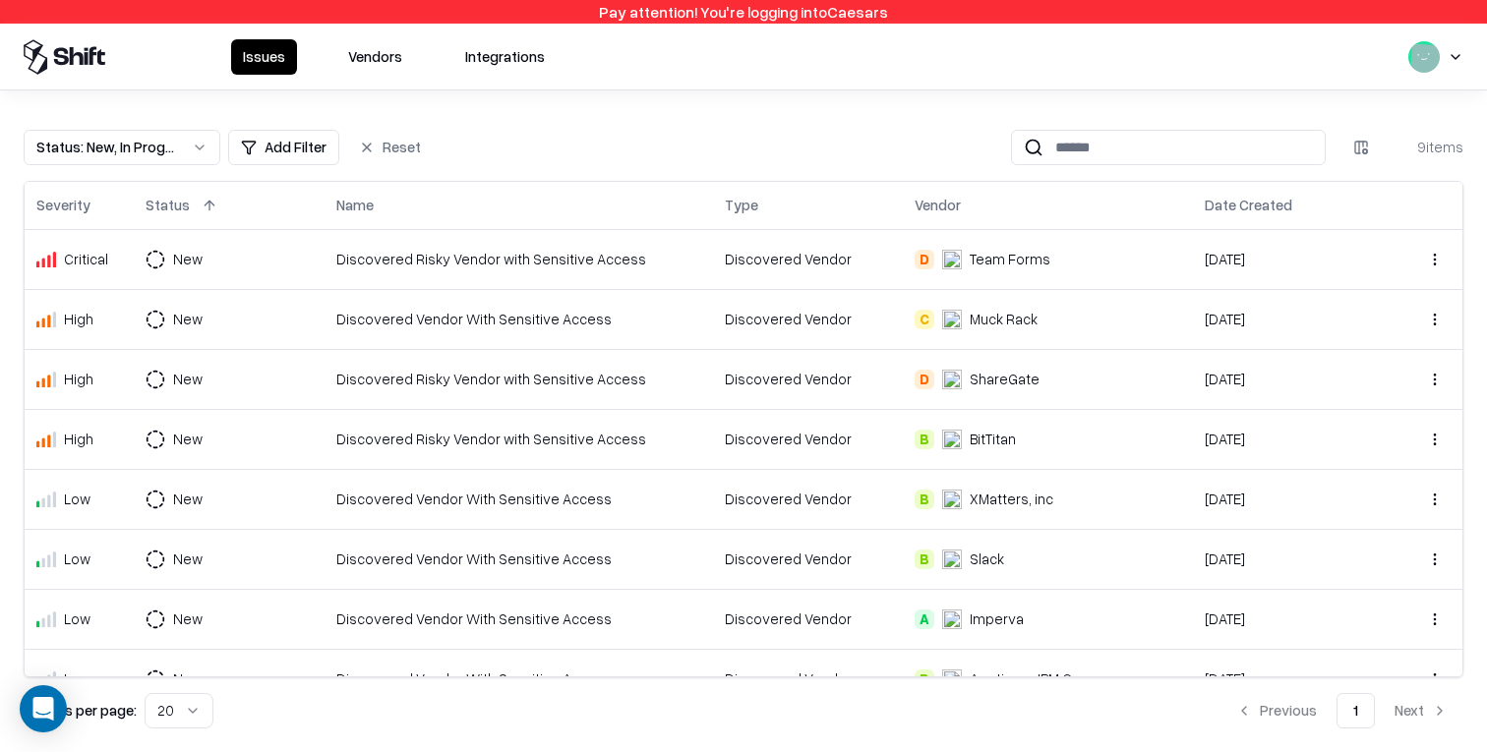
click at [374, 57] on button "Vendors" at bounding box center [375, 56] width 78 height 35
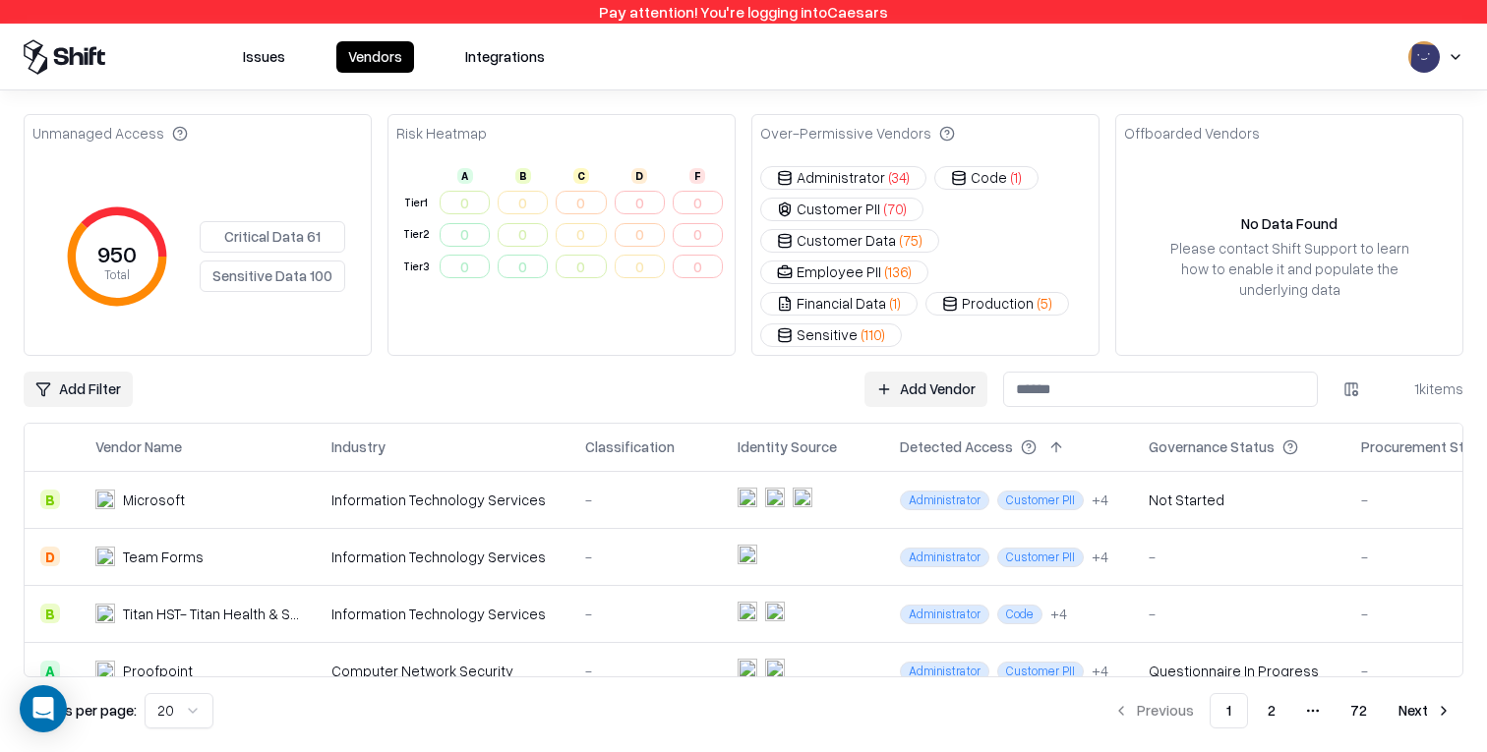
click at [864, 11] on div "Pay attention! You're logging into Caesars" at bounding box center [743, 12] width 1487 height 24
click at [862, 11] on div "Pay attention! You're logging into Caesars" at bounding box center [743, 12] width 1487 height 24
copy div "Caesars"
click at [476, 372] on div "Add Filter Add Vendor 1k items" at bounding box center [744, 389] width 1440 height 35
click at [278, 221] on button "Critical Data 61" at bounding box center [273, 236] width 146 height 31
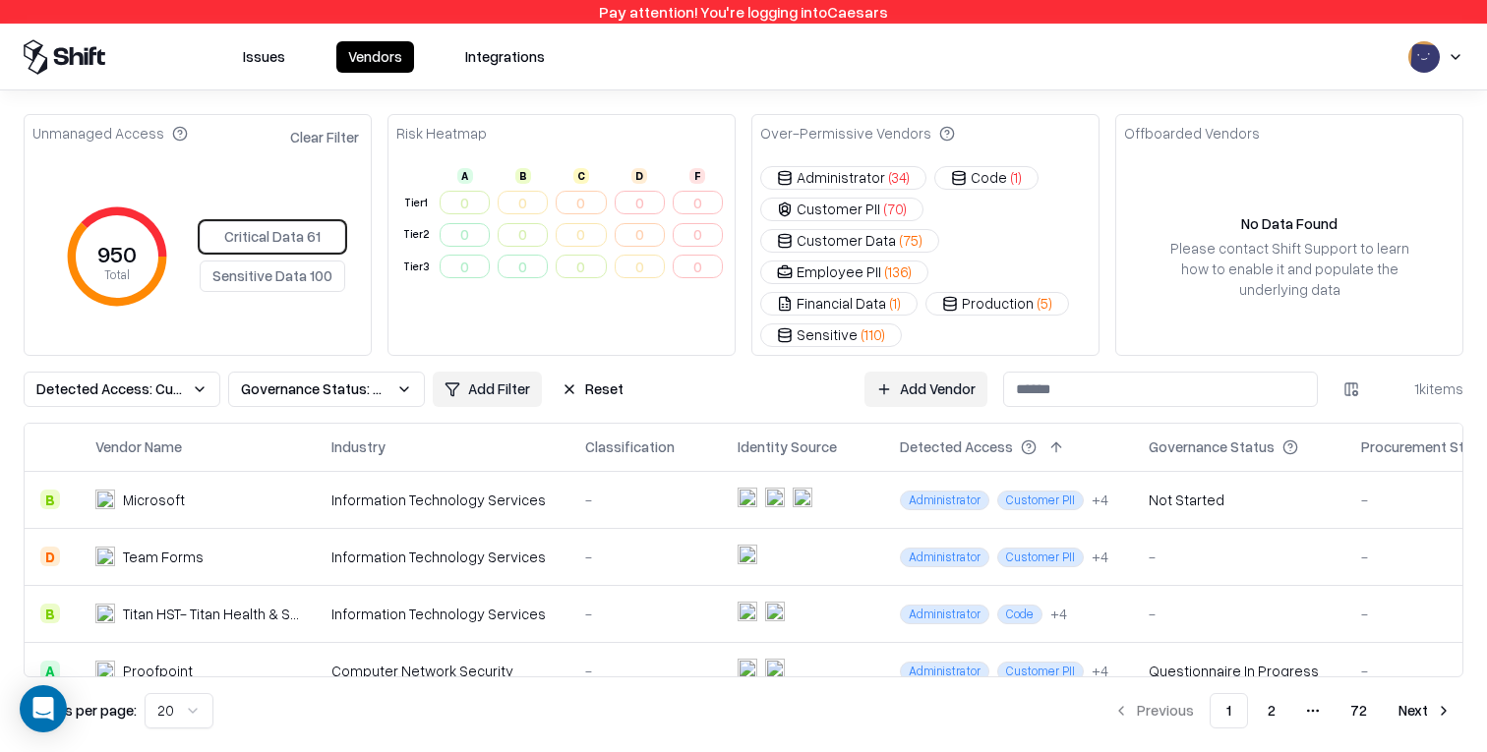
click at [272, 269] on button "Sensitive Data 100" at bounding box center [273, 276] width 146 height 31
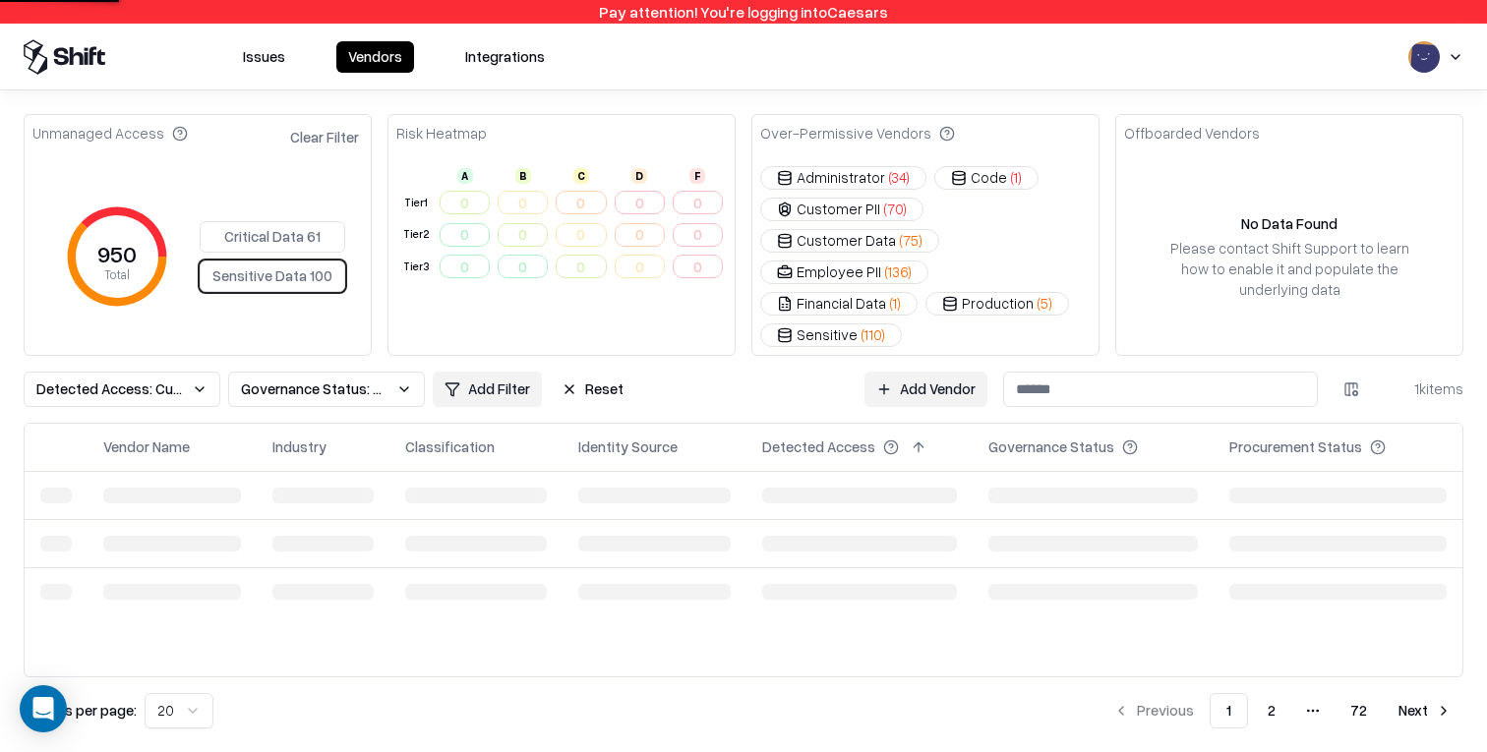
click at [313, 162] on div "950 Total Critical Data 61 Sensitive Data 100" at bounding box center [198, 256] width 346 height 197
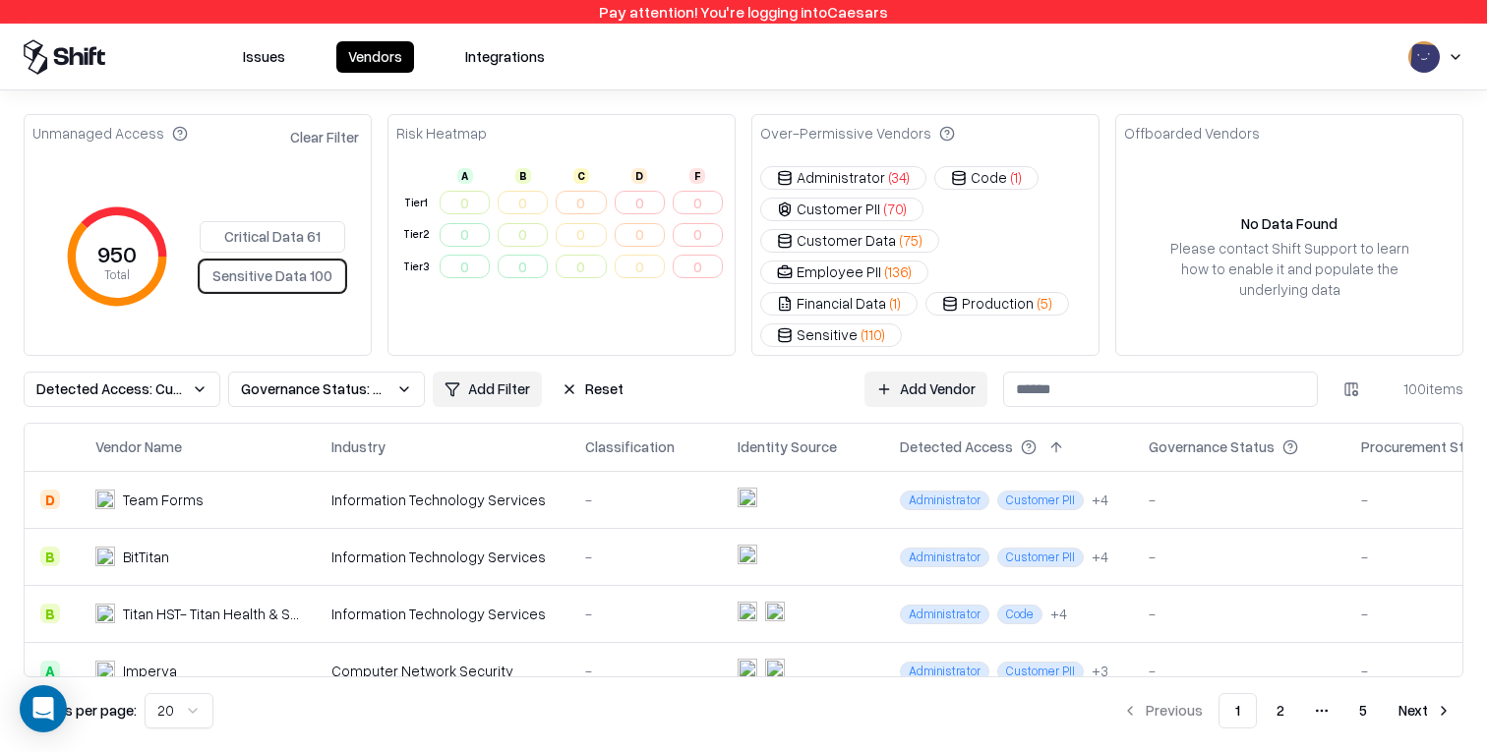
drag, startPoint x: 680, startPoint y: 87, endPoint x: 740, endPoint y: 95, distance: 60.7
click at [680, 87] on div "Issues Vendors Integrations" at bounding box center [743, 57] width 1487 height 67
click at [555, 476] on td "Information Technology Services" at bounding box center [443, 499] width 254 height 57
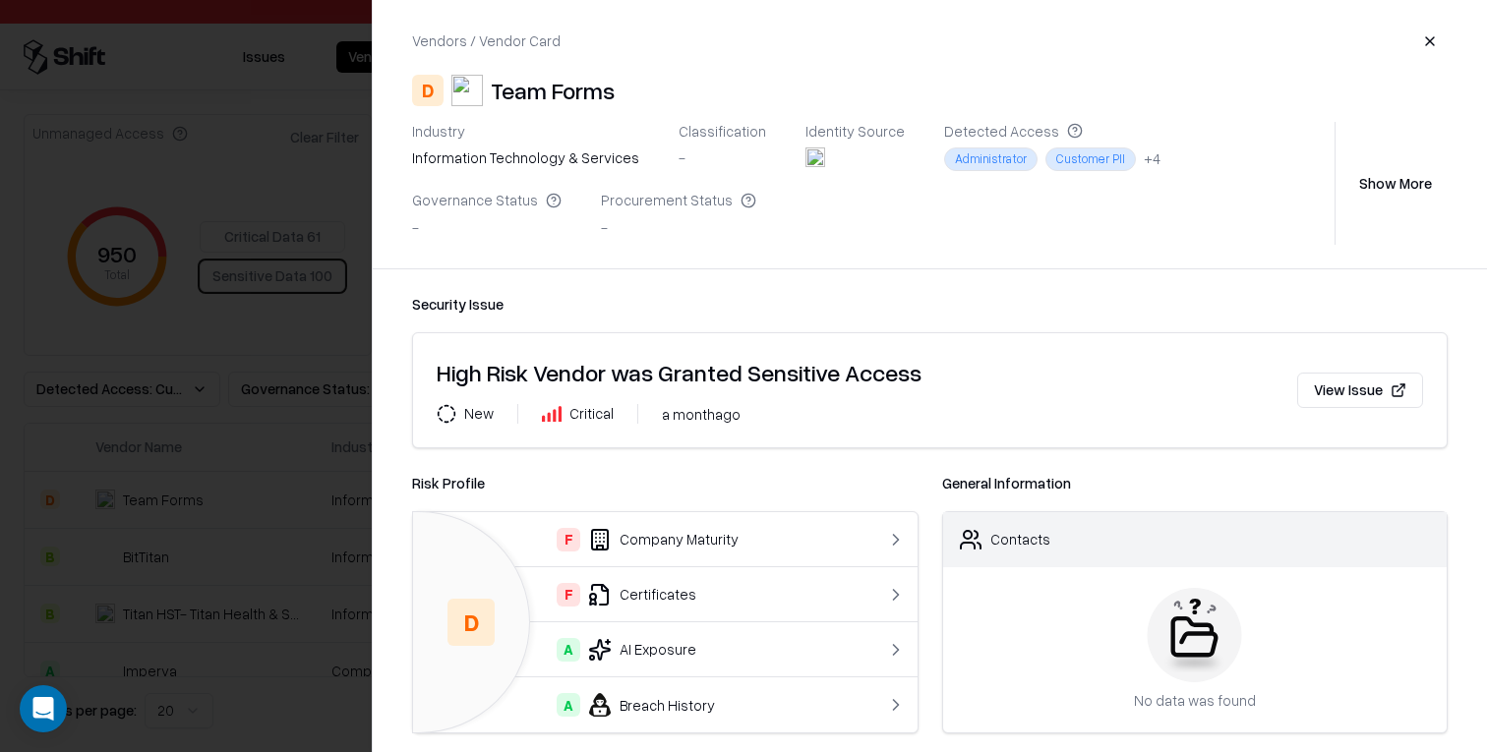
scroll to position [560, 0]
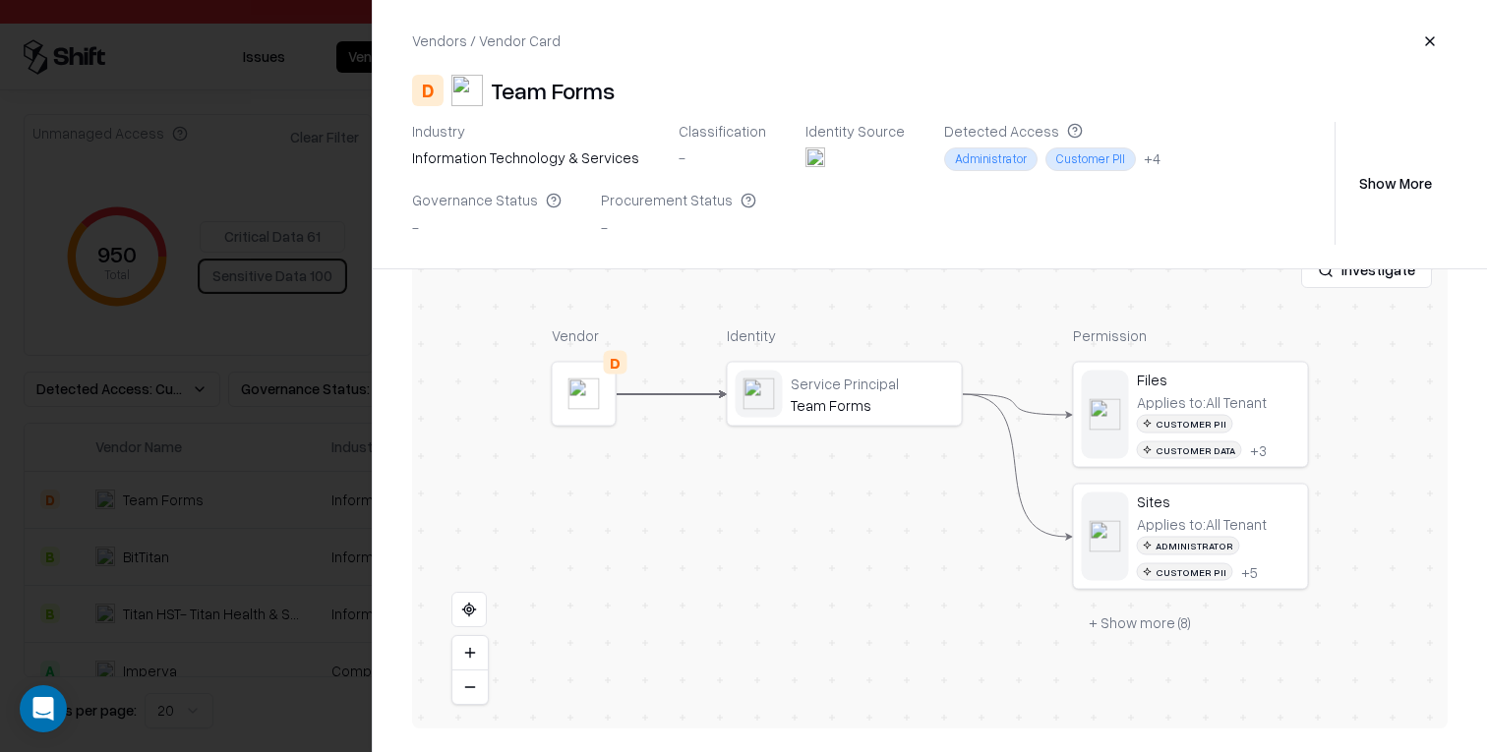
click at [1153, 626] on button "+ Show more ( 8 )" at bounding box center [1140, 623] width 134 height 35
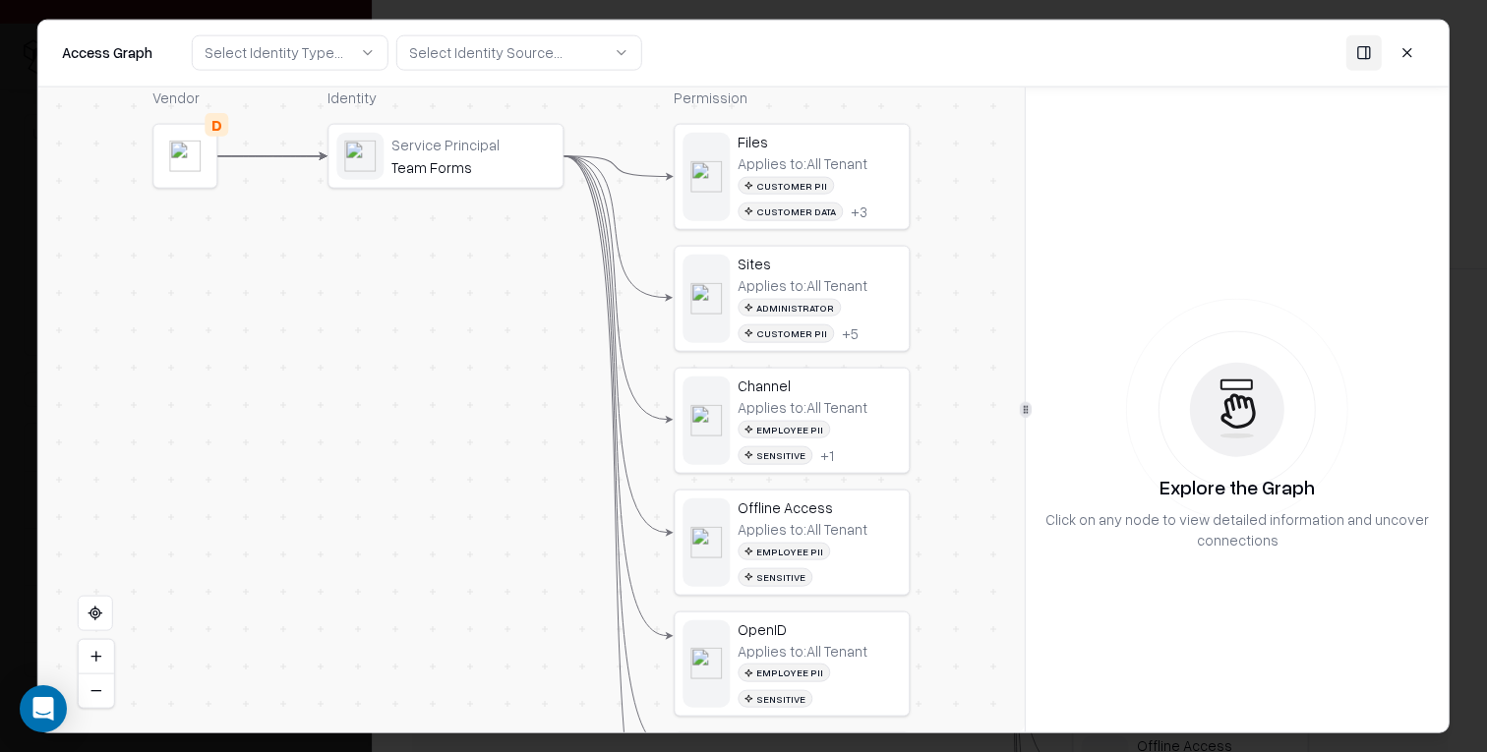
click at [768, 400] on div "Applies to: All Tenant" at bounding box center [803, 407] width 130 height 18
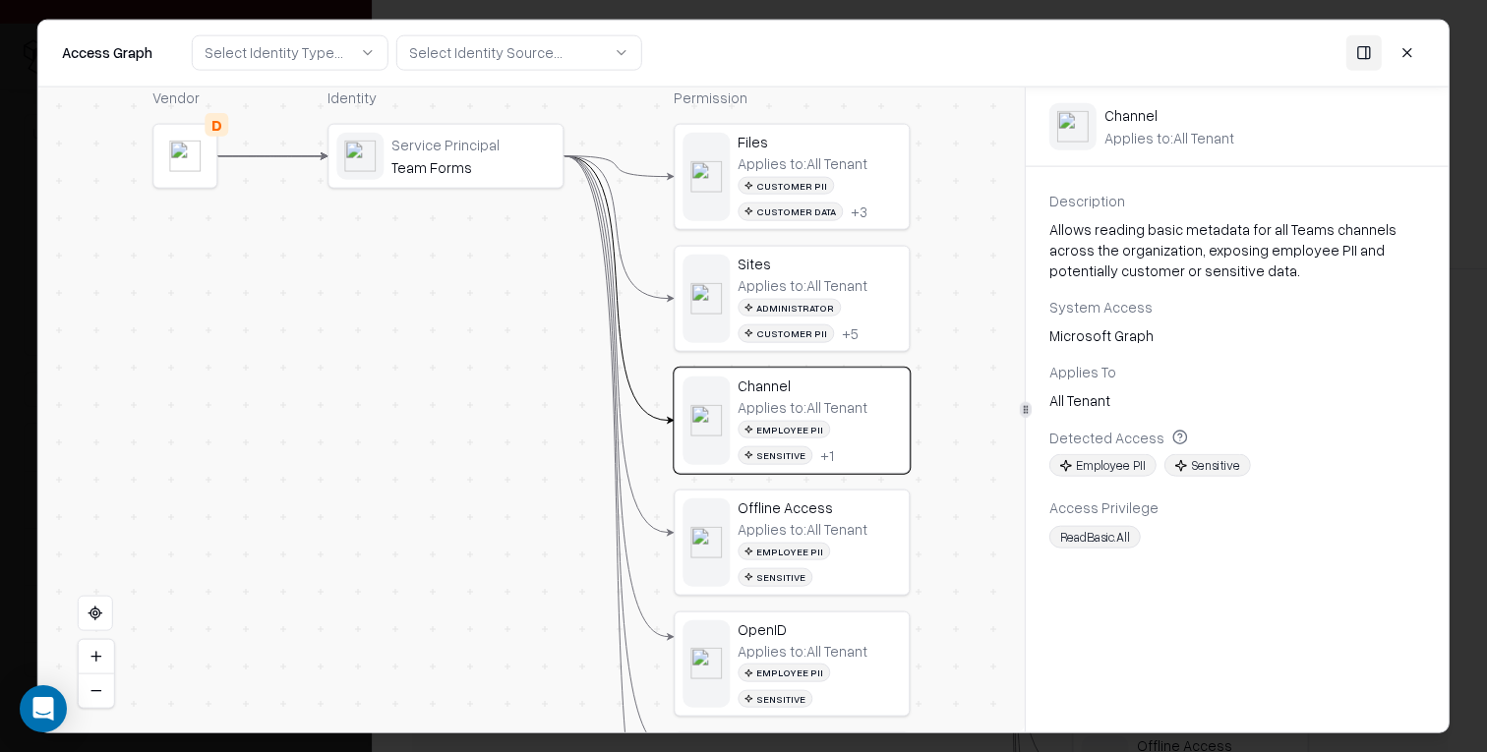
click at [459, 192] on div "Identity Service Principal Team Forms" at bounding box center [446, 550] width 236 height 926
click at [446, 140] on div "Service Principal" at bounding box center [472, 145] width 163 height 18
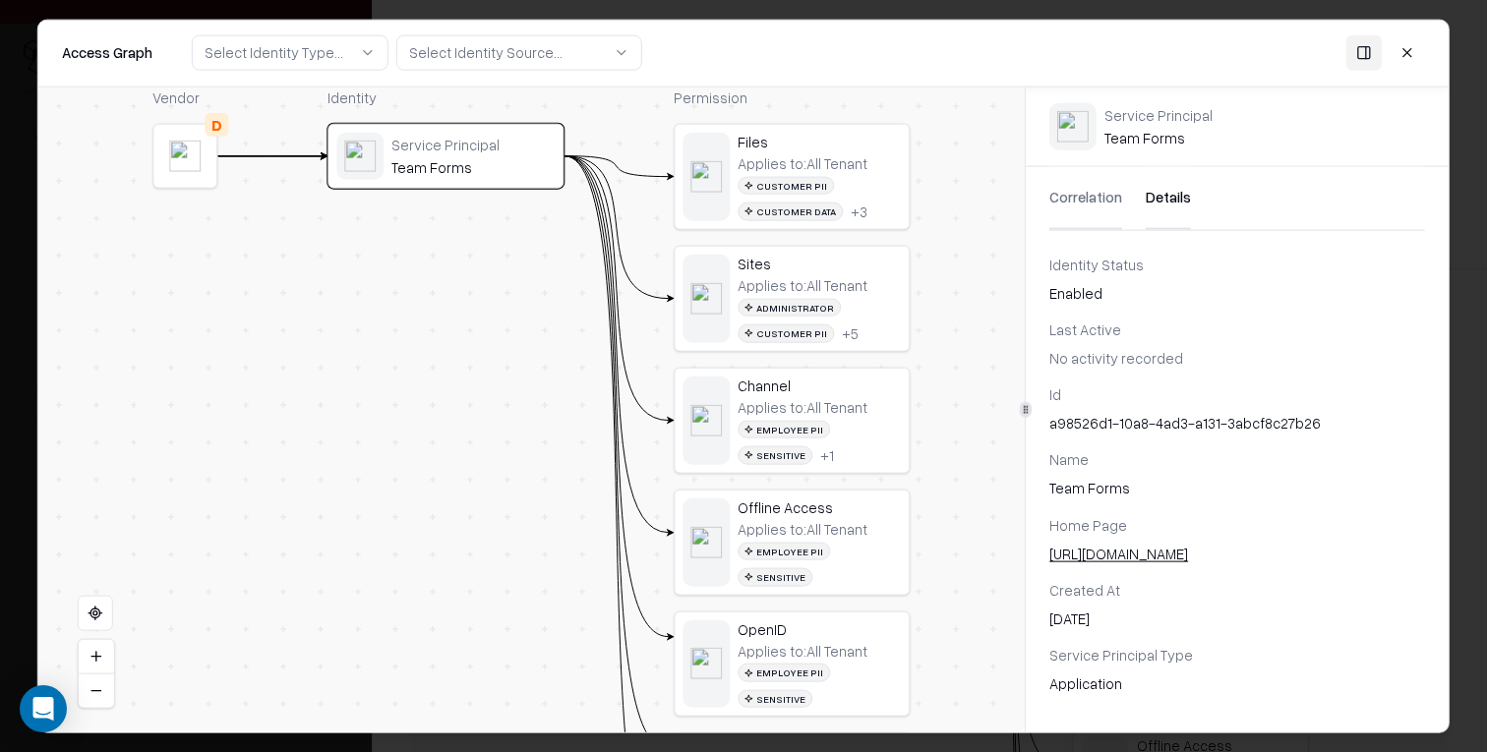
click at [1173, 202] on button "Details" at bounding box center [1168, 197] width 45 height 63
click at [1074, 199] on button "Correlation" at bounding box center [1086, 197] width 73 height 63
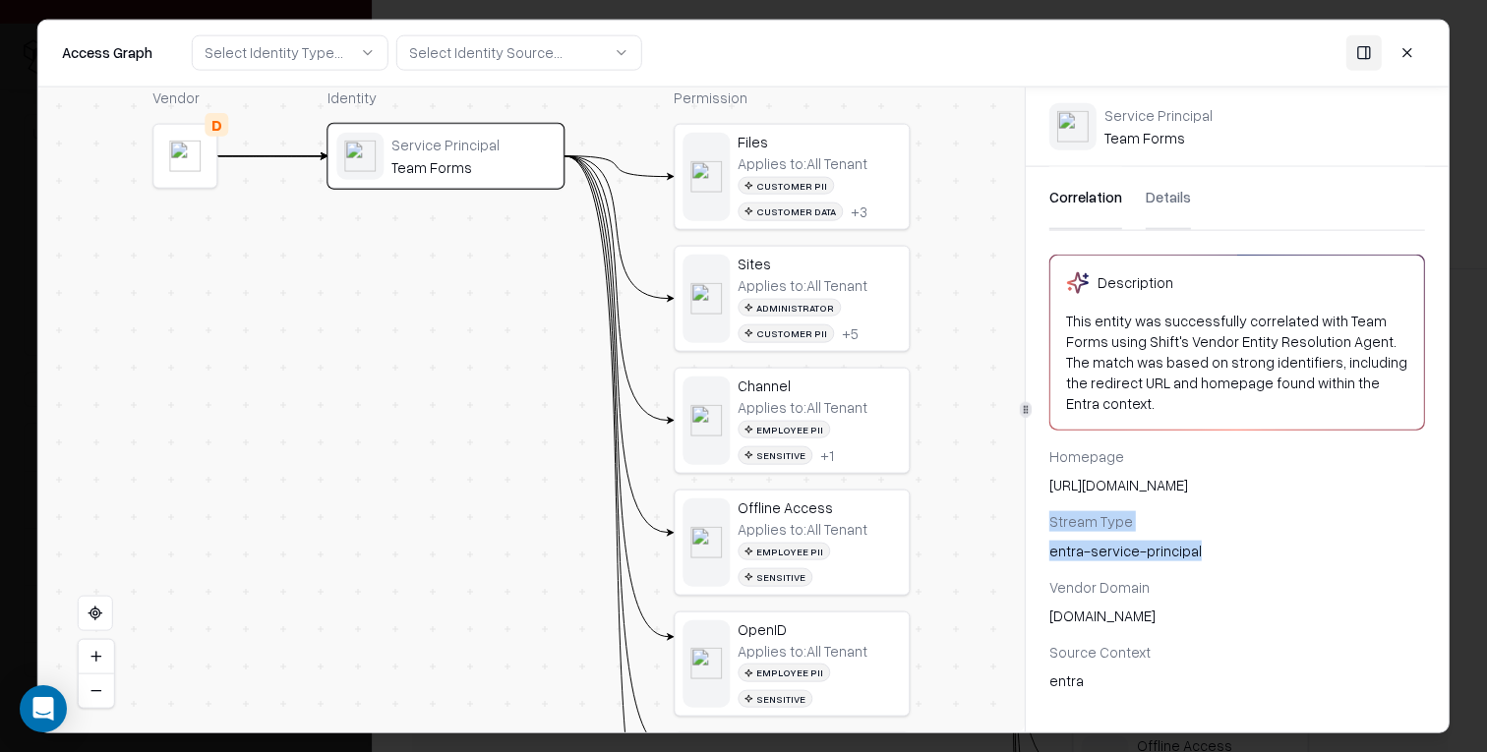
drag, startPoint x: 1056, startPoint y: 519, endPoint x: 1208, endPoint y: 551, distance: 154.7
click at [1208, 551] on div "Homepage [URL][DOMAIN_NAME] Stream Type entra-service-principal Vendor Domain […" at bounding box center [1237, 569] width 423 height 245
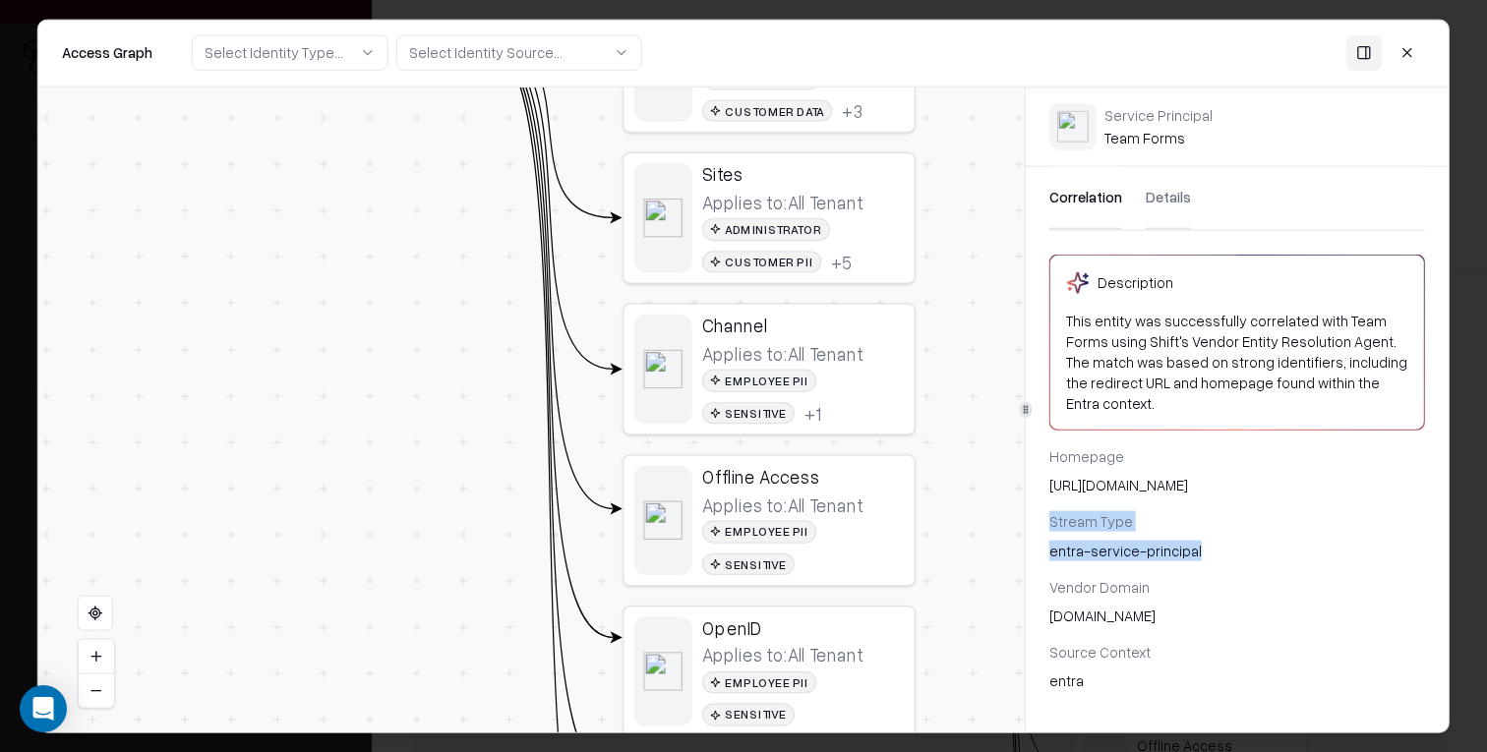
click at [761, 617] on div "OpenID" at bounding box center [803, 628] width 203 height 23
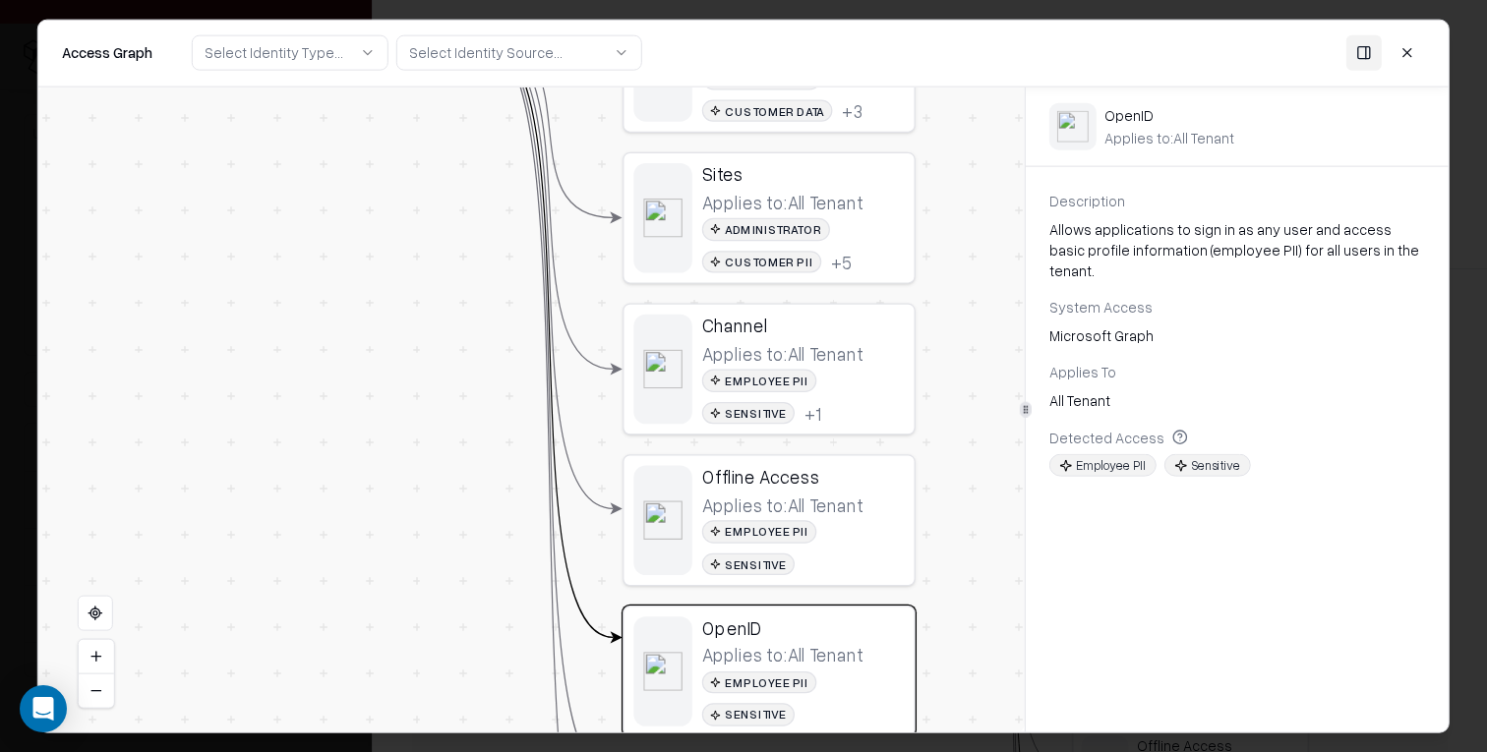
drag, startPoint x: 1224, startPoint y: 396, endPoint x: 1190, endPoint y: 408, distance: 35.5
click at [1223, 396] on div "Description Allows applications to sign in as any user and access basic profile…" at bounding box center [1237, 335] width 423 height 291
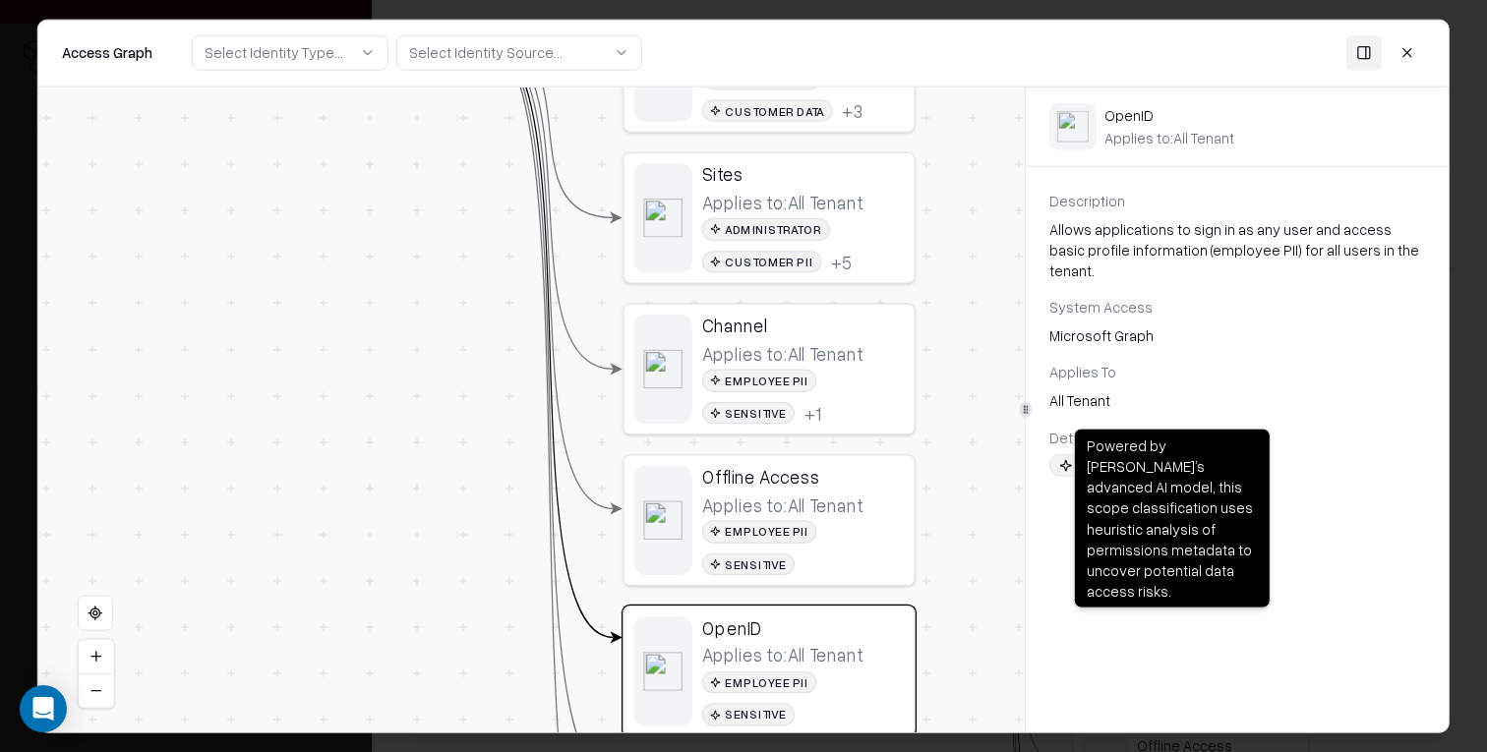
click at [1178, 434] on icon at bounding box center [1180, 436] width 4 height 4
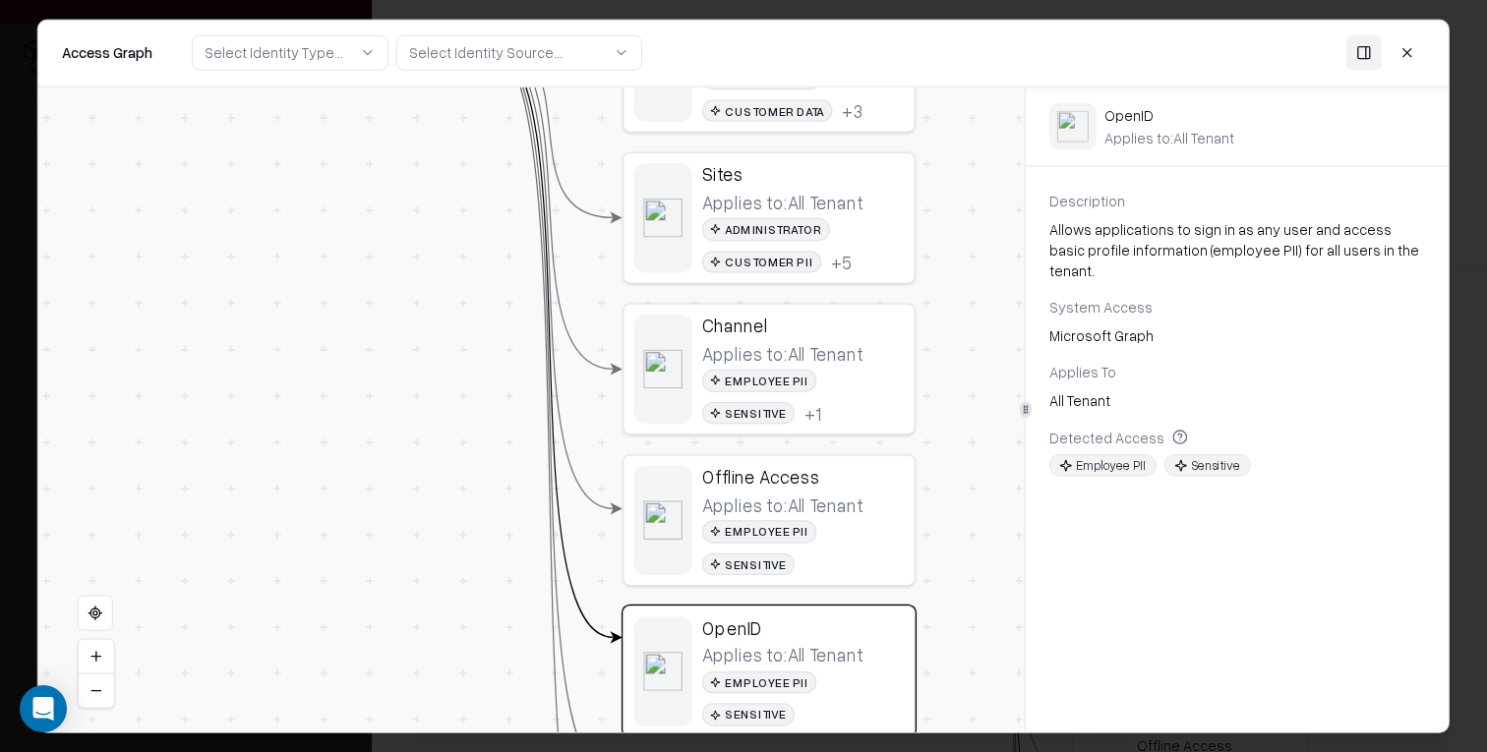
click at [1411, 47] on button at bounding box center [1407, 52] width 35 height 35
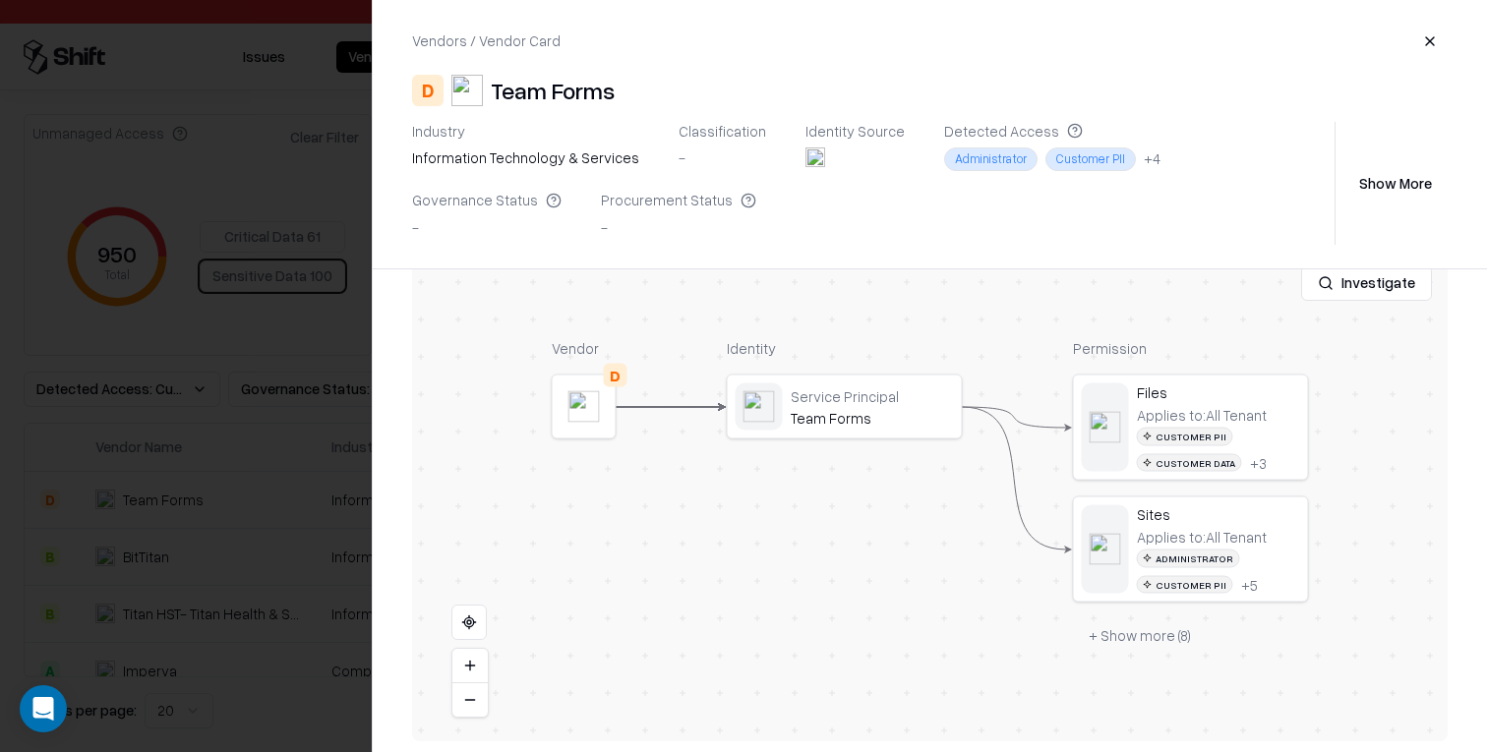
scroll to position [533, 0]
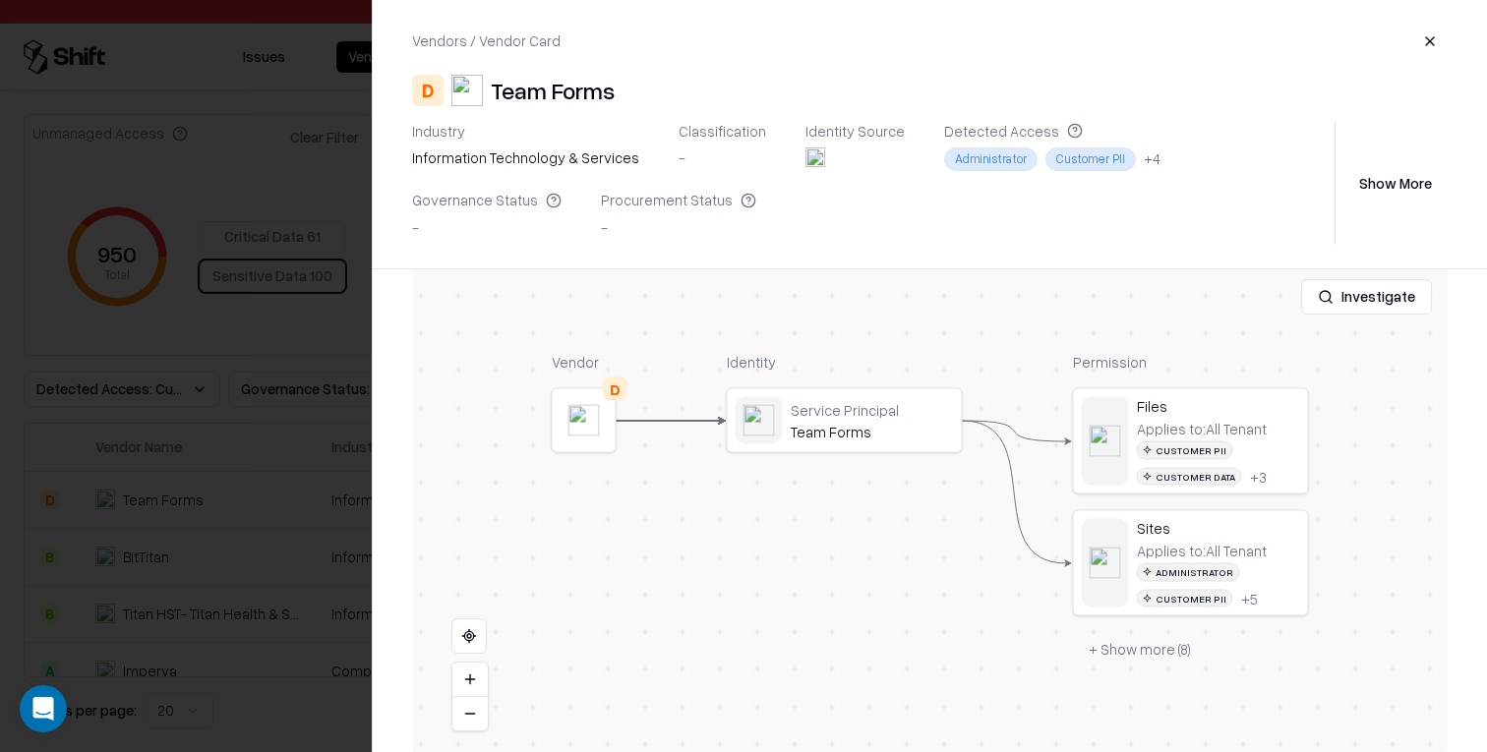
drag, startPoint x: 1424, startPoint y: 36, endPoint x: 1330, endPoint y: 58, distance: 96.9
click at [1424, 36] on button "button" at bounding box center [1429, 41] width 35 height 35
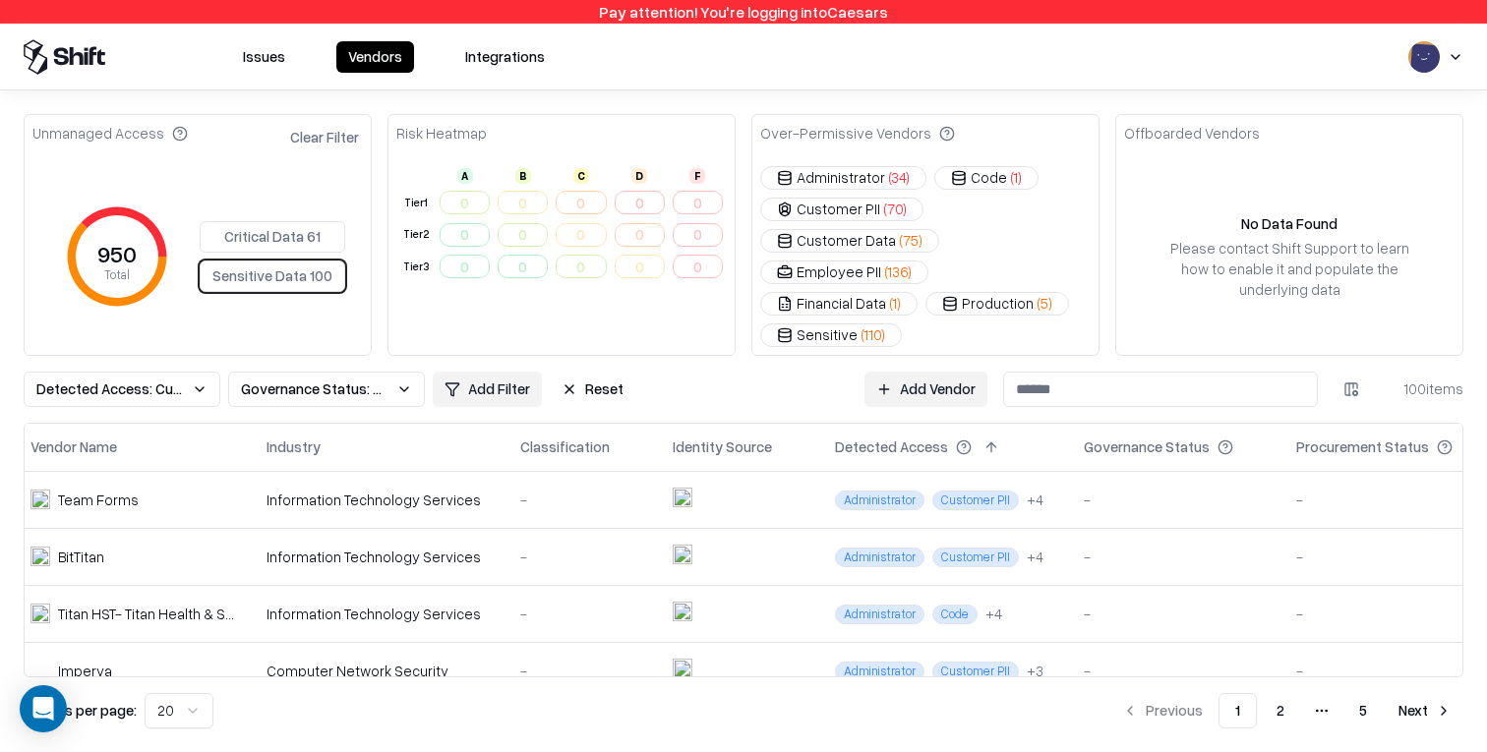
scroll to position [0, 0]
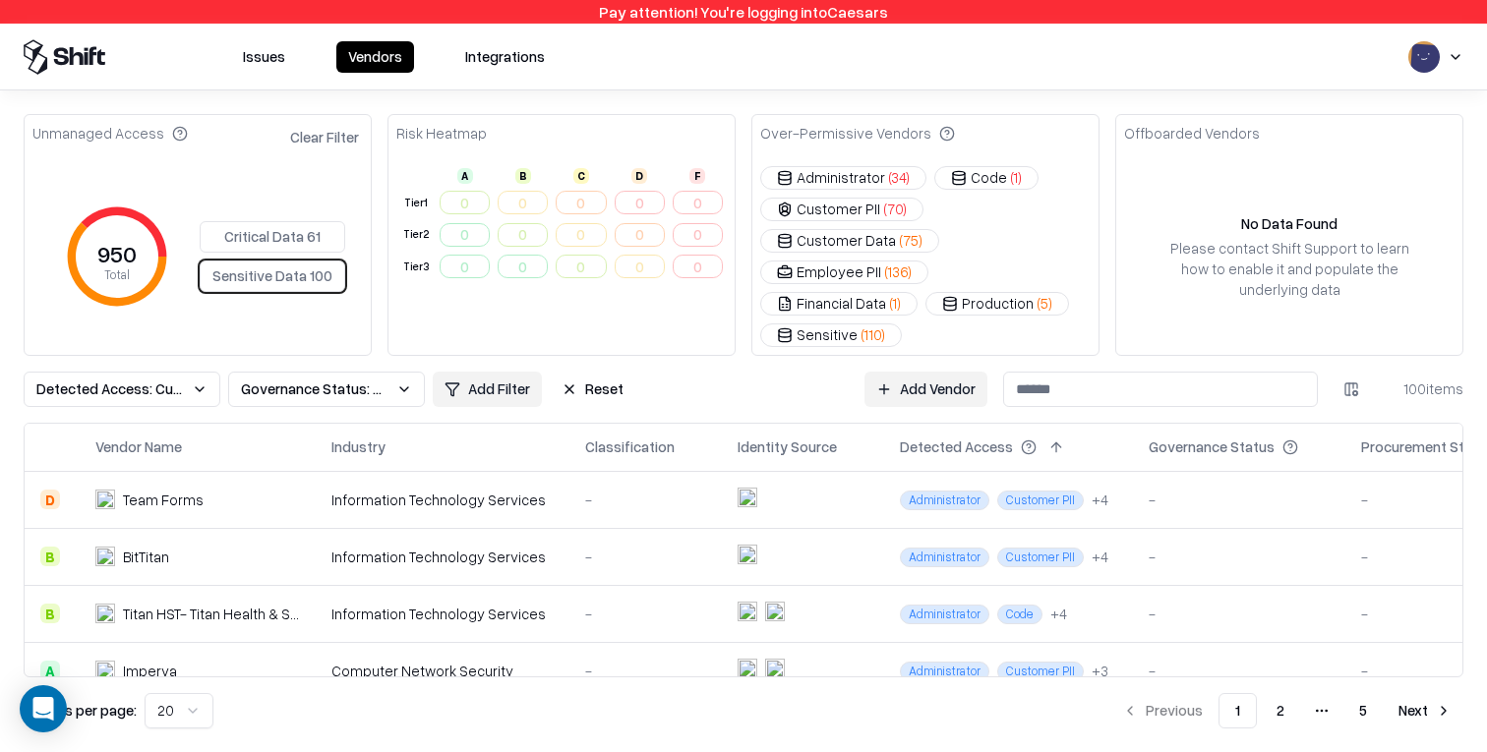
click at [142, 379] on span "Detected Access: Customer Data, Production, Financial Data, Employee PII, Sensi…" at bounding box center [110, 389] width 148 height 21
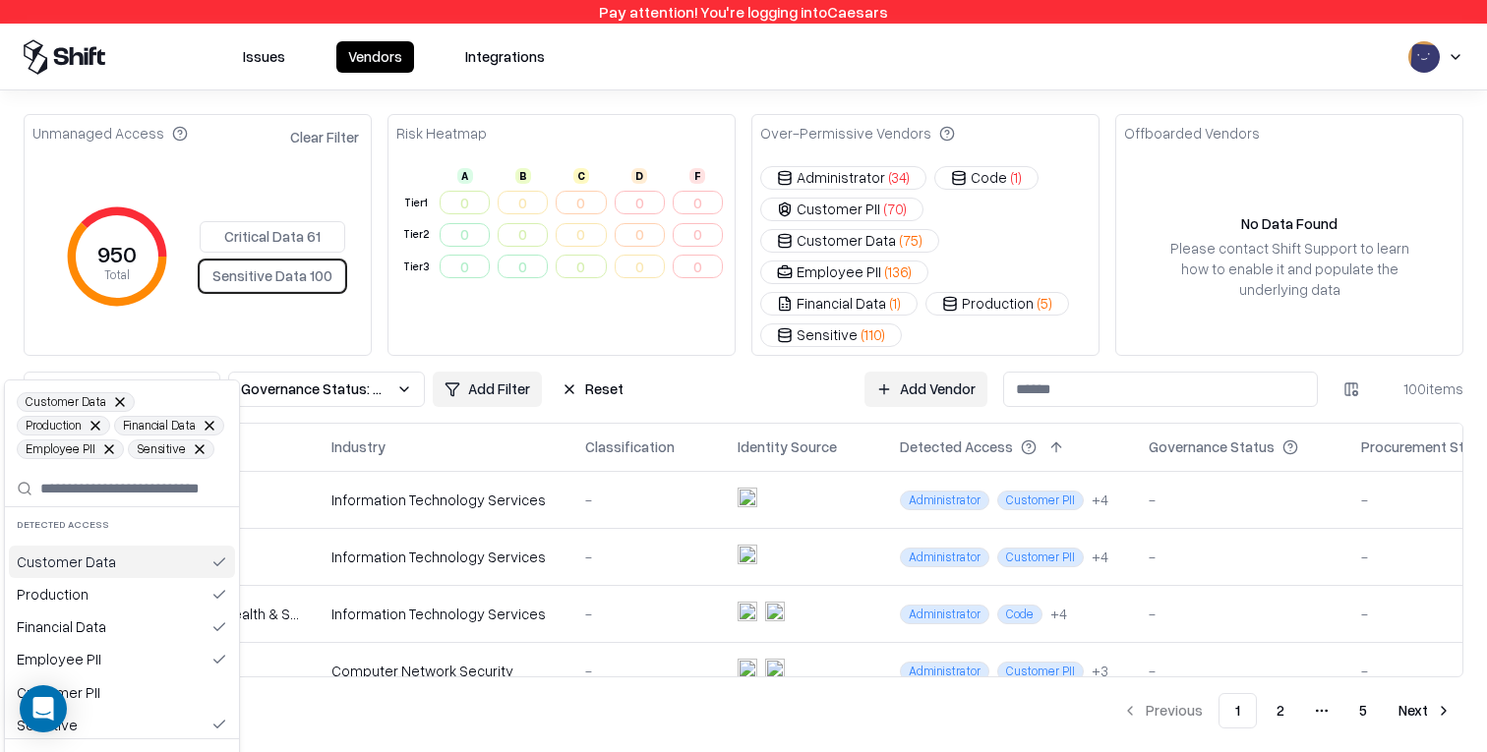
click at [249, 320] on html "Pay attention! You're logging into Caesars Issues Vendors Integrations Unmanage…" at bounding box center [743, 376] width 1487 height 752
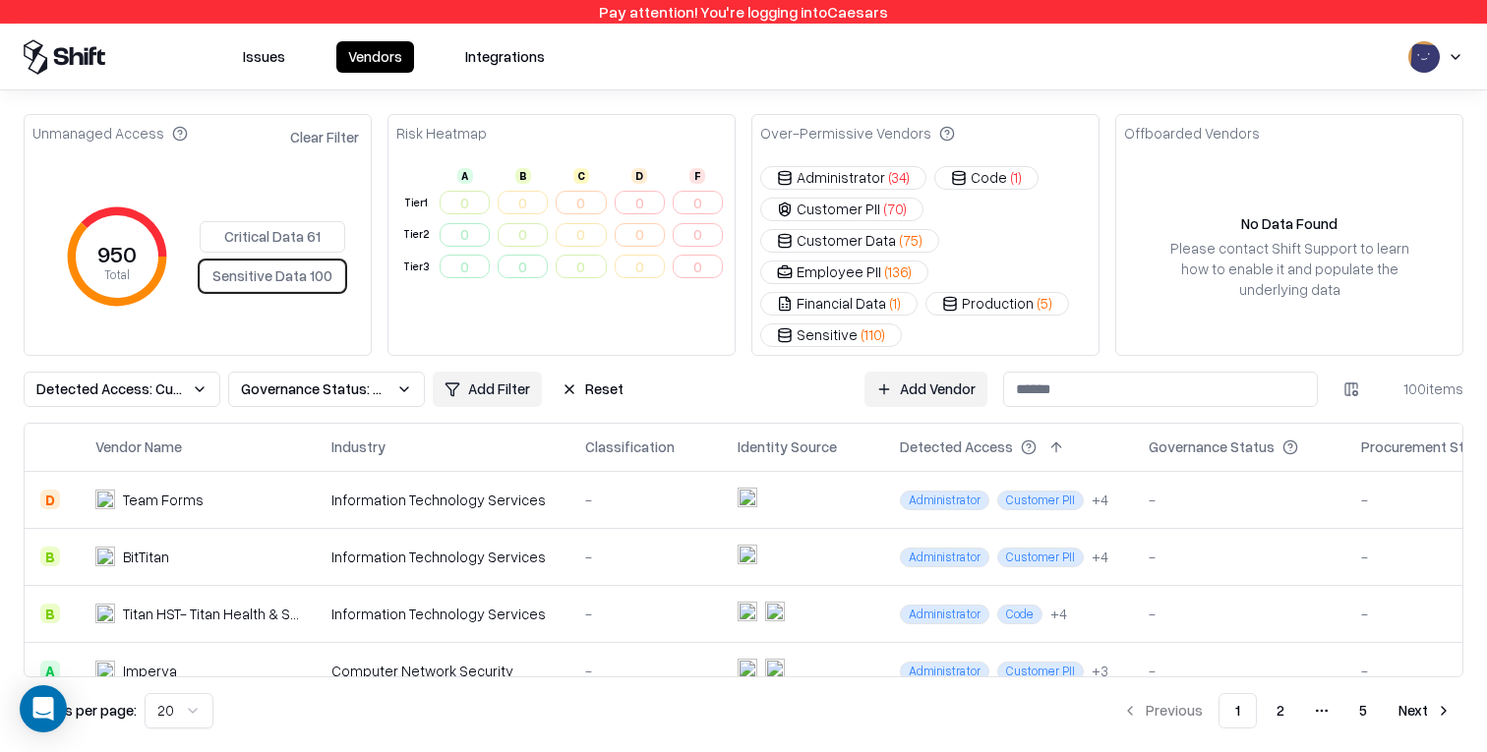
click at [272, 259] on div "Critical Data 61 Sensitive Data 100" at bounding box center [273, 256] width 146 height 71
click at [608, 372] on button "Reset" at bounding box center [593, 389] width 86 height 35
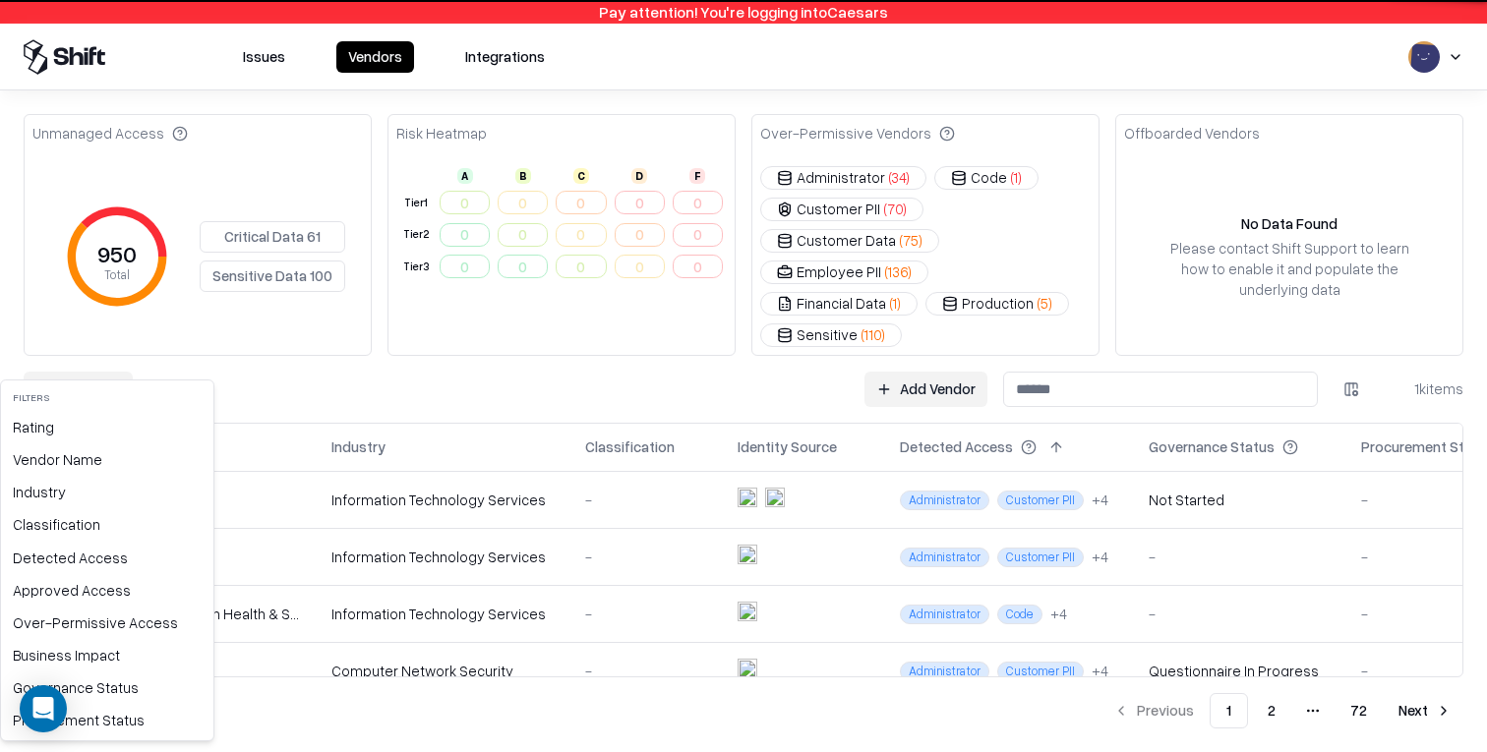
click at [101, 362] on html "Pay attention! You're logging into Caesars Issues Vendors Integrations Unmanage…" at bounding box center [743, 376] width 1487 height 752
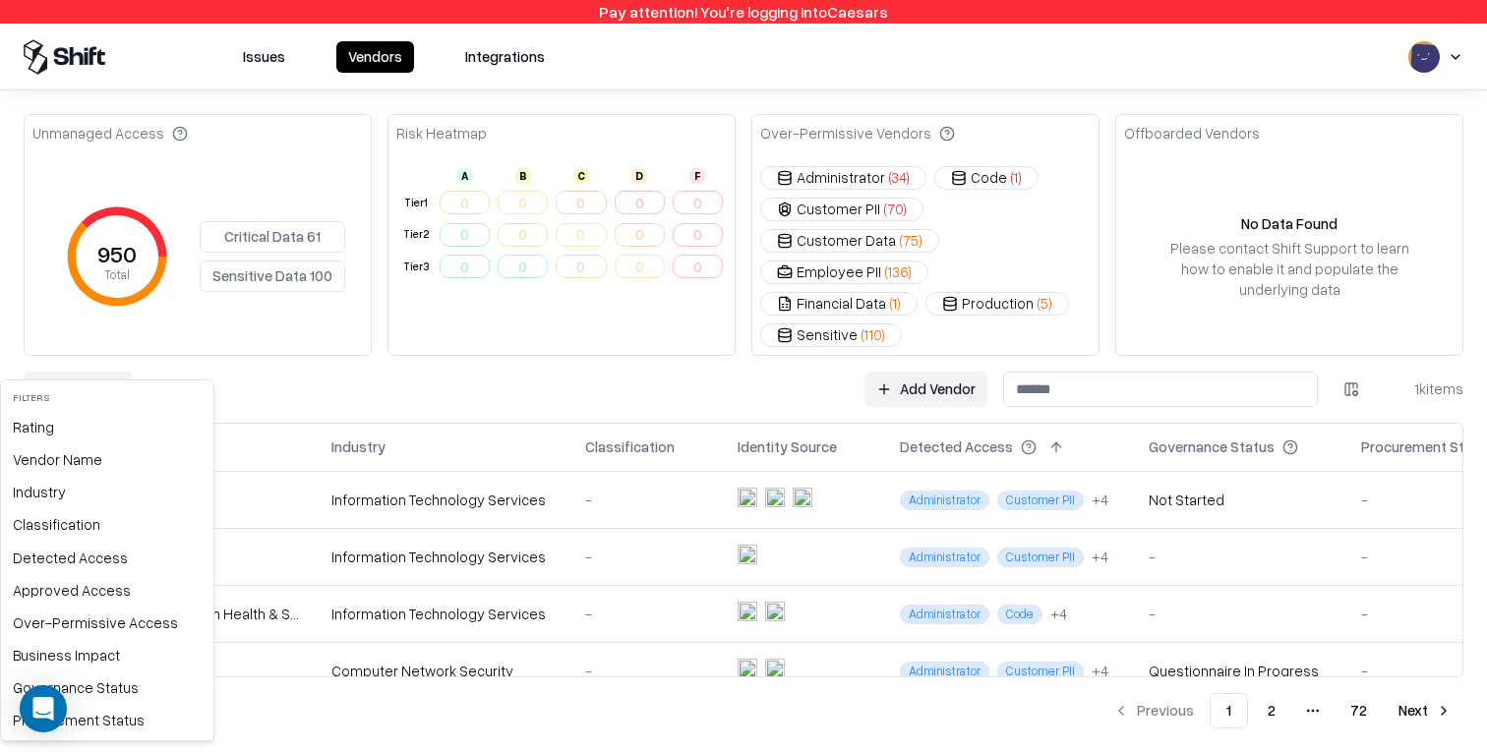
drag, startPoint x: 427, startPoint y: 351, endPoint x: 600, endPoint y: 375, distance: 174.7
click at [428, 351] on html "Pay attention! You're logging into Caesars Issues Vendors Integrations Unmanage…" at bounding box center [743, 376] width 1487 height 752
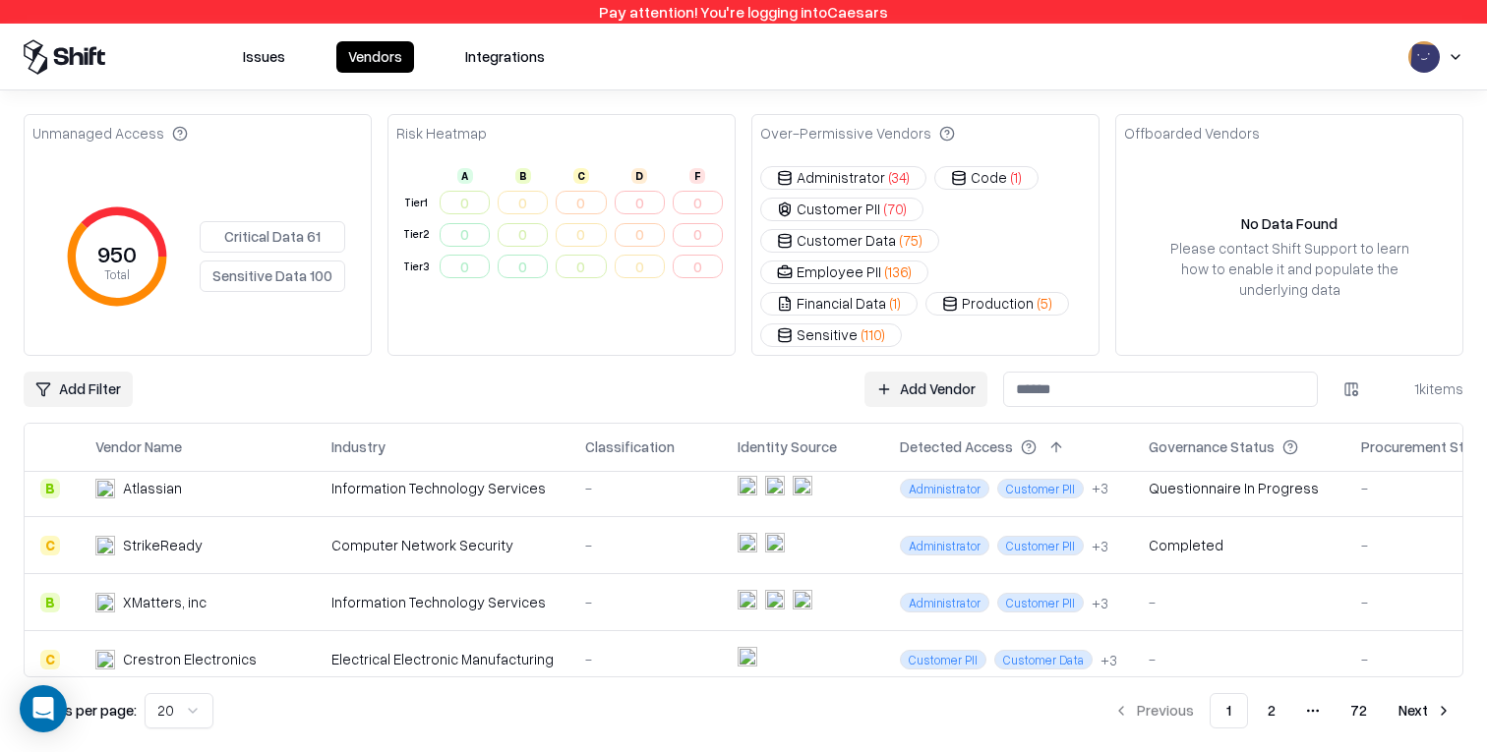
scroll to position [699, 0]
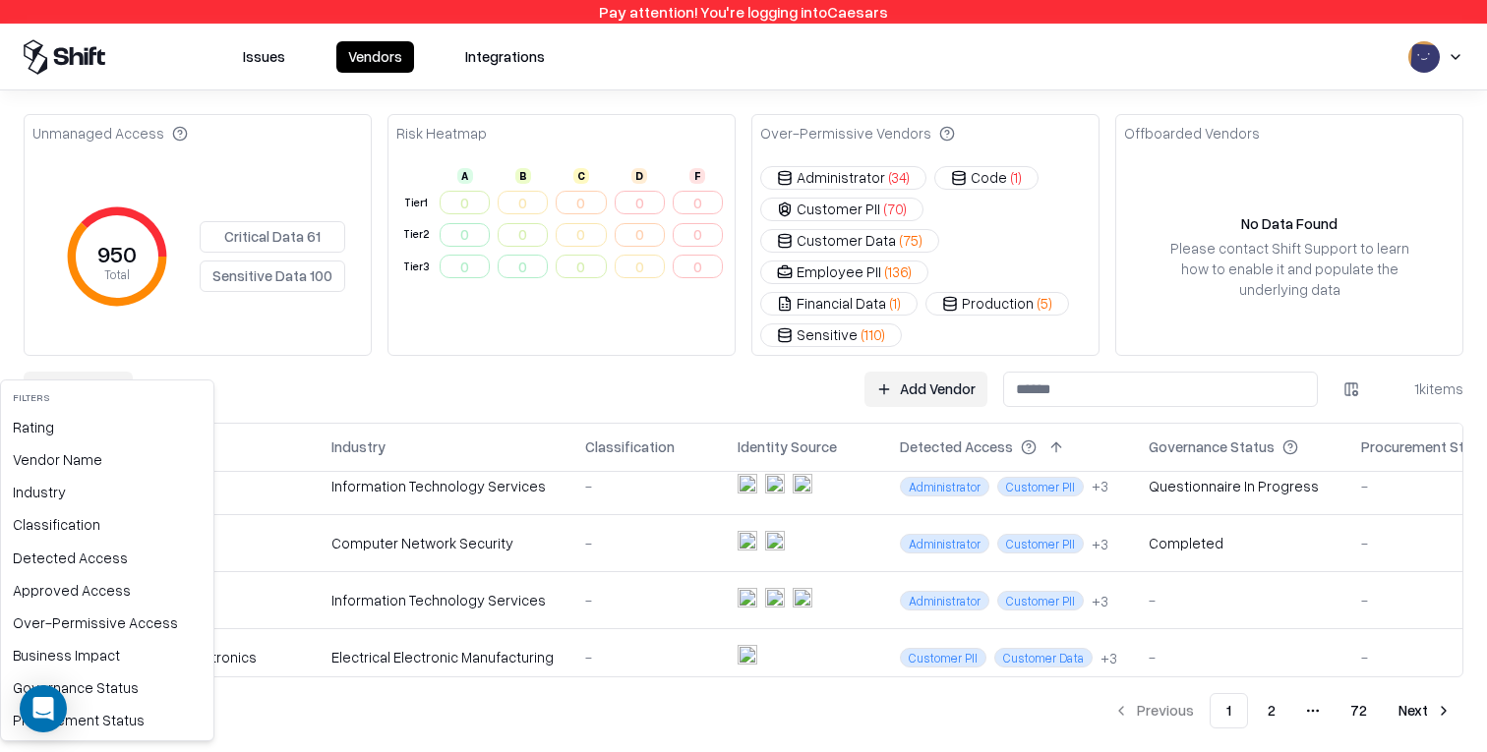
click at [82, 357] on html "Pay attention! You're logging into Caesars Issues Vendors Integrations Unmanage…" at bounding box center [743, 376] width 1487 height 752
click at [108, 684] on div "Governance Status" at bounding box center [107, 688] width 205 height 32
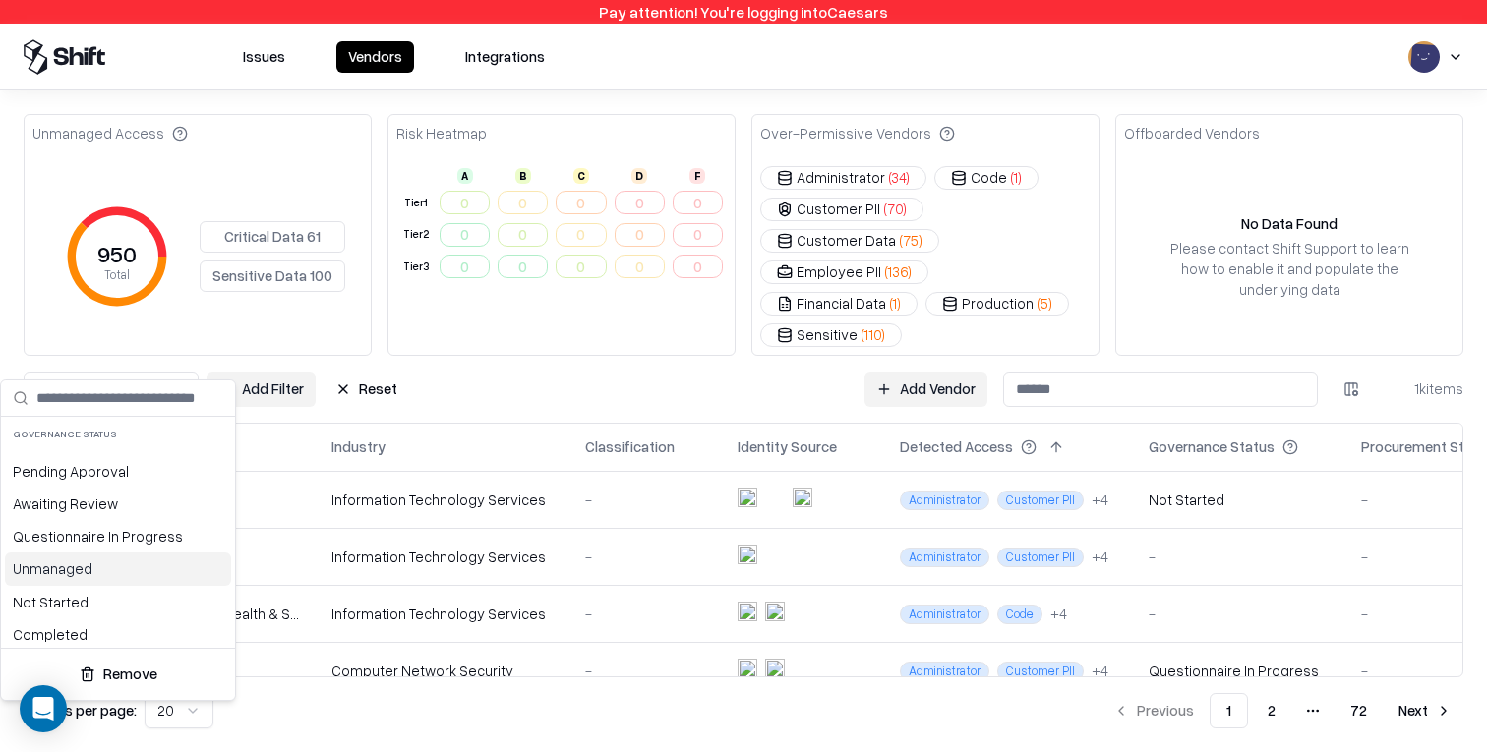
scroll to position [7, 0]
click at [119, 569] on div "Unmanaged" at bounding box center [118, 562] width 226 height 32
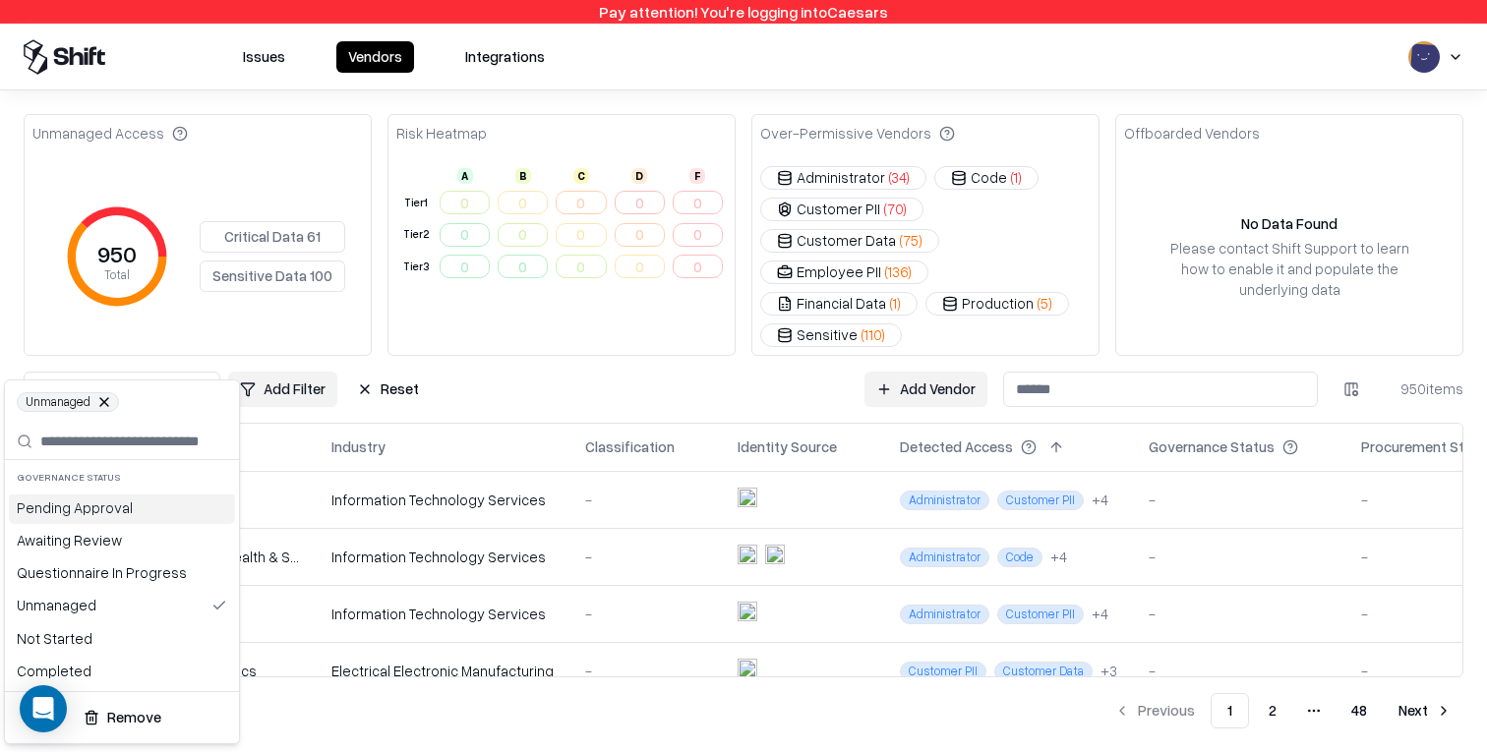
click at [594, 373] on html "Pay attention! You're logging into Caesars Issues Vendors Integrations Unmanage…" at bounding box center [743, 376] width 1487 height 752
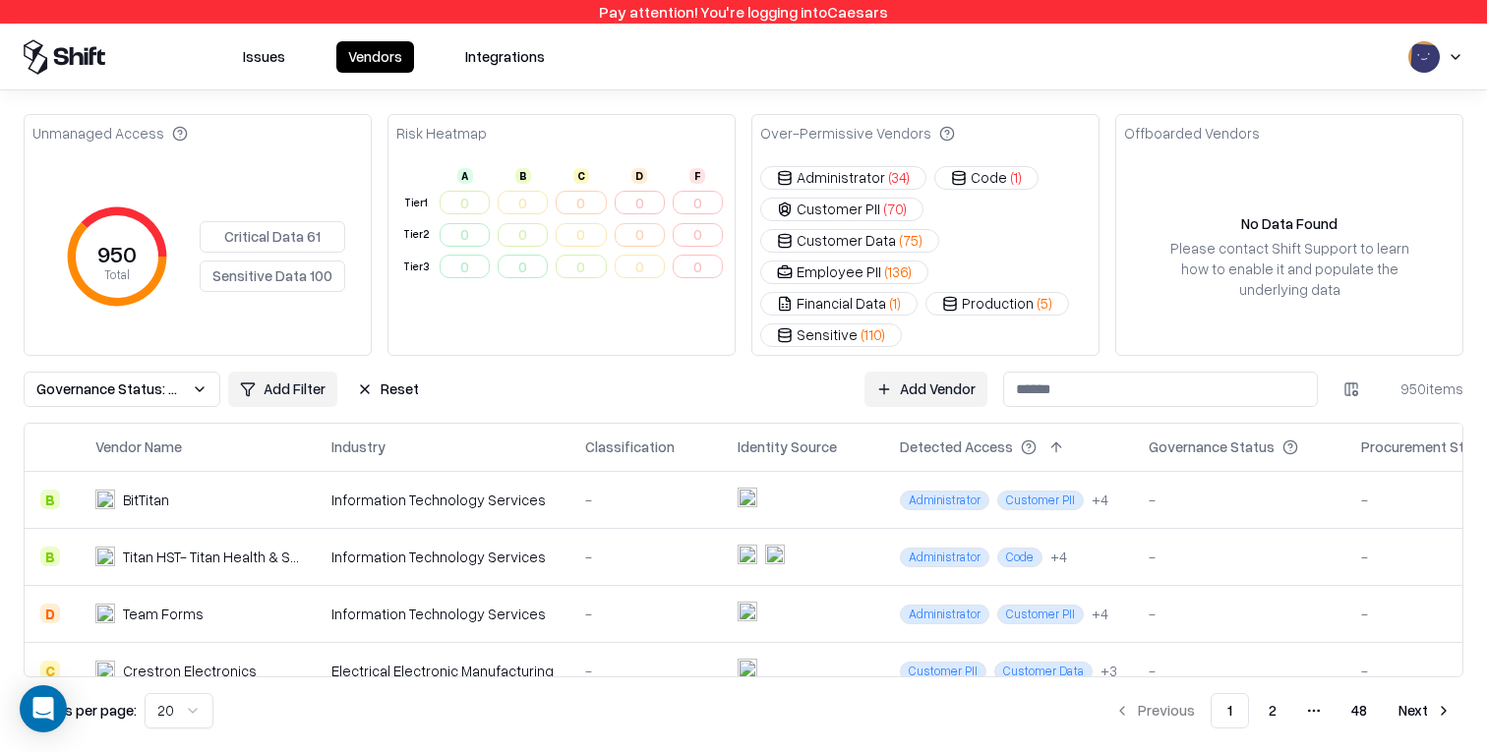
click at [440, 547] on div "Information Technology Services" at bounding box center [442, 557] width 222 height 21
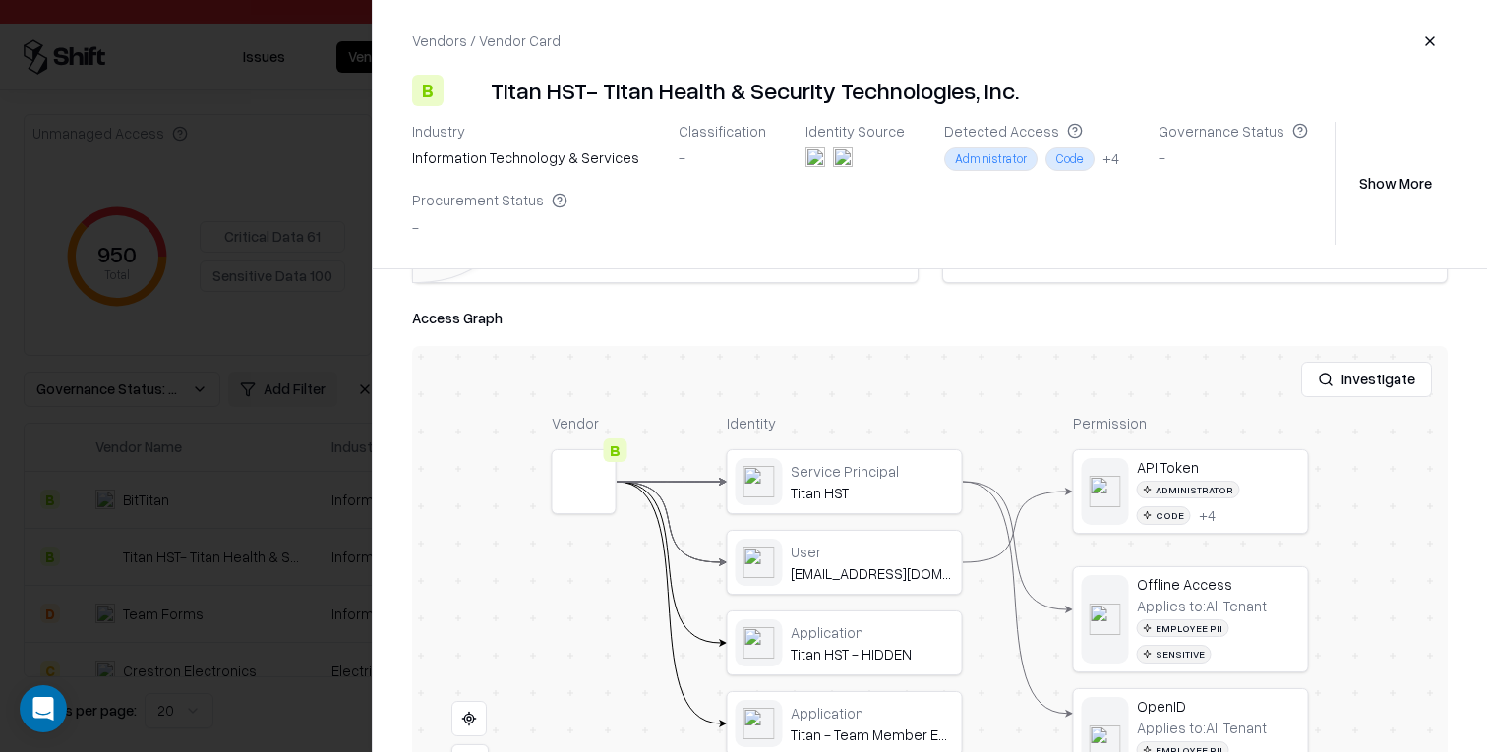
scroll to position [274, 0]
click at [0, 0] on button at bounding box center [0, 0] width 0 height 0
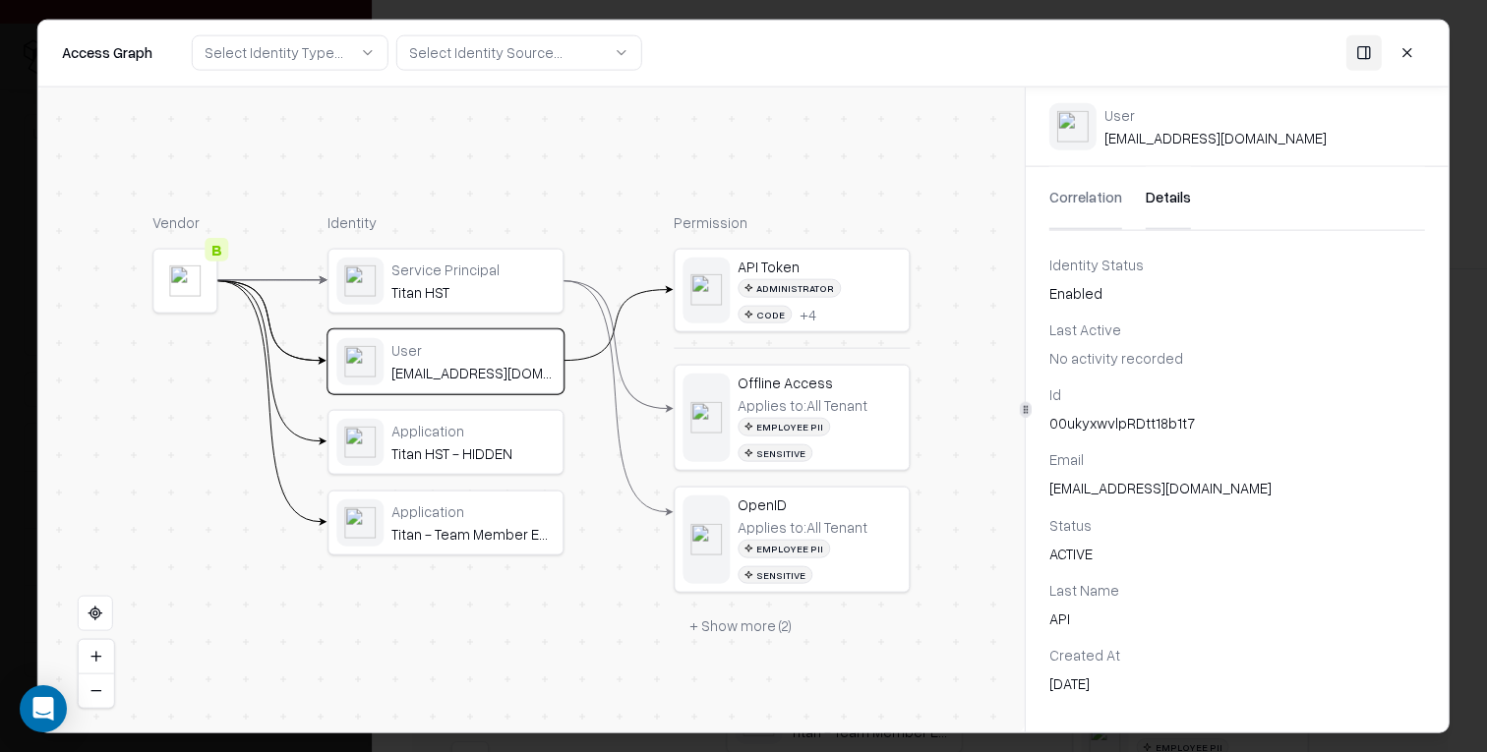
click at [1152, 194] on button "Details" at bounding box center [1168, 197] width 45 height 63
click at [1087, 191] on button "Correlation" at bounding box center [1086, 197] width 73 height 63
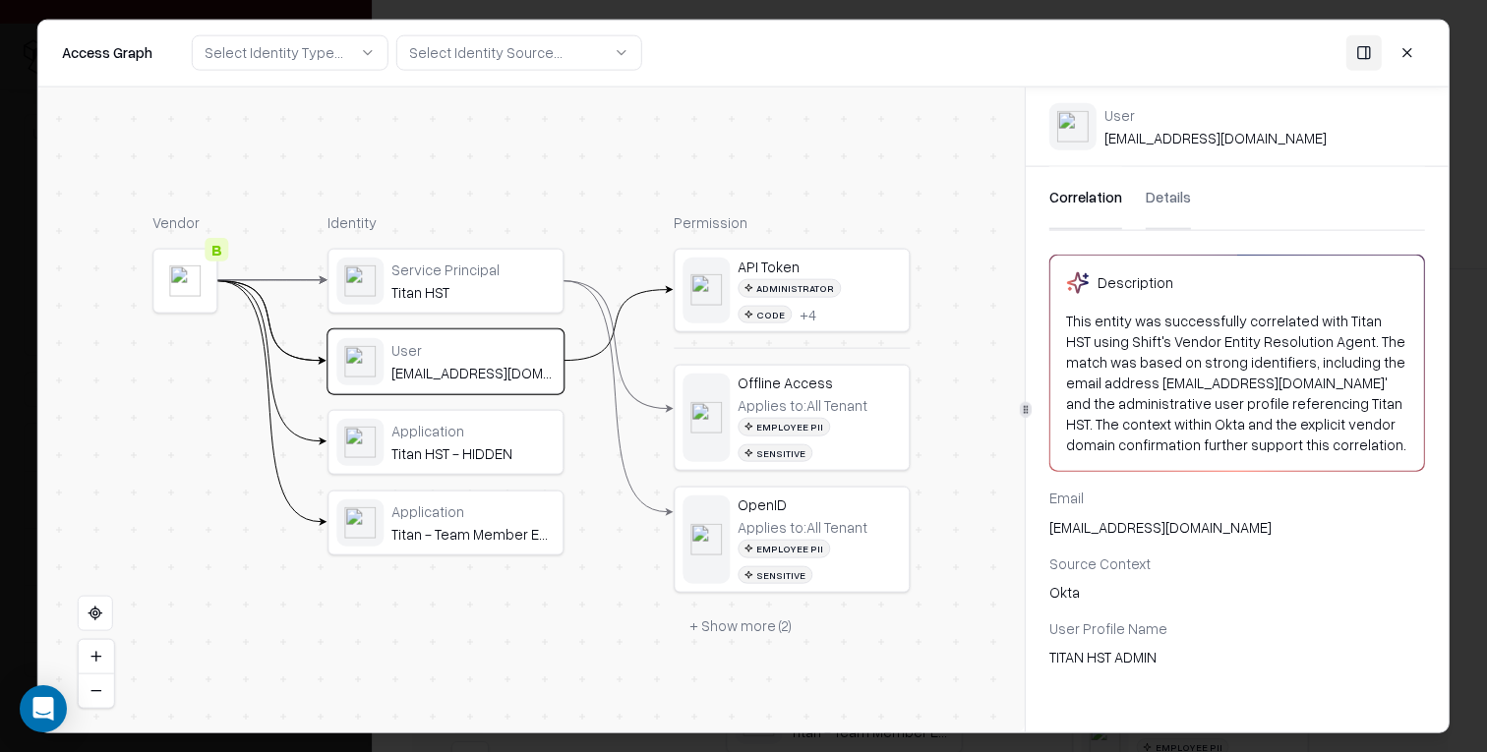
click at [1415, 60] on button at bounding box center [1407, 52] width 35 height 35
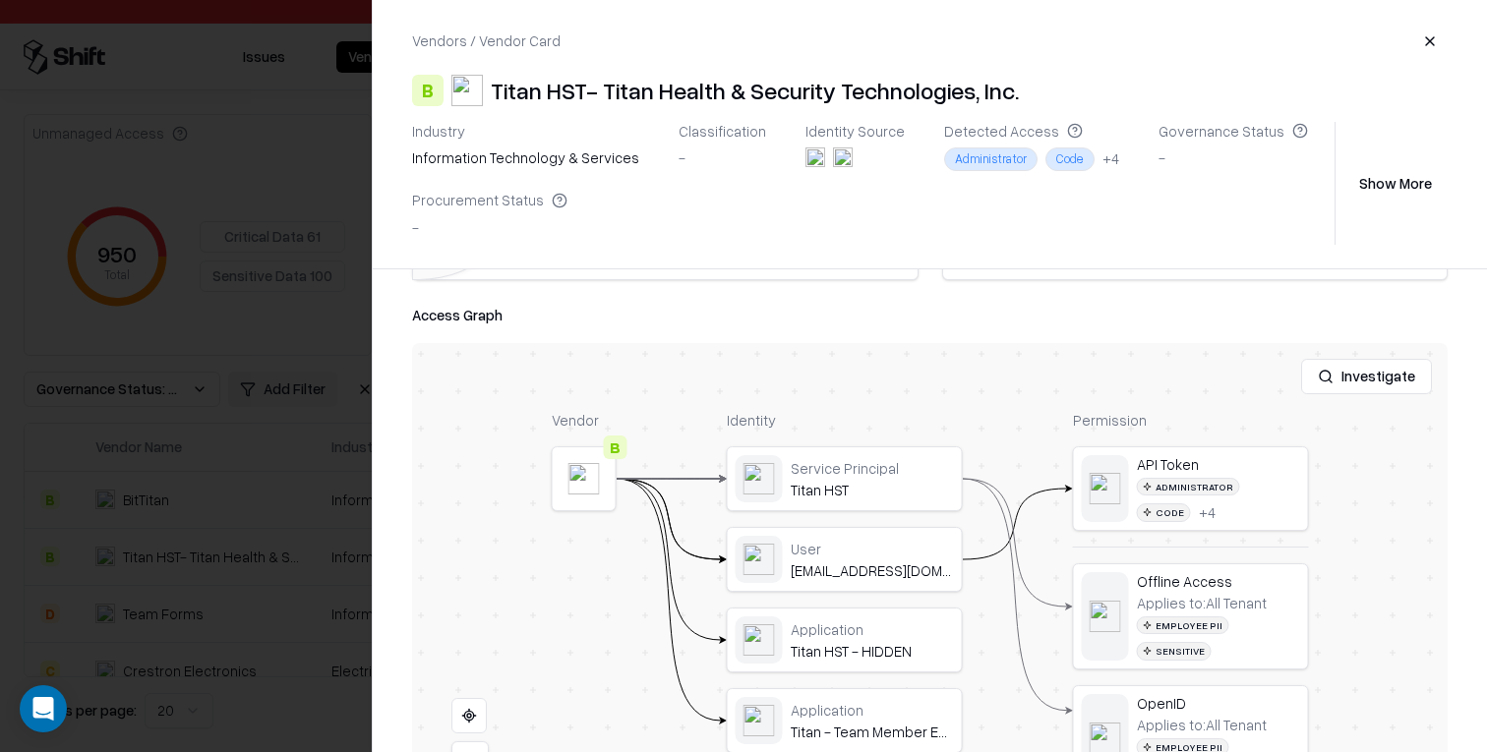
click at [249, 284] on div at bounding box center [743, 376] width 1487 height 752
